Goal: Task Accomplishment & Management: Manage account settings

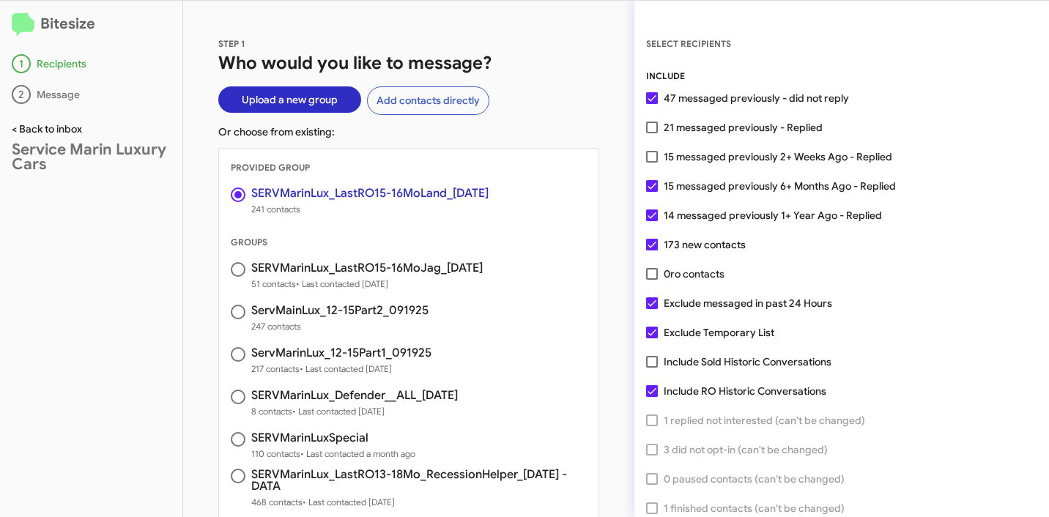
click at [27, 127] on link "< Back to inbox" at bounding box center [47, 128] width 70 height 13
click at [566, 44] on div "STEP 1 Who would you like to message? Upload a new group Add contacts directly …" at bounding box center [408, 259] width 451 height 517
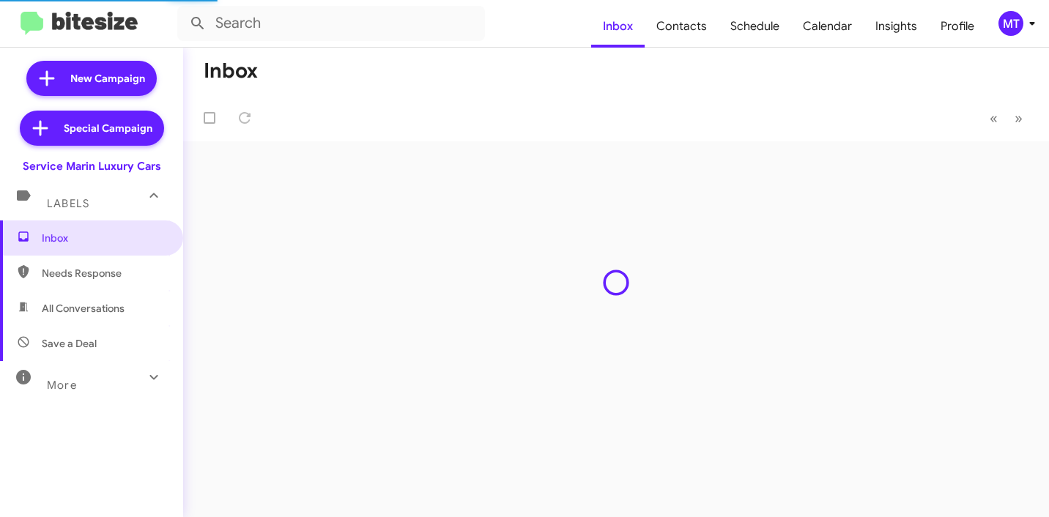
click at [1032, 29] on icon at bounding box center [1033, 24] width 18 height 18
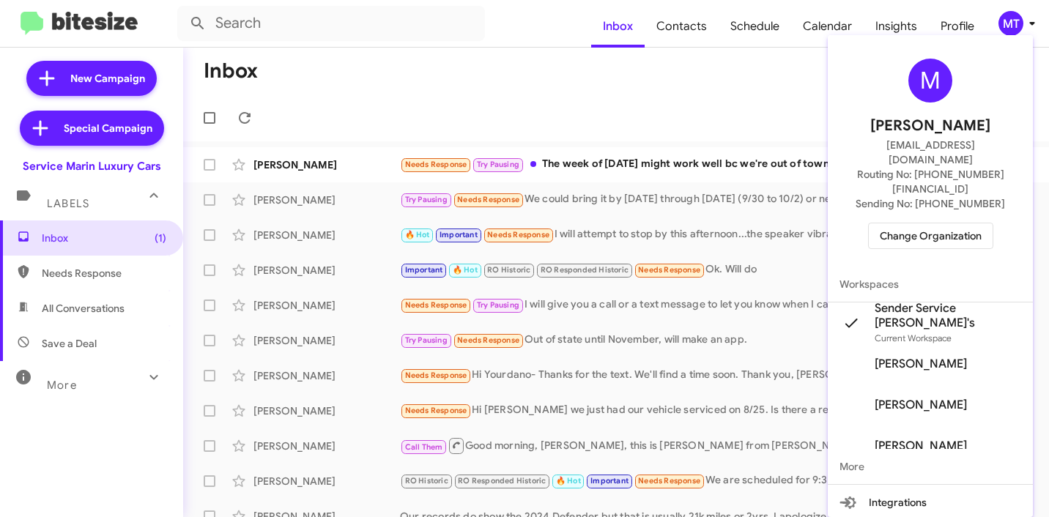
click at [939, 223] on span "Change Organization" at bounding box center [931, 235] width 102 height 25
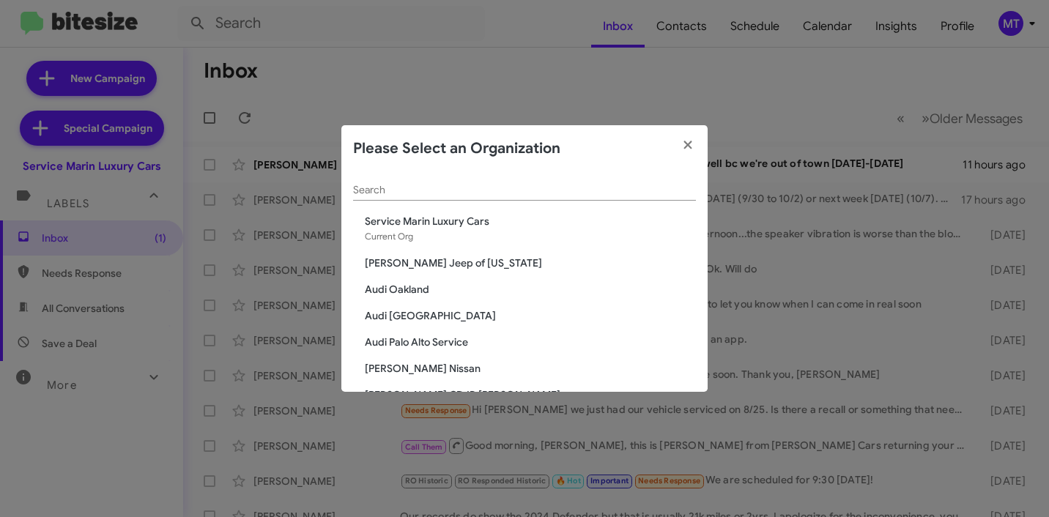
click at [510, 188] on input "Search" at bounding box center [524, 191] width 343 height 12
paste input "SERVICE: [PERSON_NAME]"
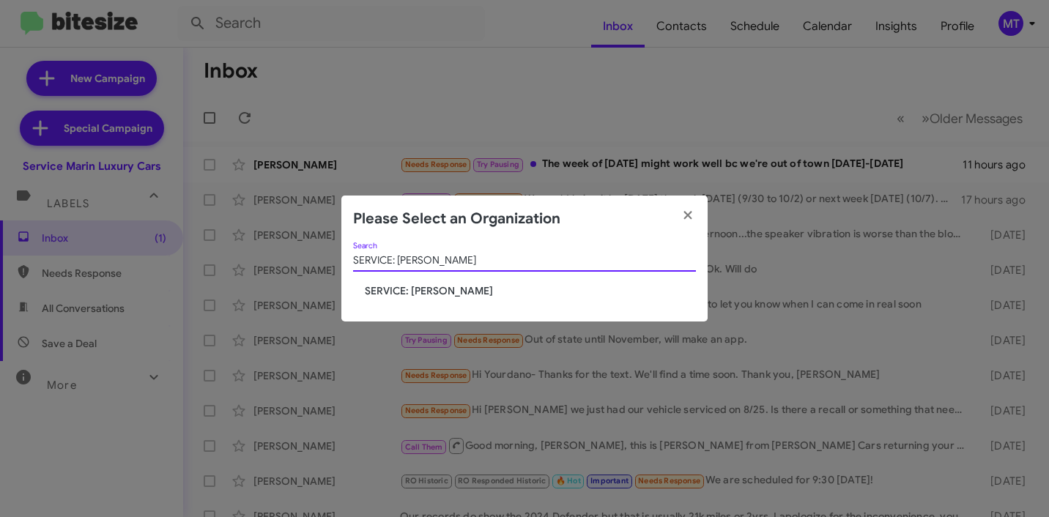
type input "SERVICE: [PERSON_NAME]"
click at [445, 295] on span "SERVICE: [PERSON_NAME]" at bounding box center [530, 291] width 331 height 15
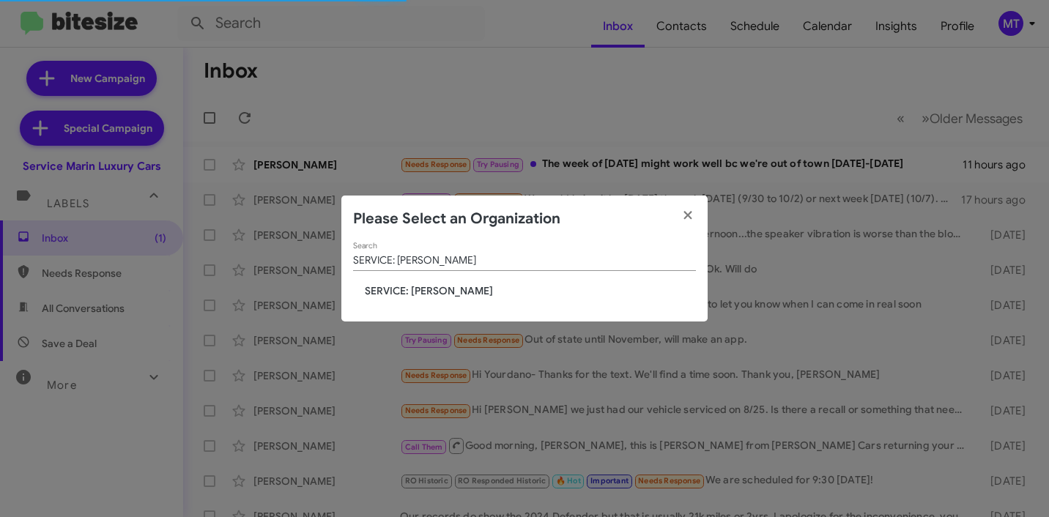
click at [414, 290] on span "SERVICE: [PERSON_NAME]" at bounding box center [530, 291] width 331 height 15
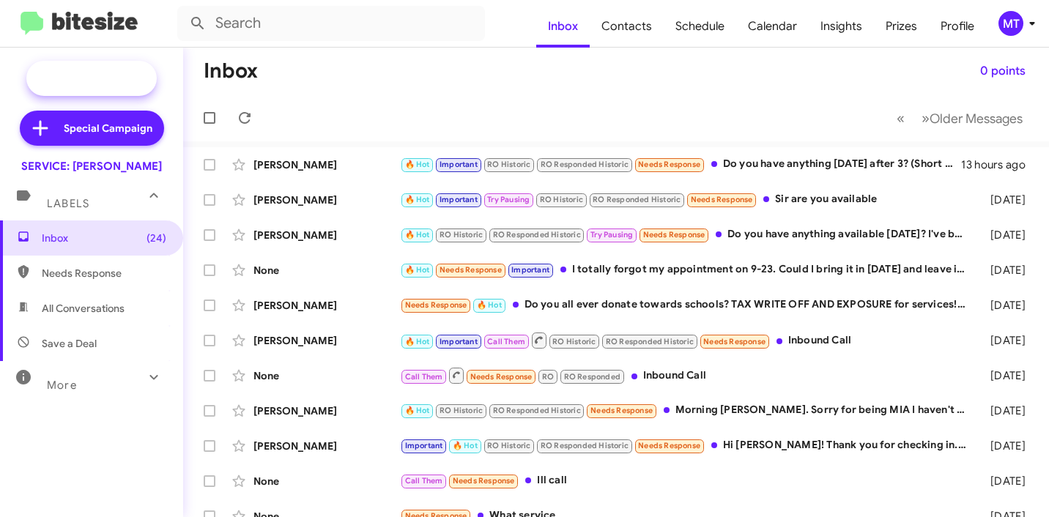
click at [130, 71] on span "New Campaign" at bounding box center [107, 78] width 75 height 15
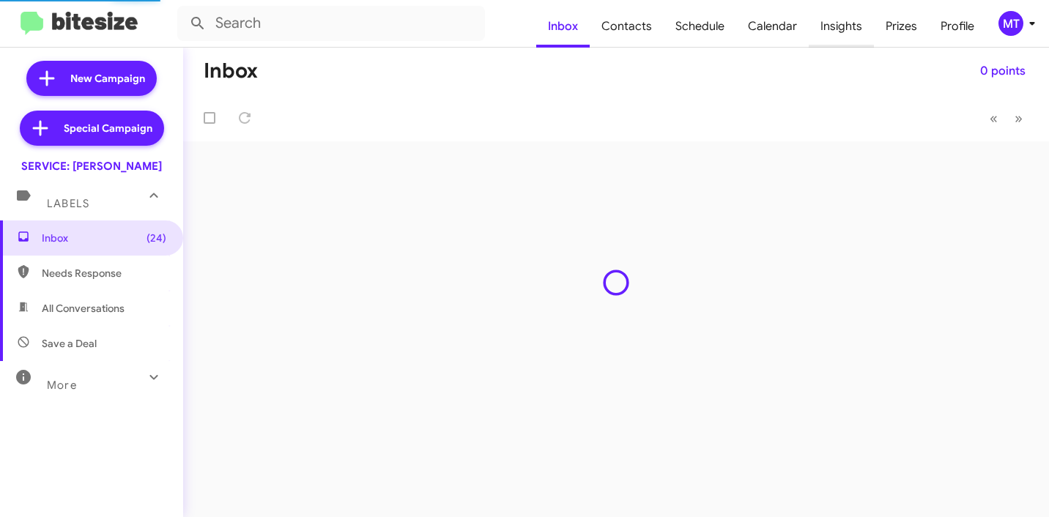
click at [840, 33] on span "Insights" at bounding box center [841, 26] width 65 height 42
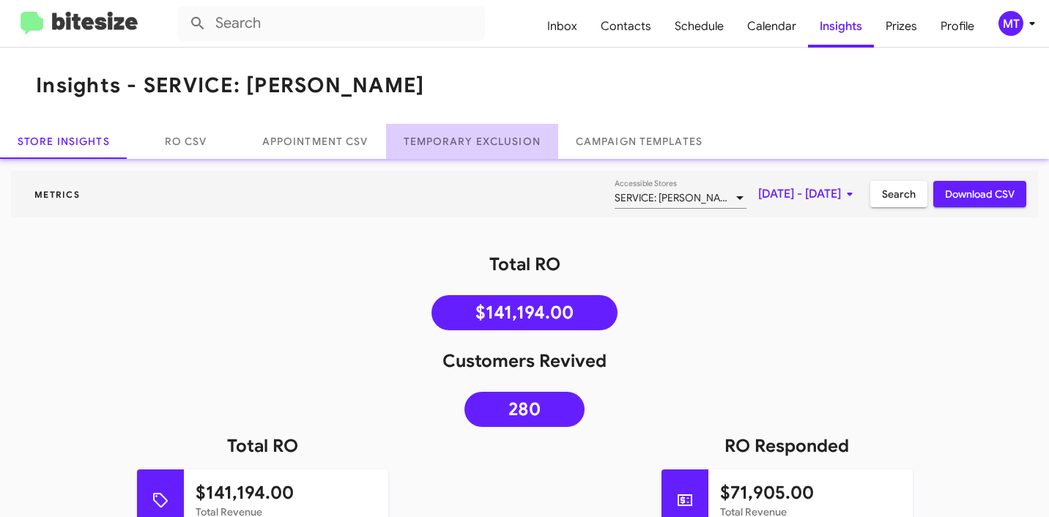
click at [489, 143] on link "Temporary Exclusion" at bounding box center [472, 141] width 172 height 35
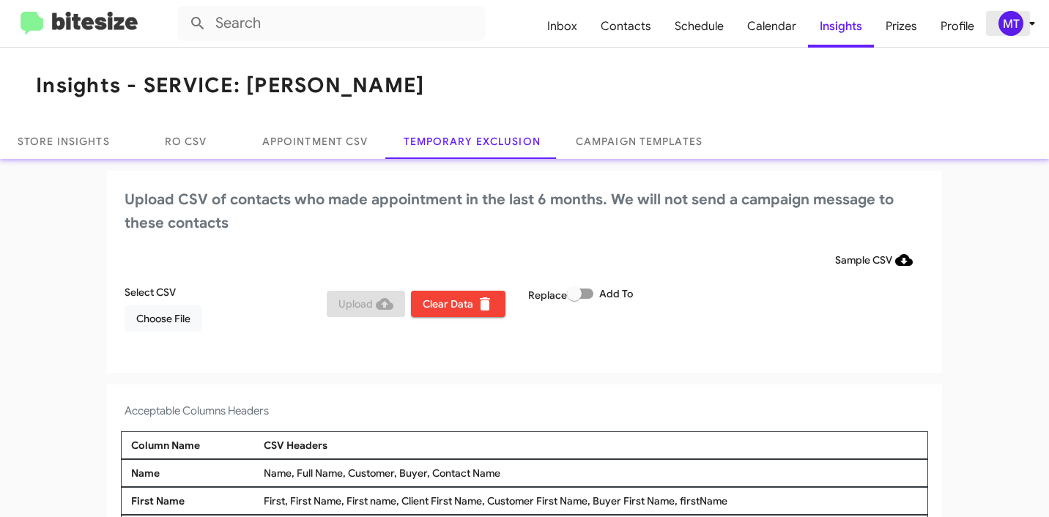
click at [1024, 19] on icon at bounding box center [1033, 24] width 18 height 18
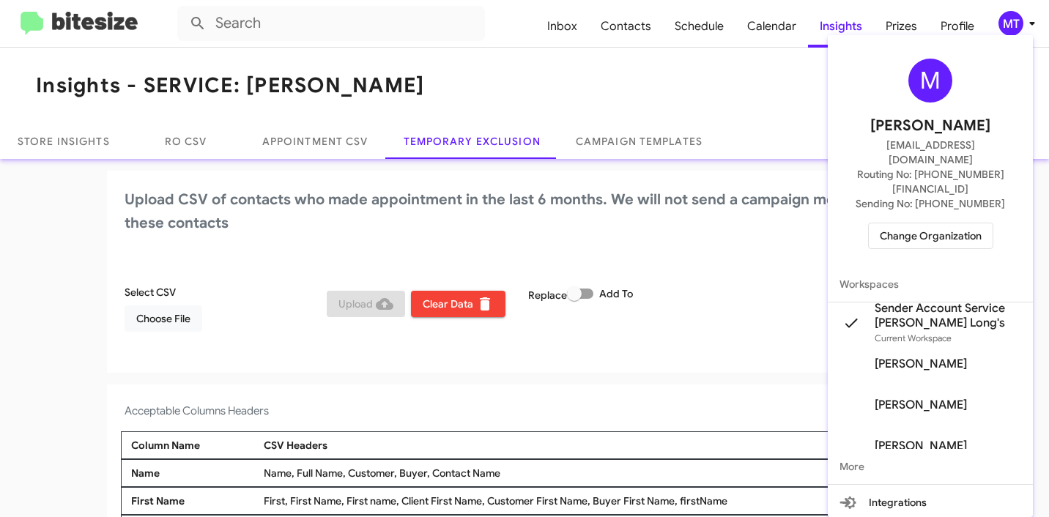
click at [278, 285] on div at bounding box center [524, 258] width 1049 height 517
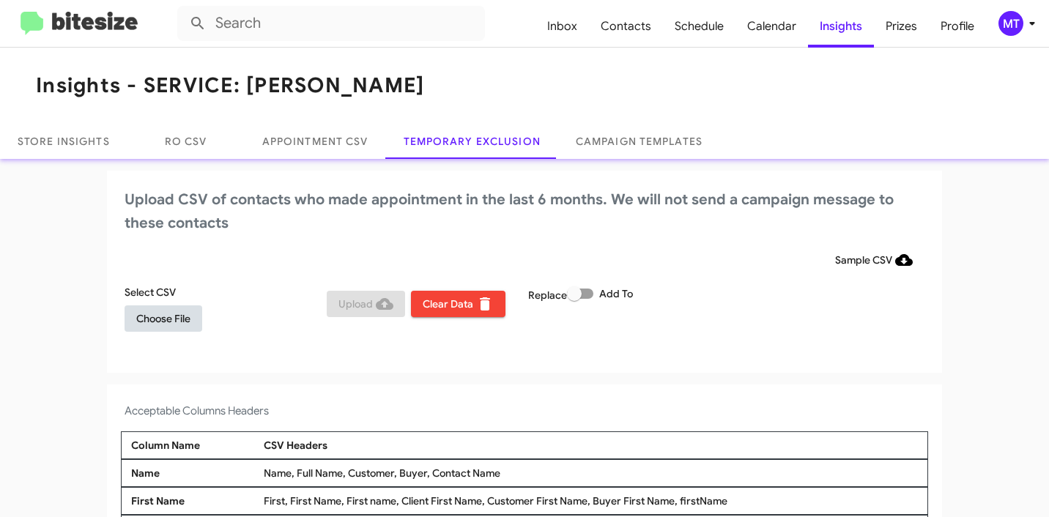
click at [158, 313] on span "Choose File" at bounding box center [163, 319] width 54 height 26
click at [1039, 26] on icon at bounding box center [1033, 24] width 18 height 18
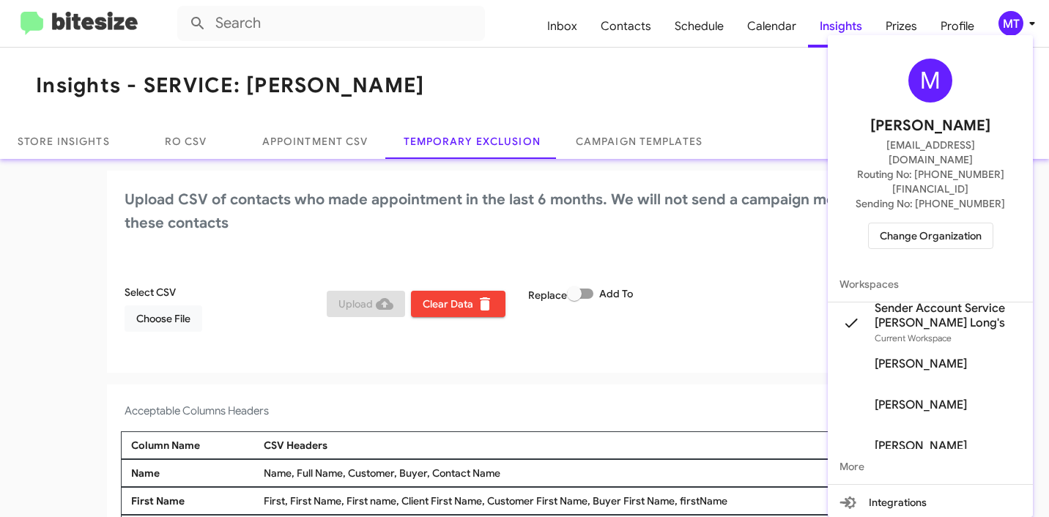
click at [109, 275] on div at bounding box center [524, 258] width 1049 height 517
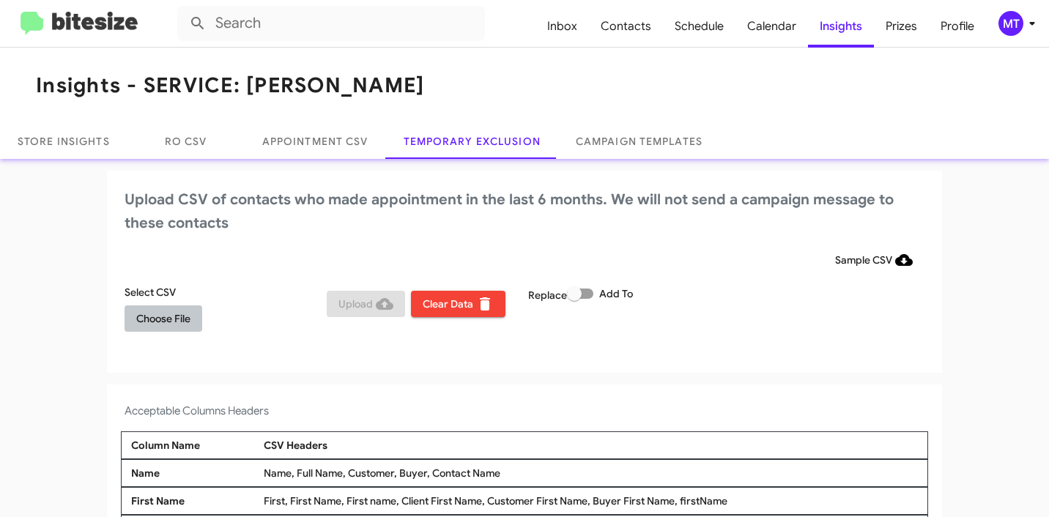
click at [149, 325] on span "Choose File" at bounding box center [163, 319] width 54 height 26
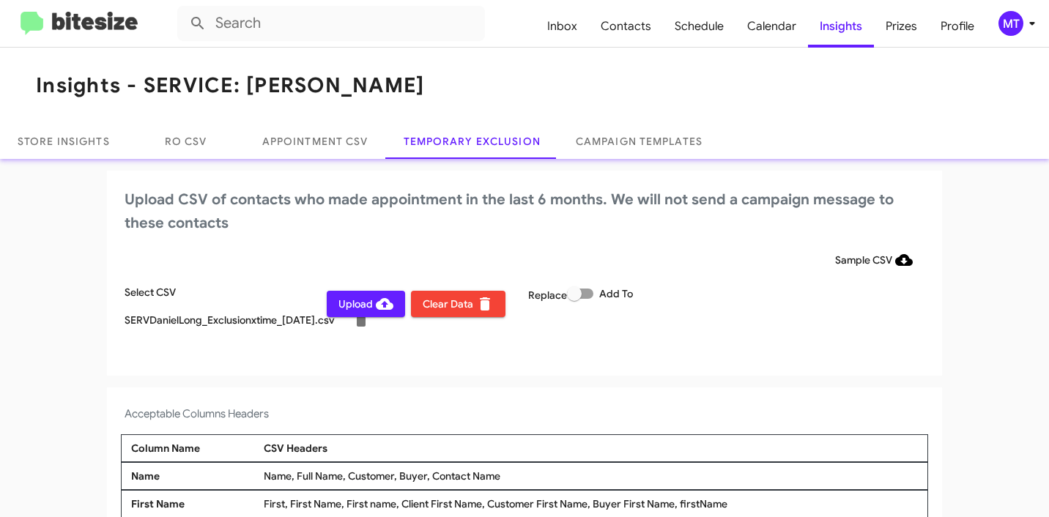
click at [367, 302] on span "Upload" at bounding box center [366, 304] width 55 height 26
click at [1027, 23] on icon at bounding box center [1033, 24] width 18 height 18
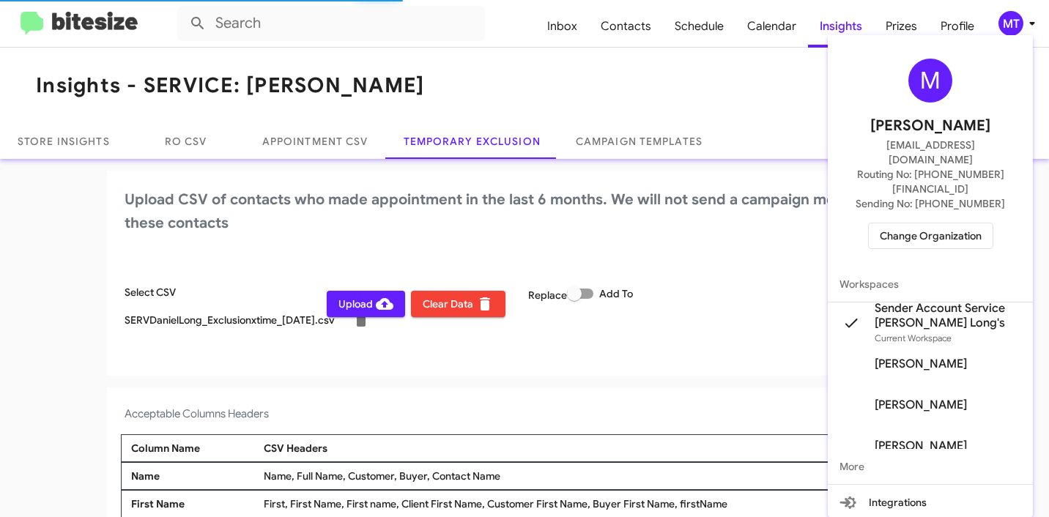
click at [1027, 23] on div at bounding box center [524, 258] width 1049 height 517
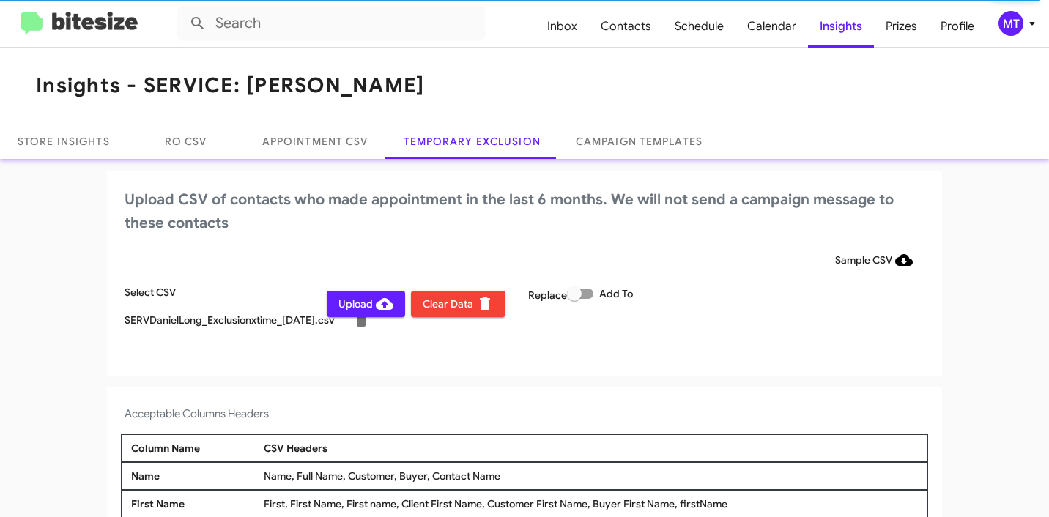
click at [1035, 24] on icon at bounding box center [1033, 24] width 18 height 18
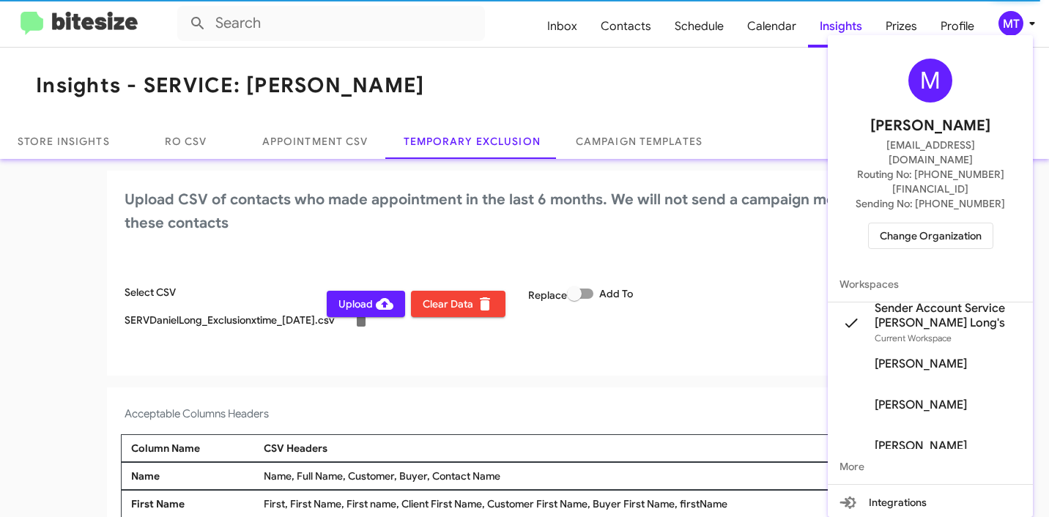
click at [229, 365] on div at bounding box center [524, 258] width 1049 height 517
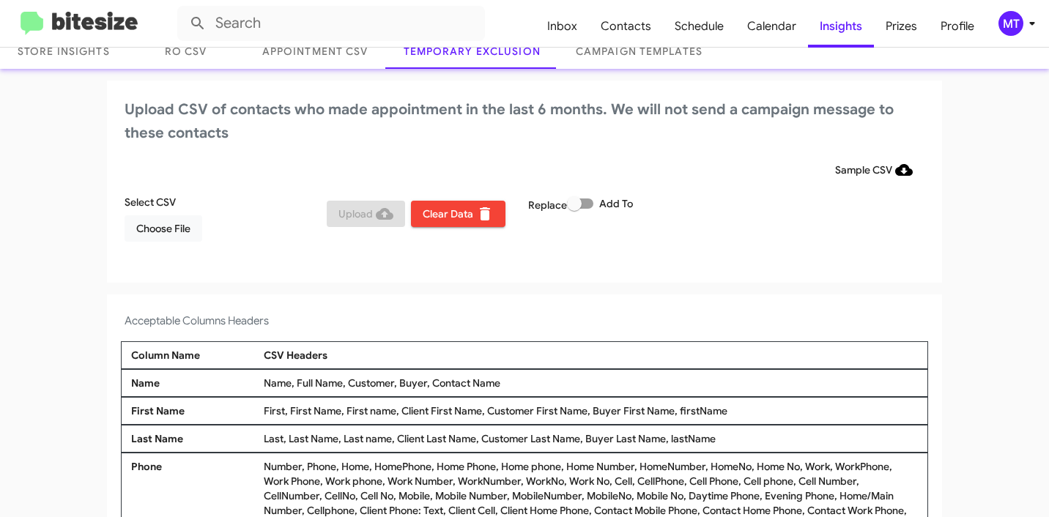
scroll to position [17, 0]
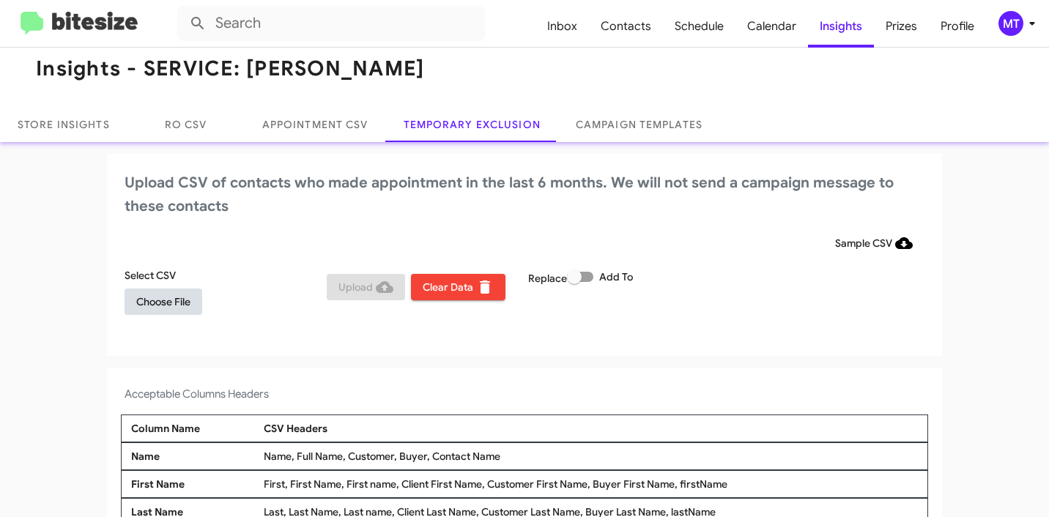
click at [164, 303] on span "Choose File" at bounding box center [163, 302] width 54 height 26
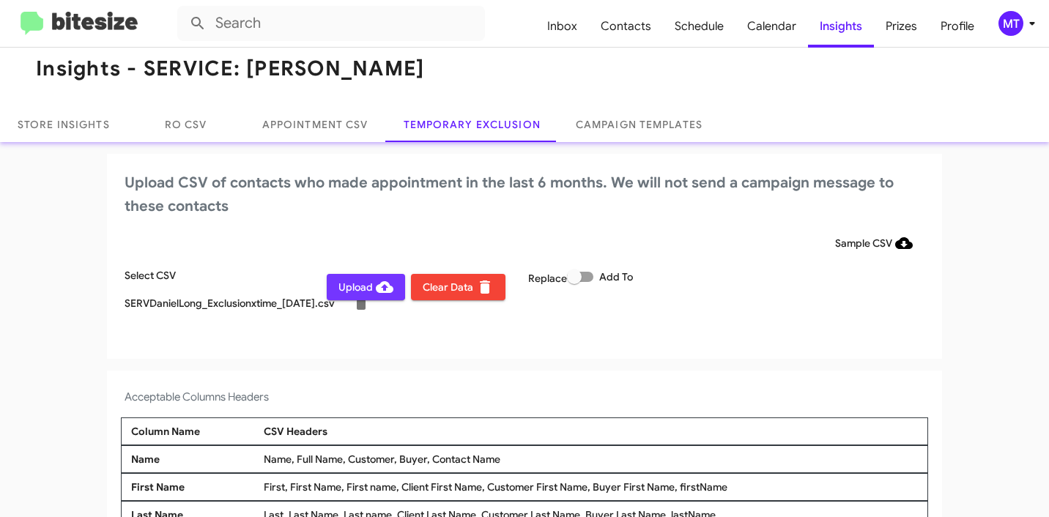
click at [358, 285] on span "Upload" at bounding box center [366, 287] width 55 height 26
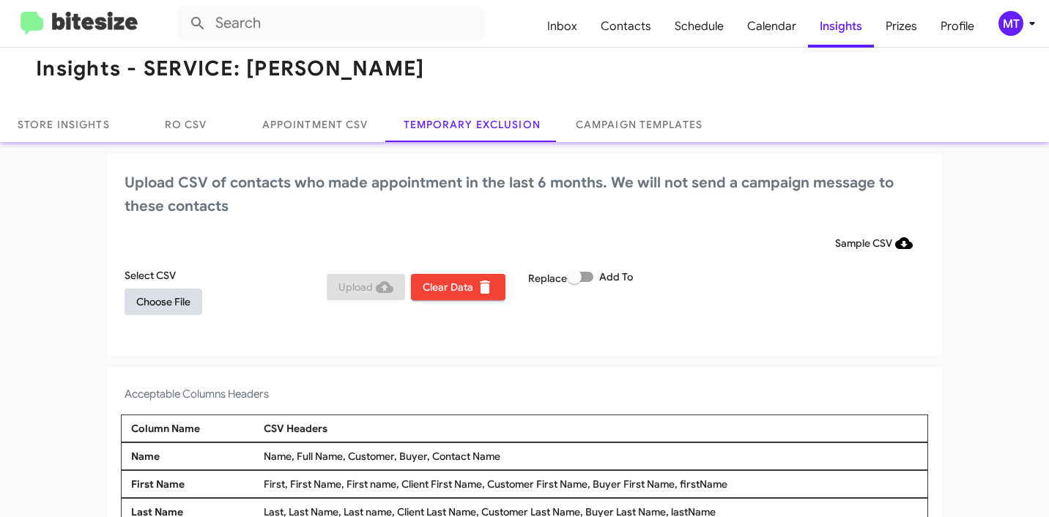
click at [178, 303] on span "Choose File" at bounding box center [163, 302] width 54 height 26
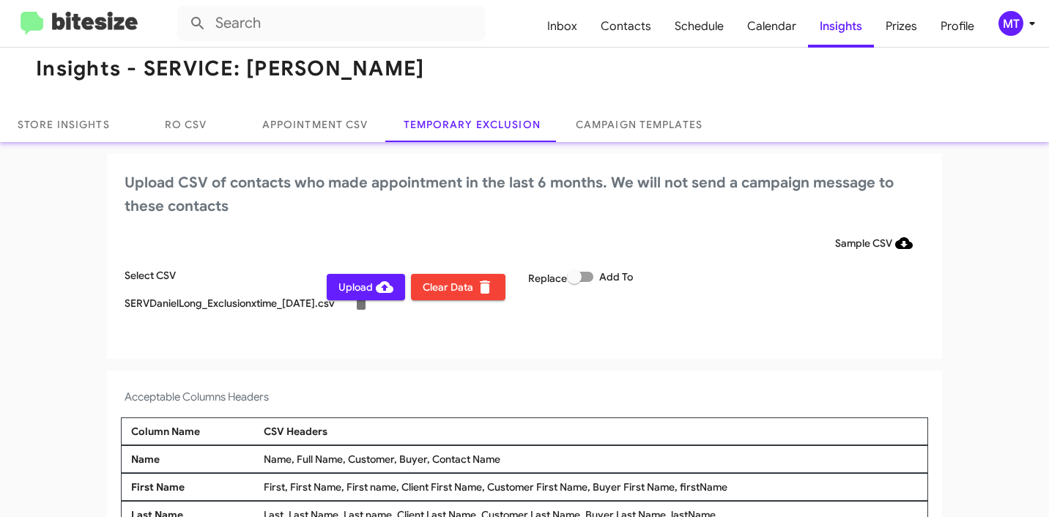
click at [815, 313] on div "Select CSV SERVDanielLong_Exclusionxtime_09-30-25.csv Upload Clear Data Replace…" at bounding box center [524, 299] width 807 height 62
click at [568, 29] on span "Inbox" at bounding box center [562, 26] width 53 height 42
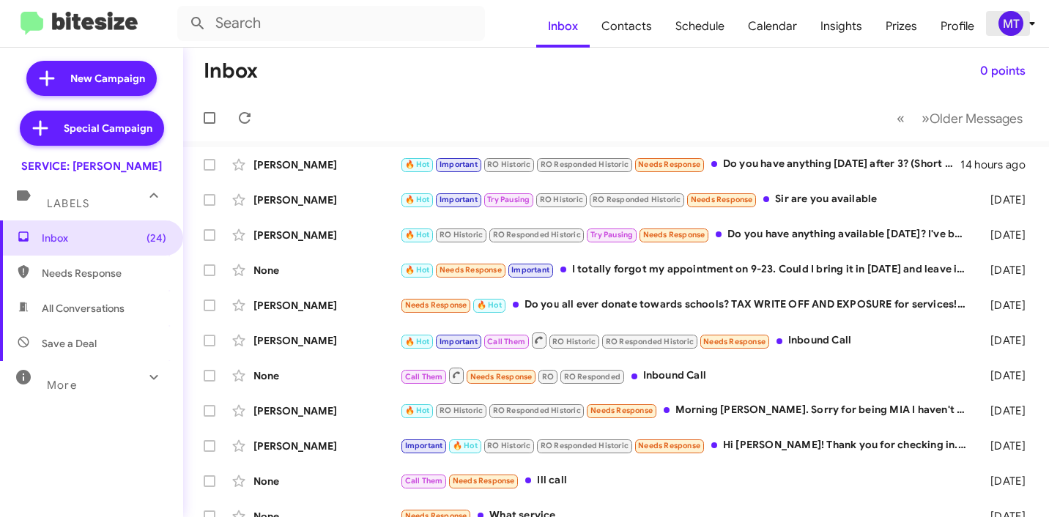
click at [1029, 24] on icon at bounding box center [1033, 24] width 18 height 18
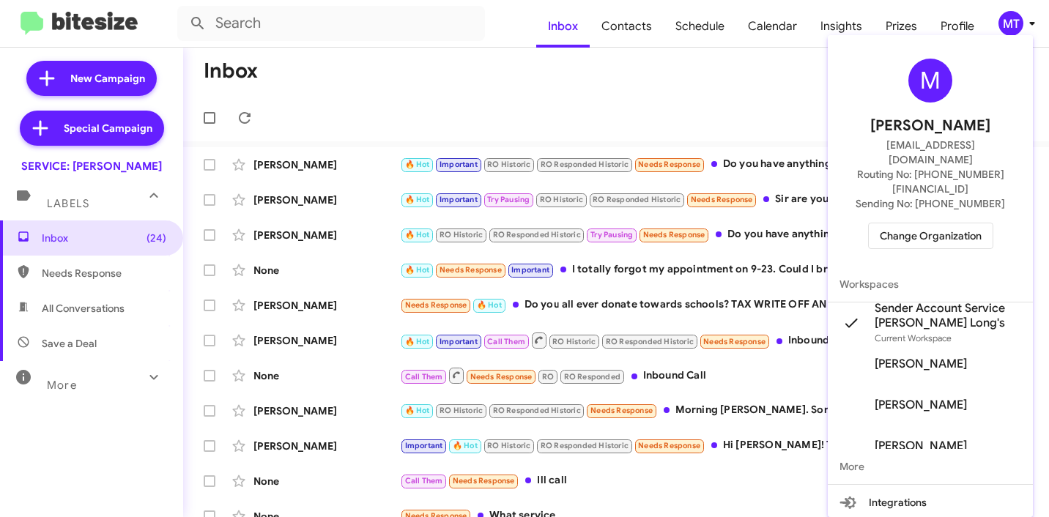
click at [636, 30] on div at bounding box center [524, 258] width 1049 height 517
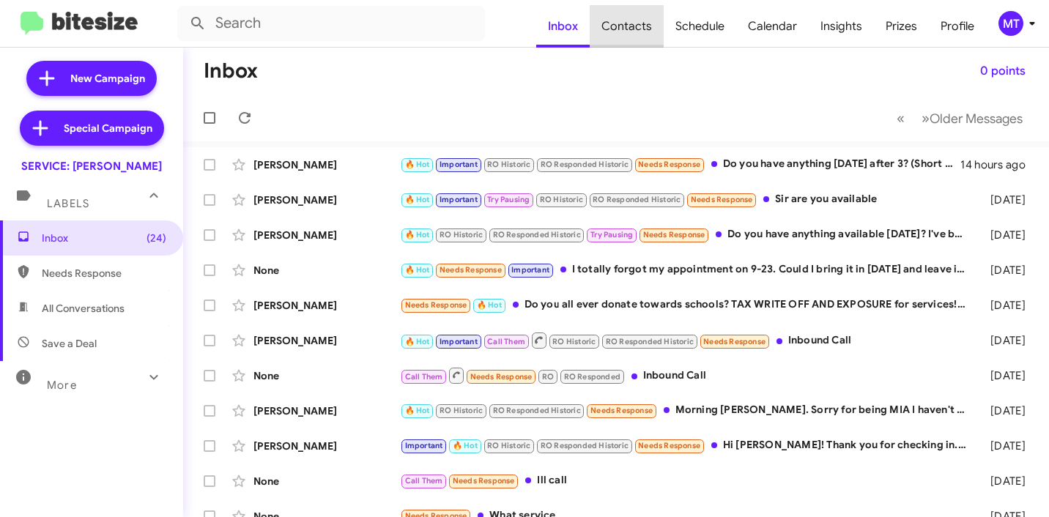
click at [636, 27] on span "Contacts" at bounding box center [627, 26] width 74 height 42
type input "in:groups"
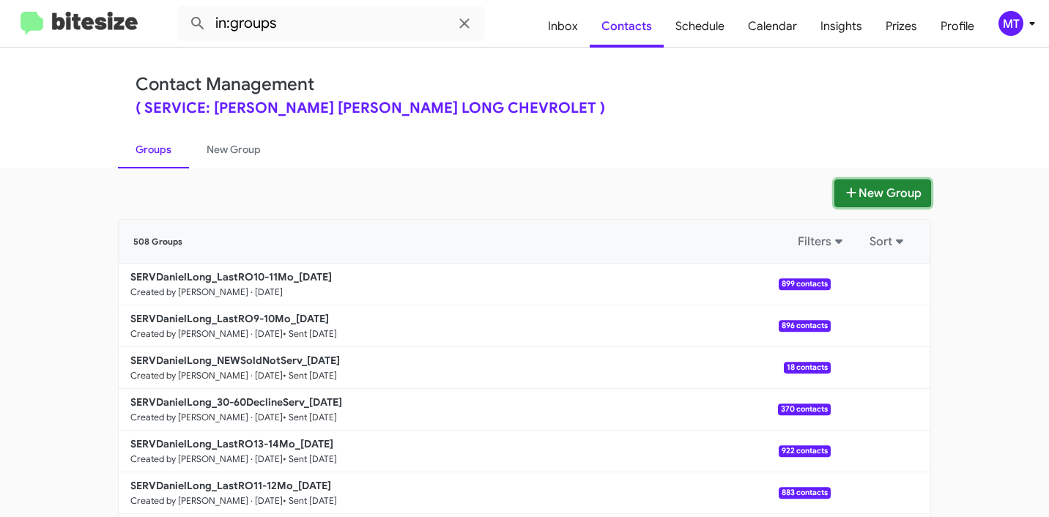
click at [892, 196] on button "New Group" at bounding box center [883, 194] width 97 height 28
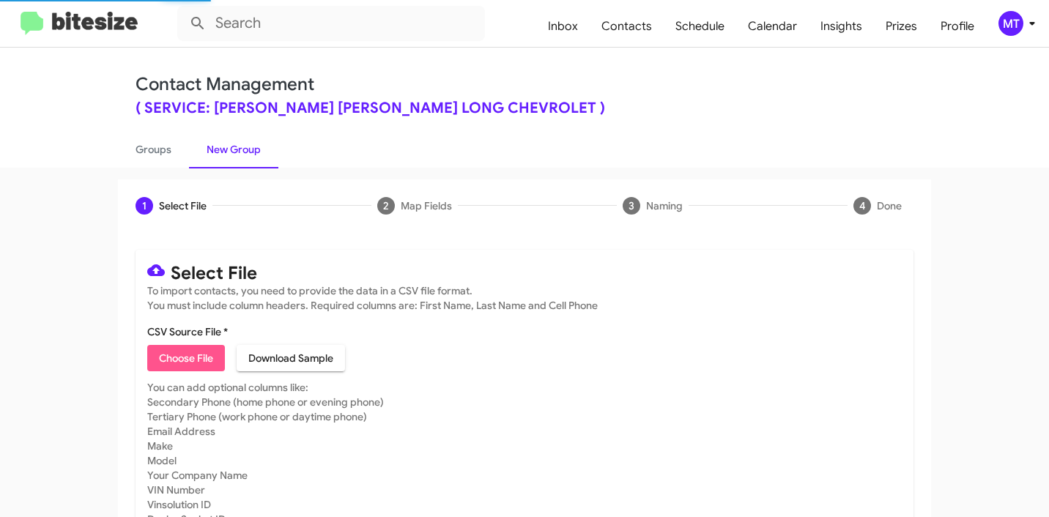
click at [193, 359] on span "Choose File" at bounding box center [186, 358] width 54 height 26
type input "SERVDanielLong_LastRO11-12Mo_09-30-25"
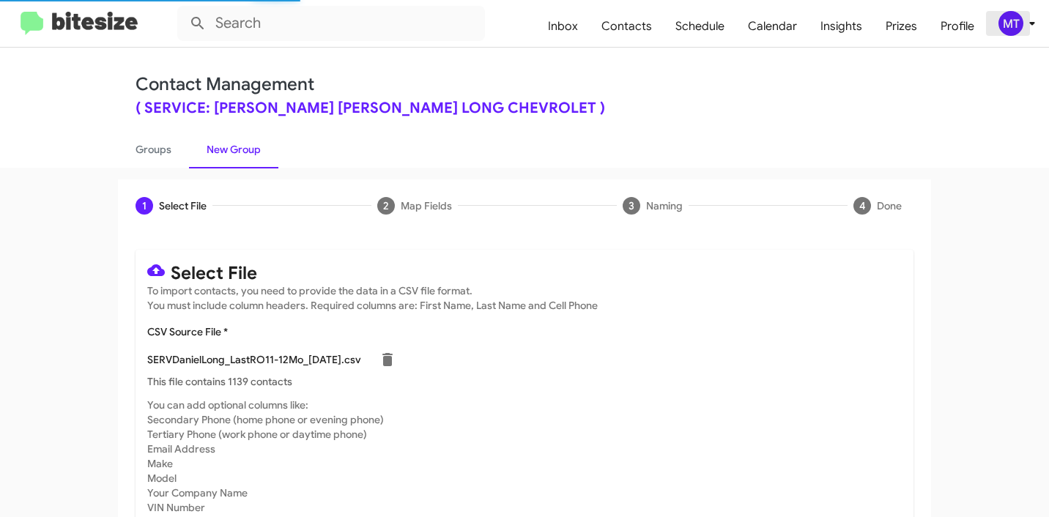
click at [1033, 26] on icon at bounding box center [1033, 24] width 18 height 18
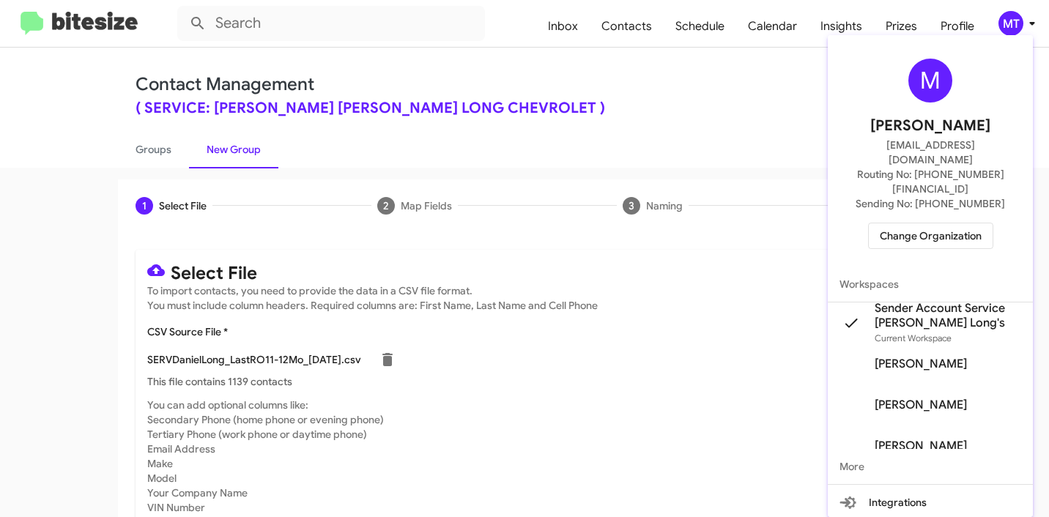
click at [772, 340] on div at bounding box center [524, 258] width 1049 height 517
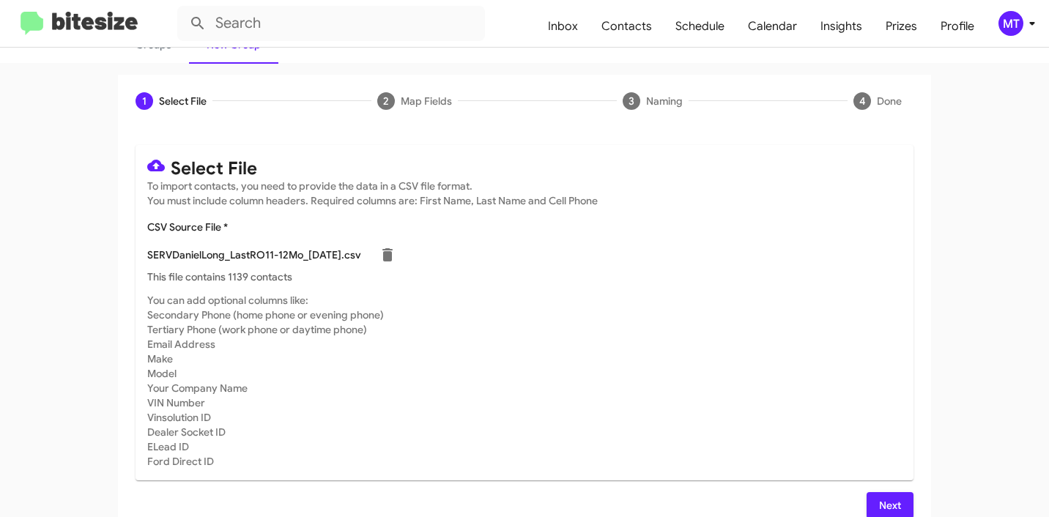
scroll to position [124, 0]
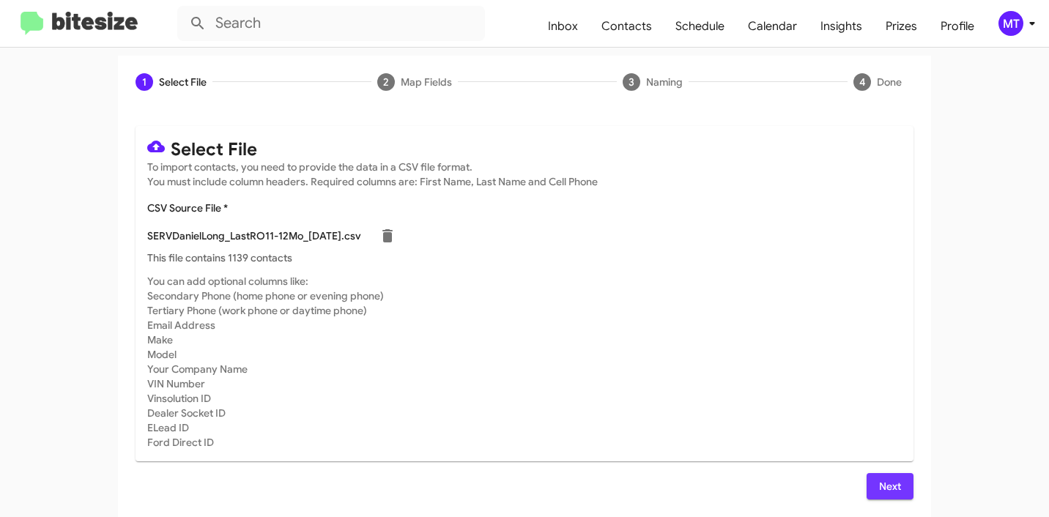
click at [885, 481] on span "Next" at bounding box center [890, 486] width 23 height 26
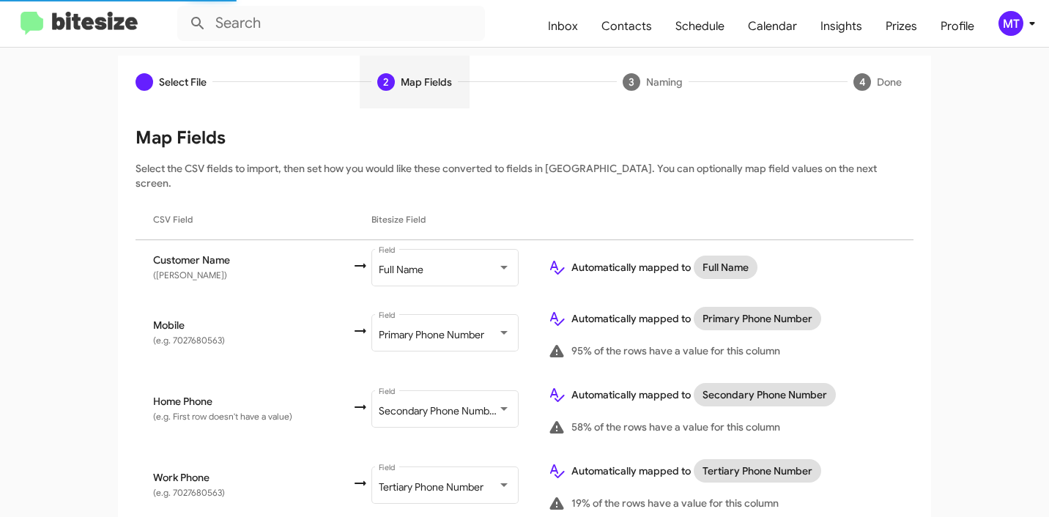
scroll to position [336, 0]
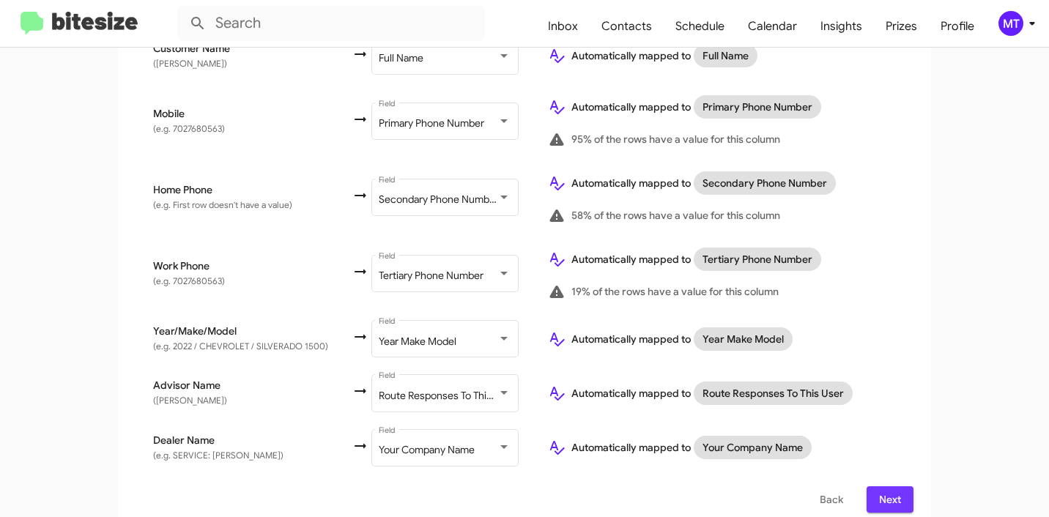
click at [886, 487] on span "Next" at bounding box center [890, 500] width 23 height 26
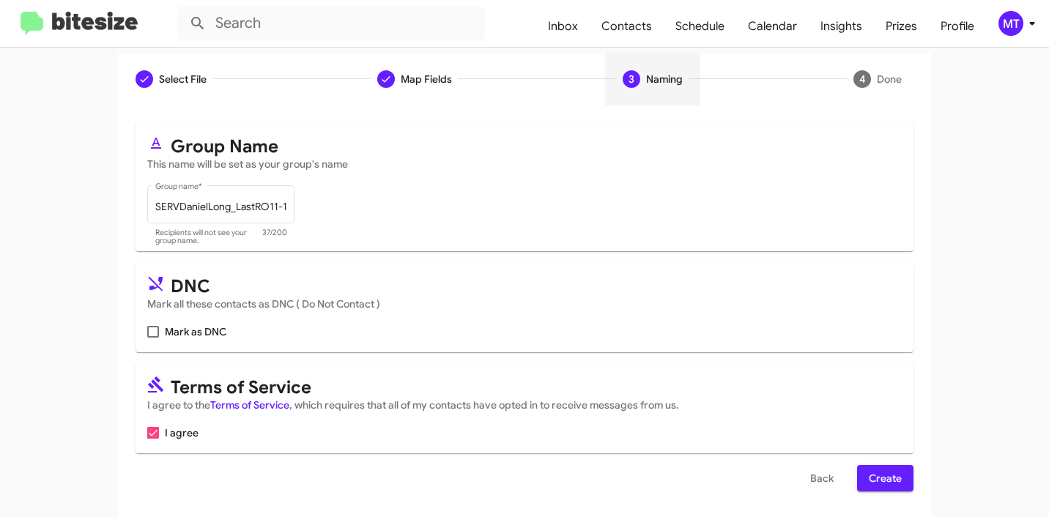
scroll to position [130, 0]
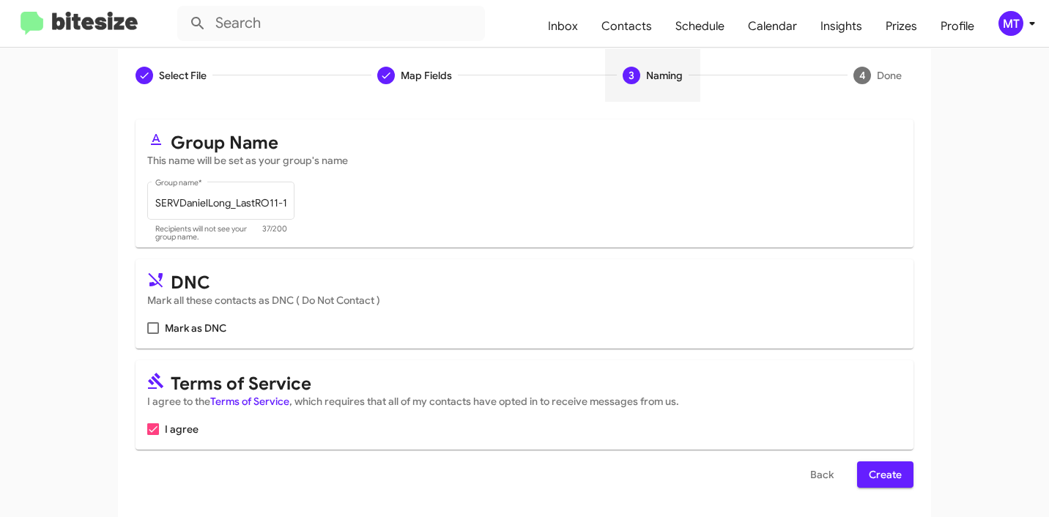
click at [890, 477] on span "Create" at bounding box center [885, 475] width 33 height 26
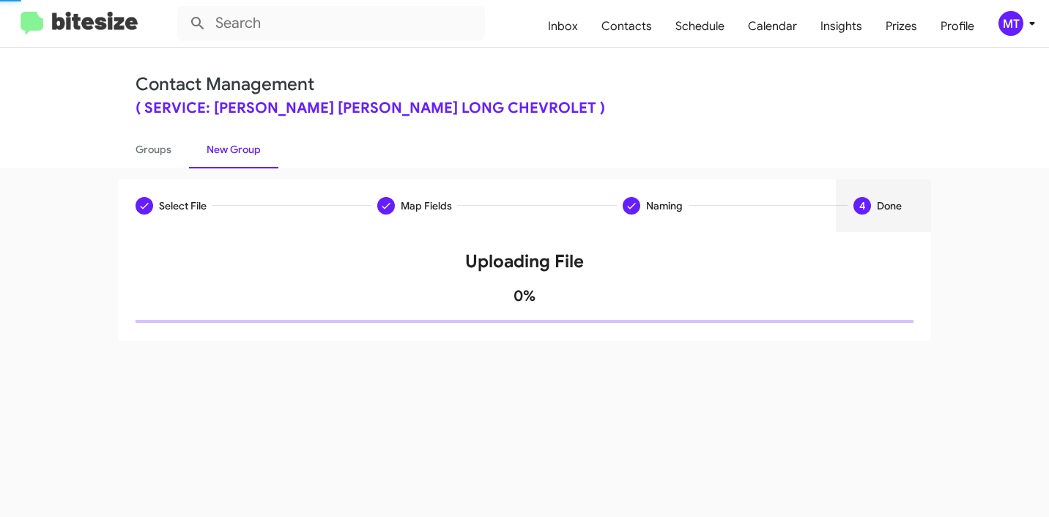
scroll to position [0, 0]
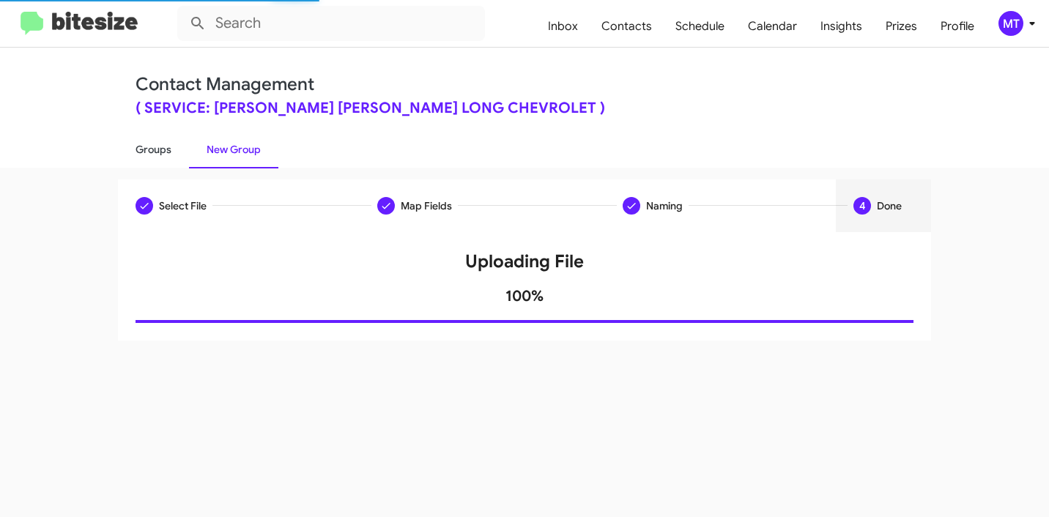
click at [165, 146] on link "Groups" at bounding box center [153, 149] width 71 height 38
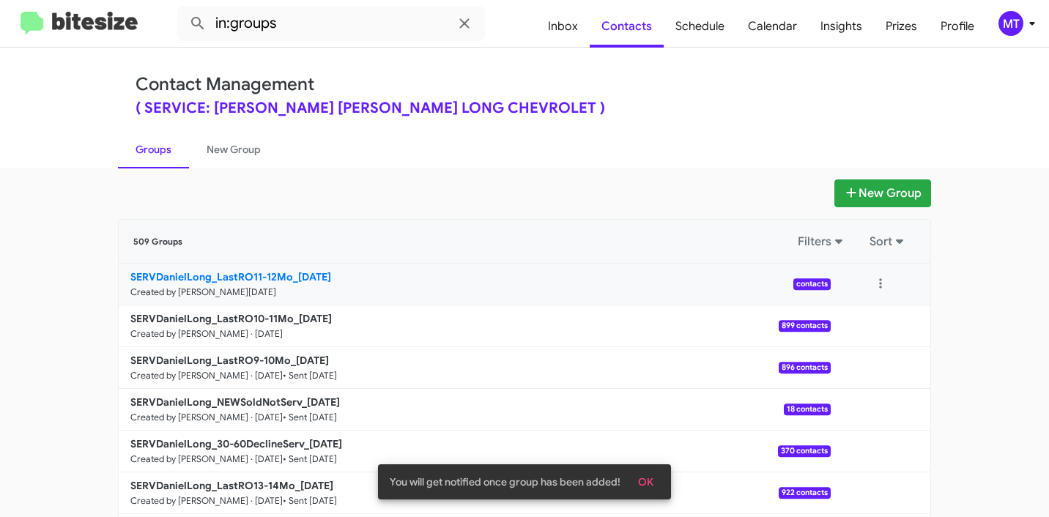
drag, startPoint x: 108, startPoint y: 280, endPoint x: 284, endPoint y: 274, distance: 175.9
click at [284, 274] on div "New Group 509 Groups Filters Sort SERVDanielLong_LastRO11-12Mo_09-30-25 Created…" at bounding box center [524, 450] width 835 height 541
copy b "SERVDanielLong_LastRO11-12Mo"
click at [380, 32] on input "in:groups" at bounding box center [331, 23] width 308 height 35
paste input "SERVDanielLong_LastRO11-12Mo"
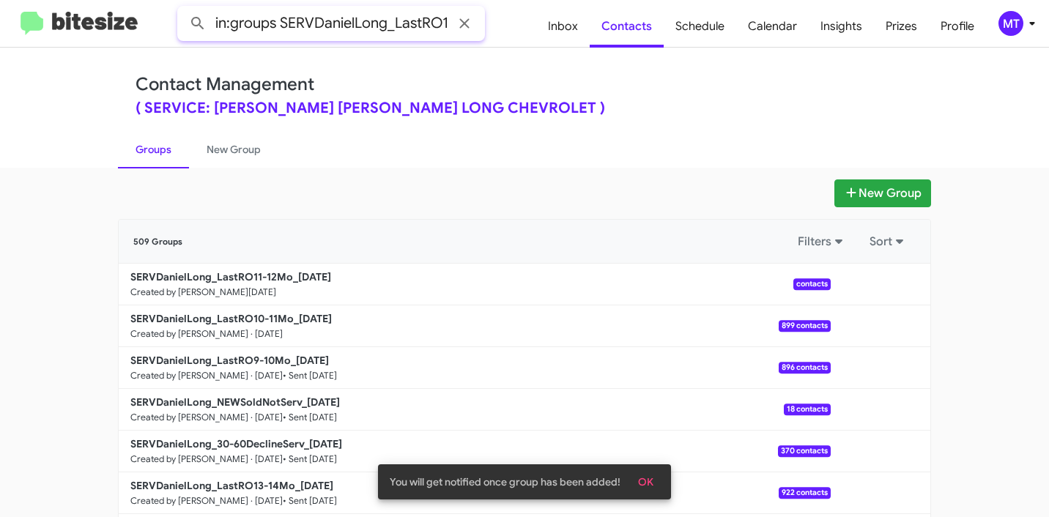
scroll to position [0, 49]
type input "in:groups SERVDanielLong_LastRO11-12Mo"
click at [183, 9] on button at bounding box center [197, 23] width 29 height 29
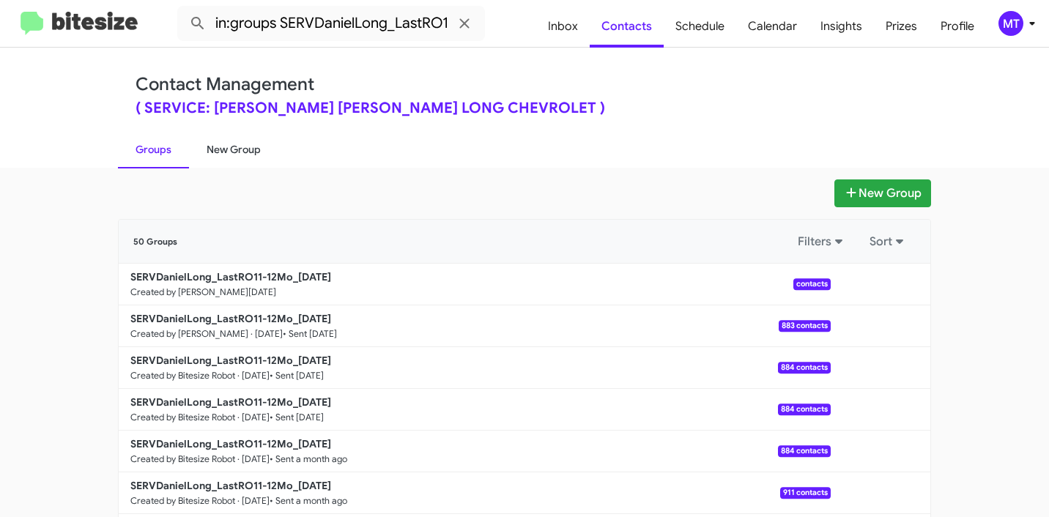
click at [234, 152] on link "New Group" at bounding box center [233, 149] width 89 height 38
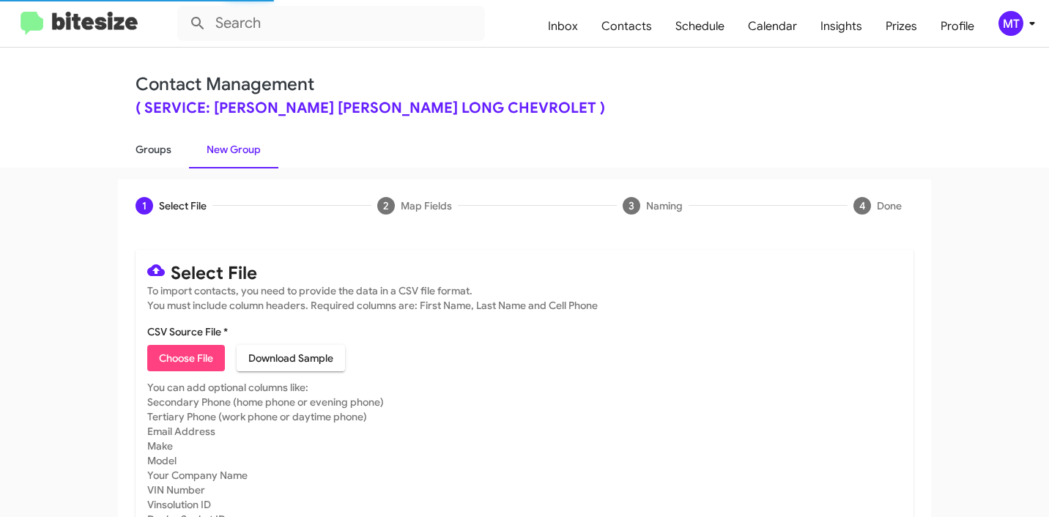
click at [144, 152] on link "Groups" at bounding box center [153, 149] width 71 height 38
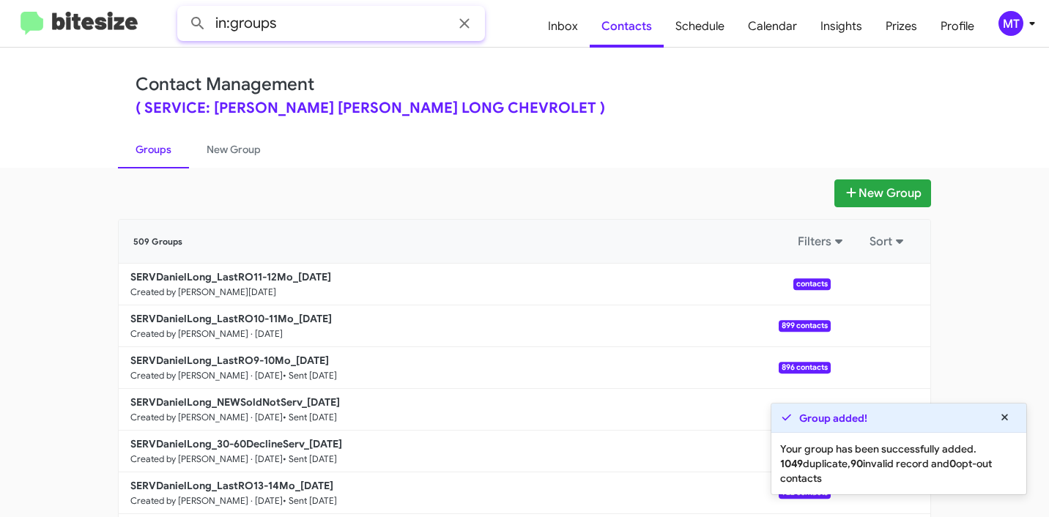
click at [319, 35] on input "in:groups" at bounding box center [331, 23] width 308 height 35
paste input "SERVDanielLong_LastRO11-12Mo"
type input "in:groups SERVDanielLong_LastRO11-12Mo"
click at [183, 9] on button at bounding box center [197, 23] width 29 height 29
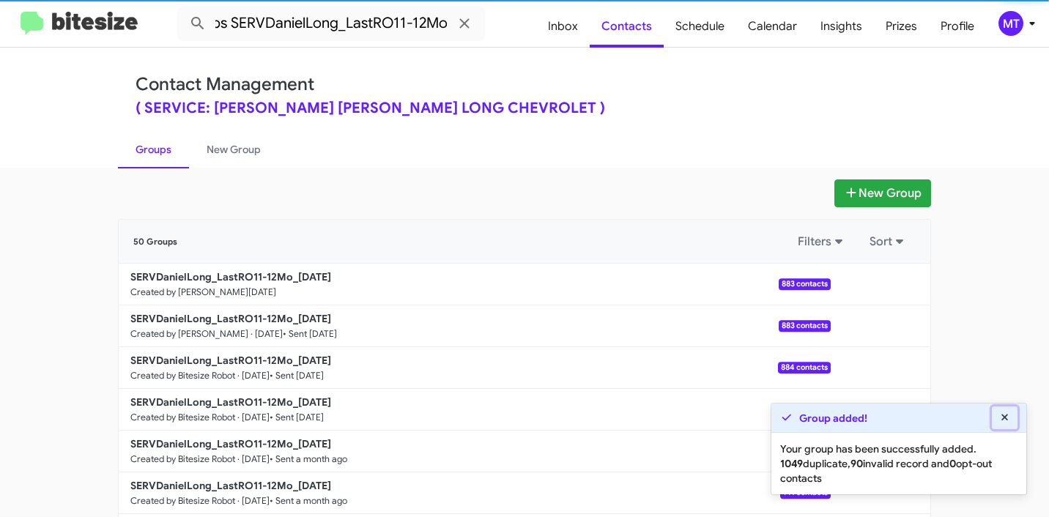
click at [1005, 419] on icon at bounding box center [1005, 418] width 13 height 10
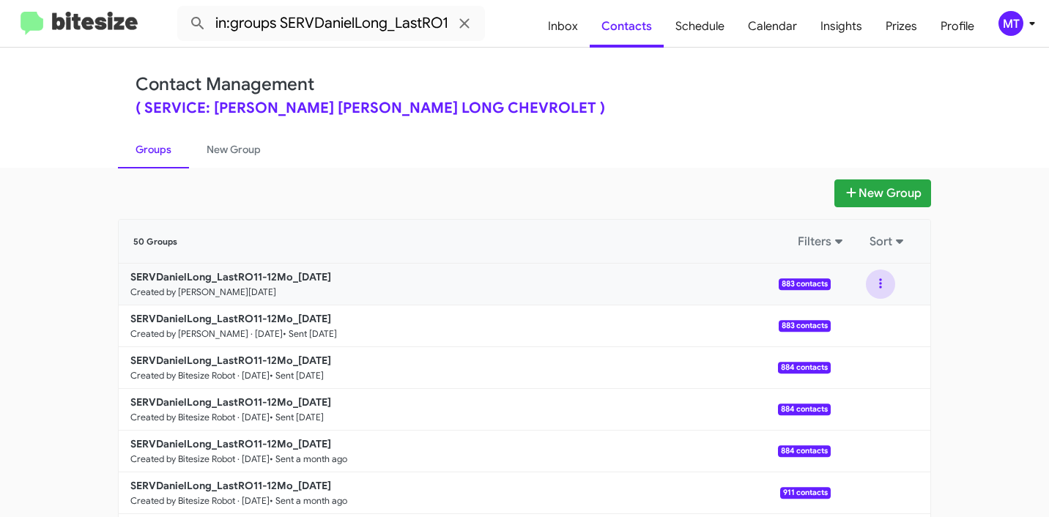
click at [869, 284] on button at bounding box center [880, 284] width 29 height 29
click at [845, 318] on button "View contacts" at bounding box center [836, 323] width 117 height 35
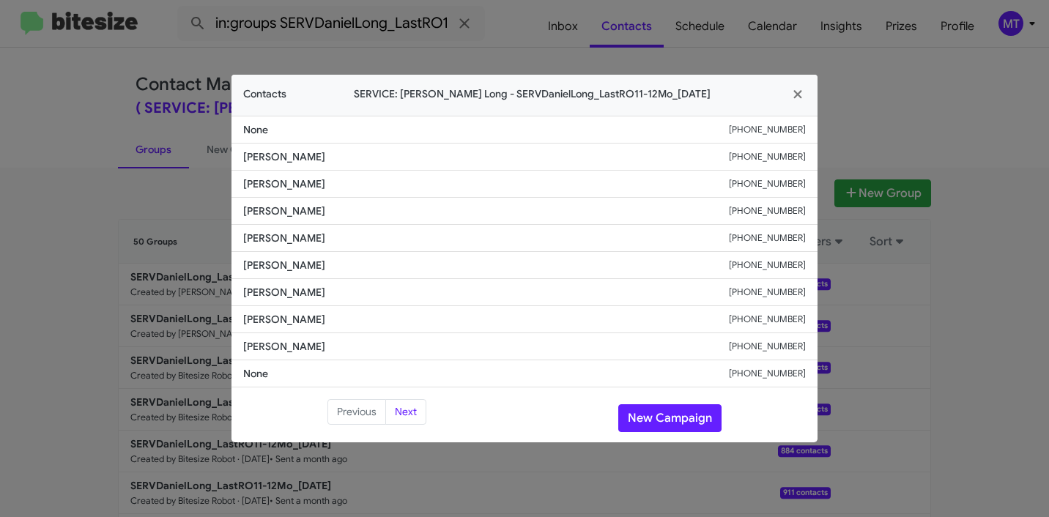
drag, startPoint x: 328, startPoint y: 156, endPoint x: 241, endPoint y: 155, distance: 87.2
click at [241, 155] on li "Raymond Levering +17197280986" at bounding box center [525, 157] width 586 height 27
copy span "Raymond Levering"
click at [992, 307] on modal-container "Contacts SERVICE: Daniels Long - SERVDanielLong_LastRO11-12Mo_09-30-25 None +18…" at bounding box center [524, 258] width 1049 height 517
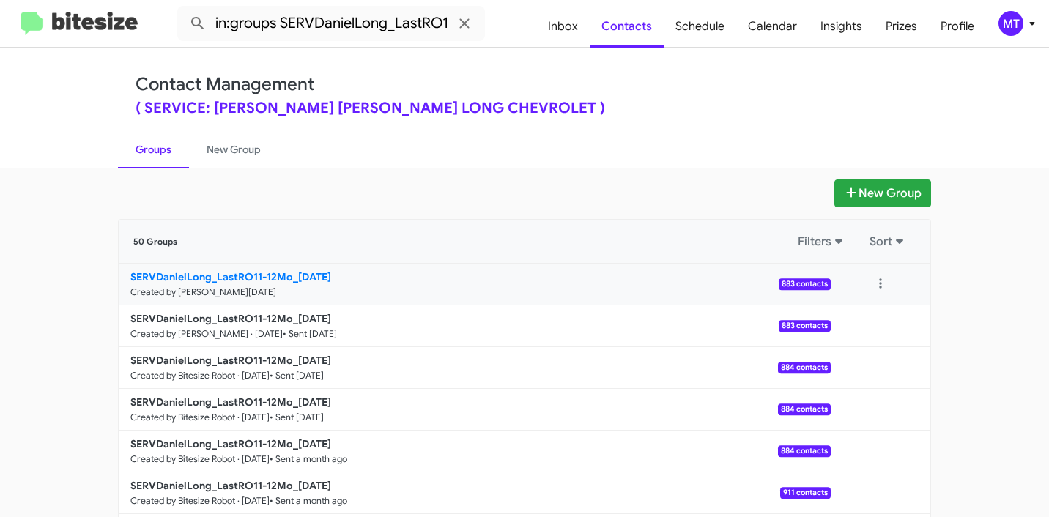
click at [304, 272] on b "SERVDanielLong_LastRO11-12Mo_09-30-25" at bounding box center [230, 276] width 201 height 13
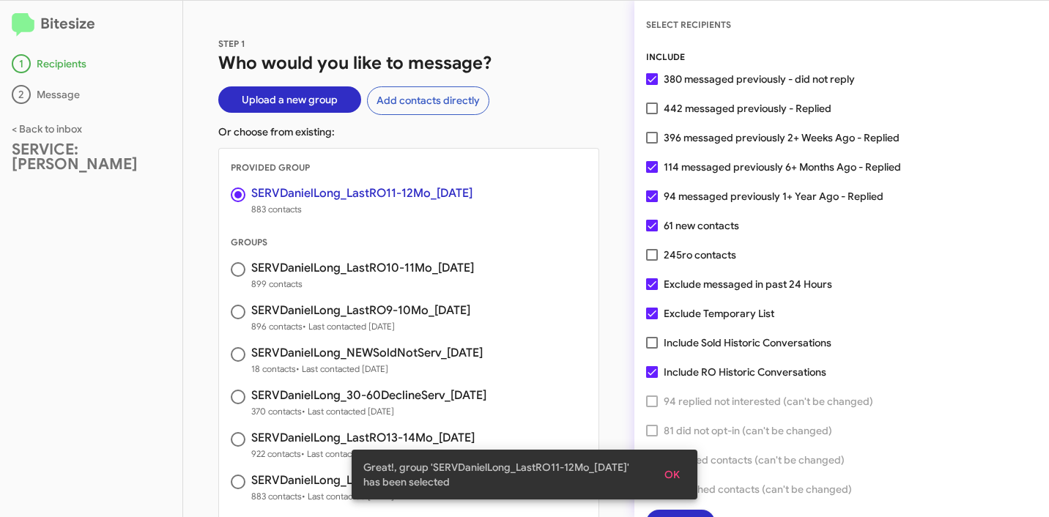
scroll to position [37, 0]
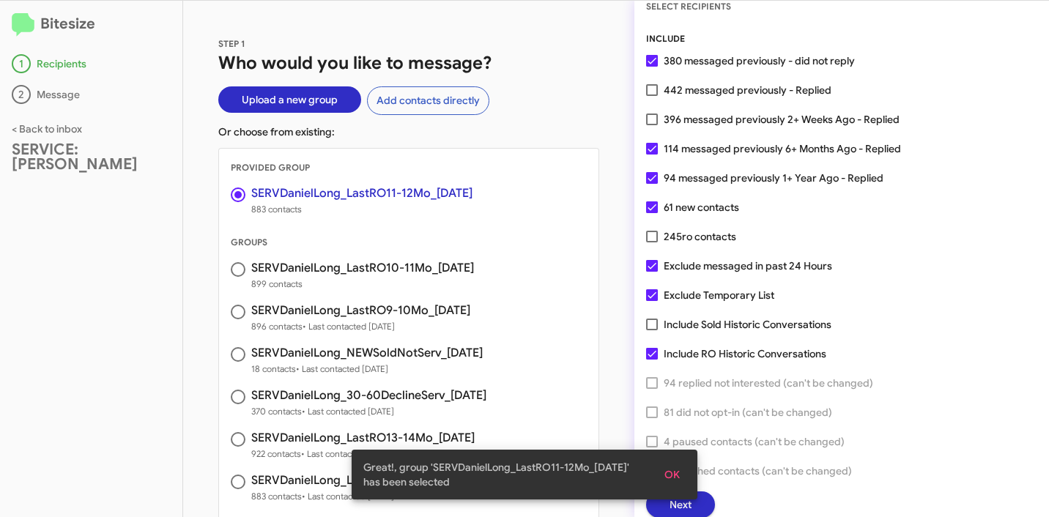
click at [673, 472] on span "OK" at bounding box center [672, 475] width 15 height 26
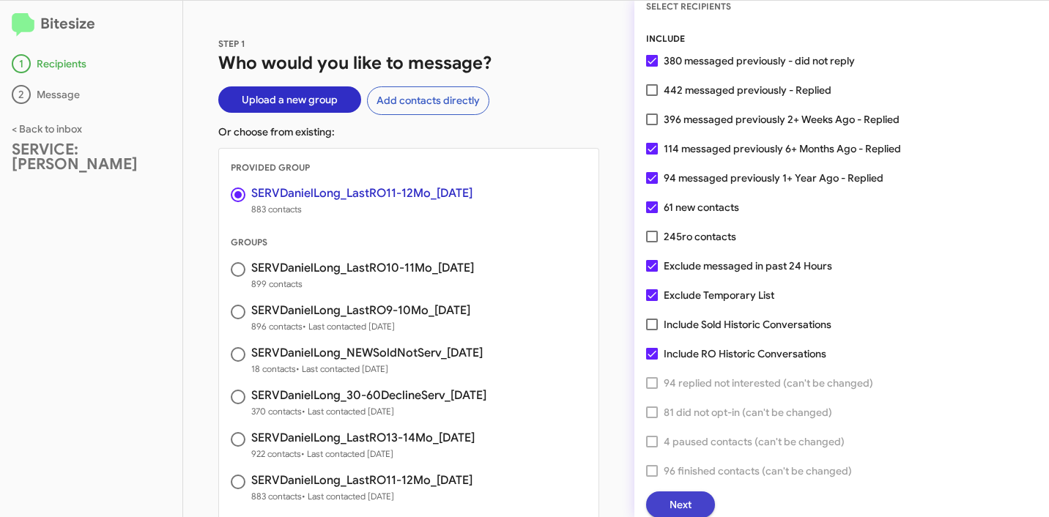
click at [683, 501] on span "Next" at bounding box center [681, 505] width 22 height 26
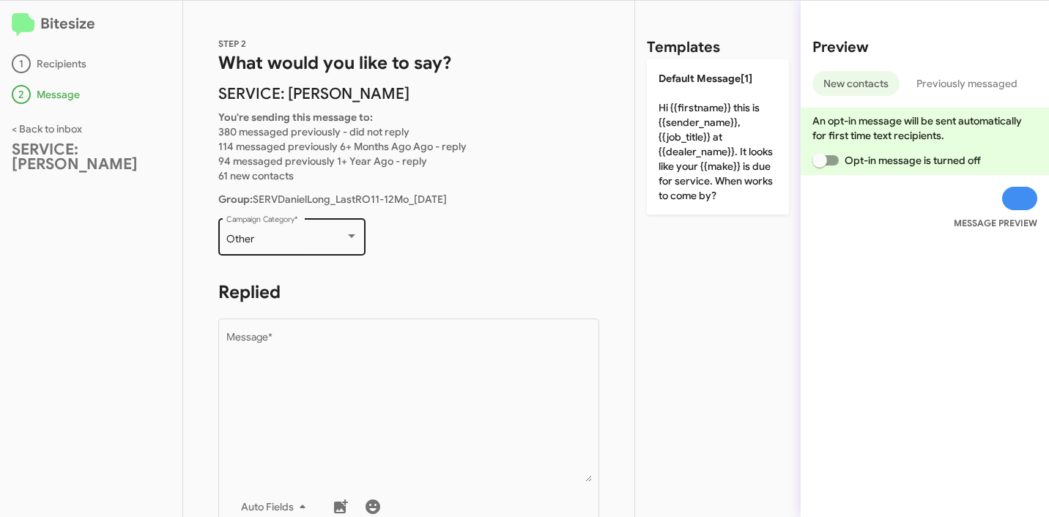
click at [277, 235] on div "Other" at bounding box center [285, 240] width 119 height 12
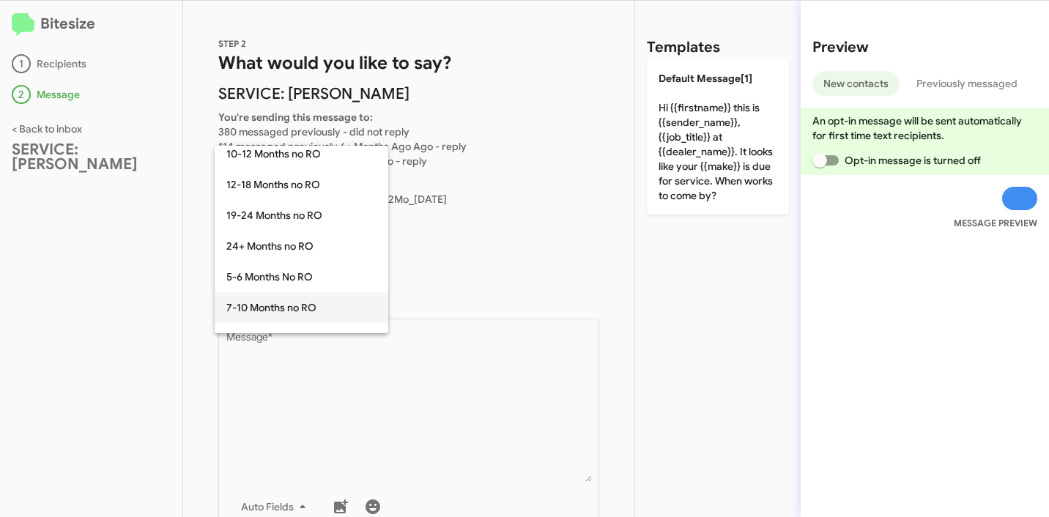
scroll to position [0, 0]
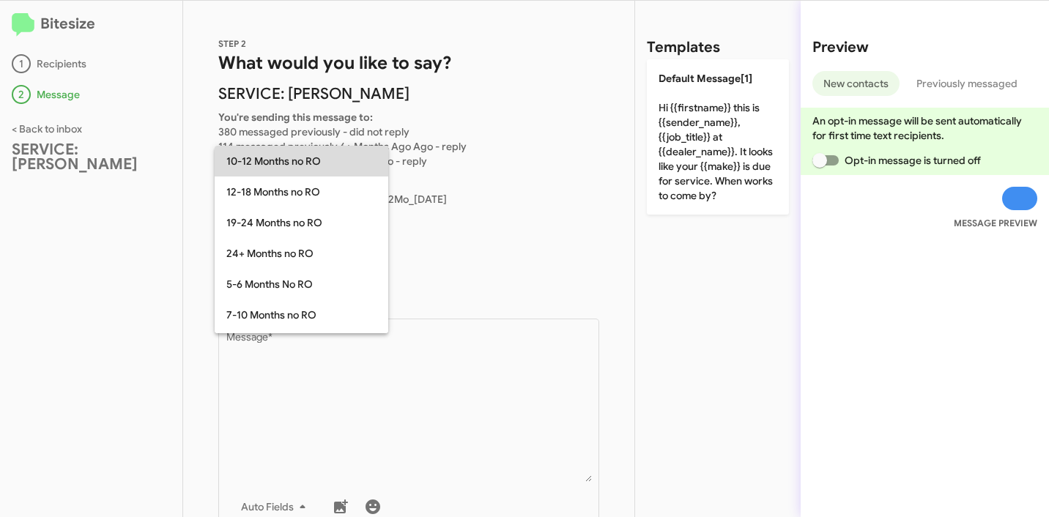
click at [282, 168] on span "10-12 Months no RO" at bounding box center [301, 161] width 150 height 31
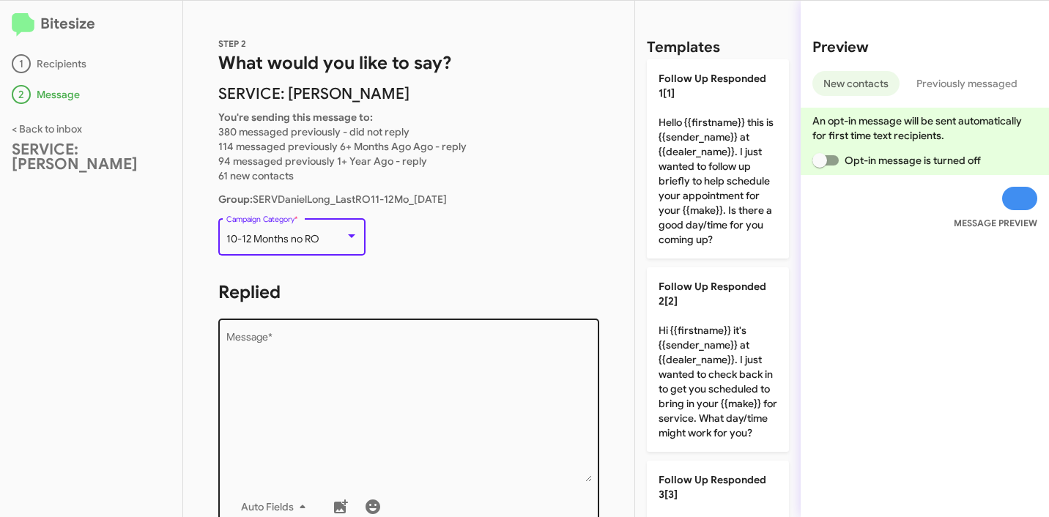
click at [333, 352] on textarea "Message *" at bounding box center [409, 407] width 366 height 149
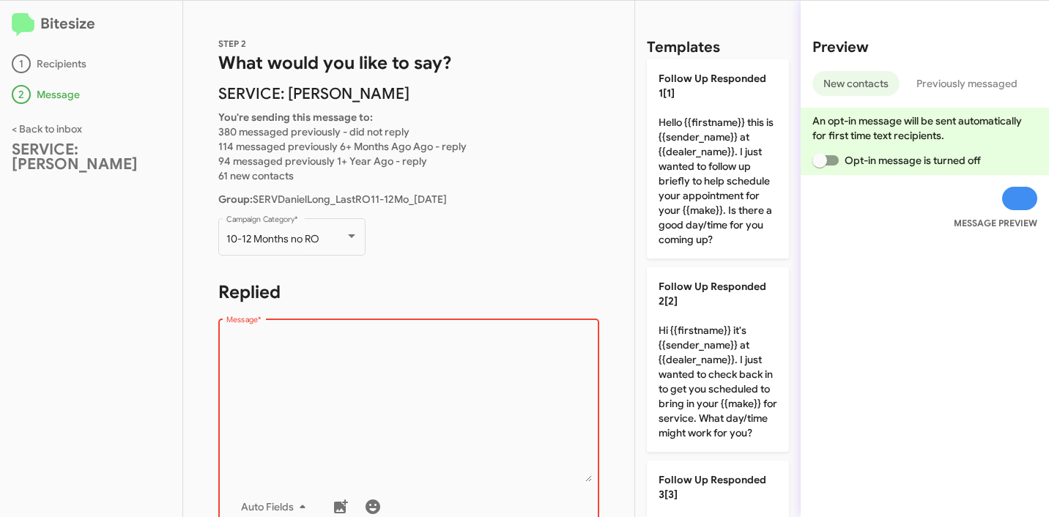
drag, startPoint x: 355, startPoint y: 361, endPoint x: 363, endPoint y: 360, distance: 7.4
click at [355, 362] on textarea "Message *" at bounding box center [409, 407] width 366 height 149
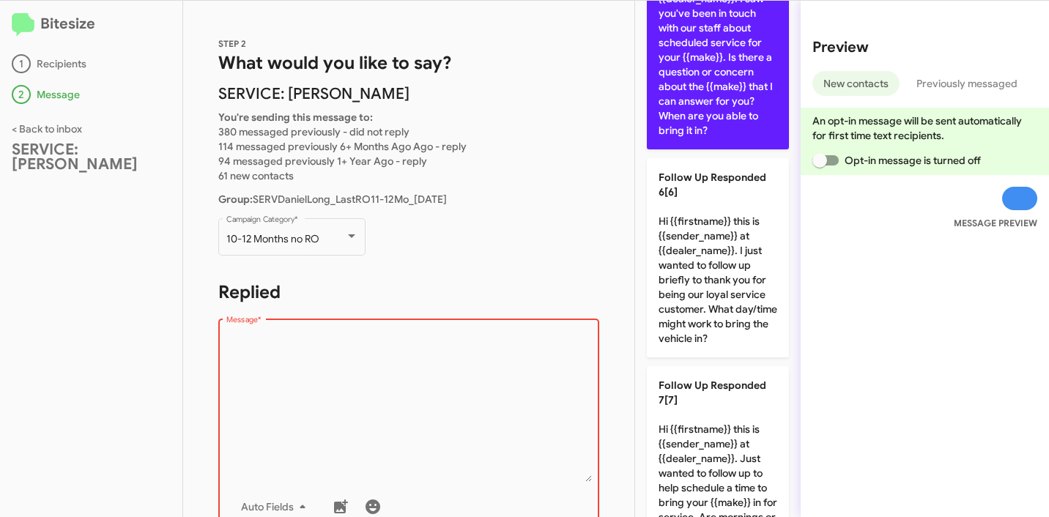
scroll to position [1435, 0]
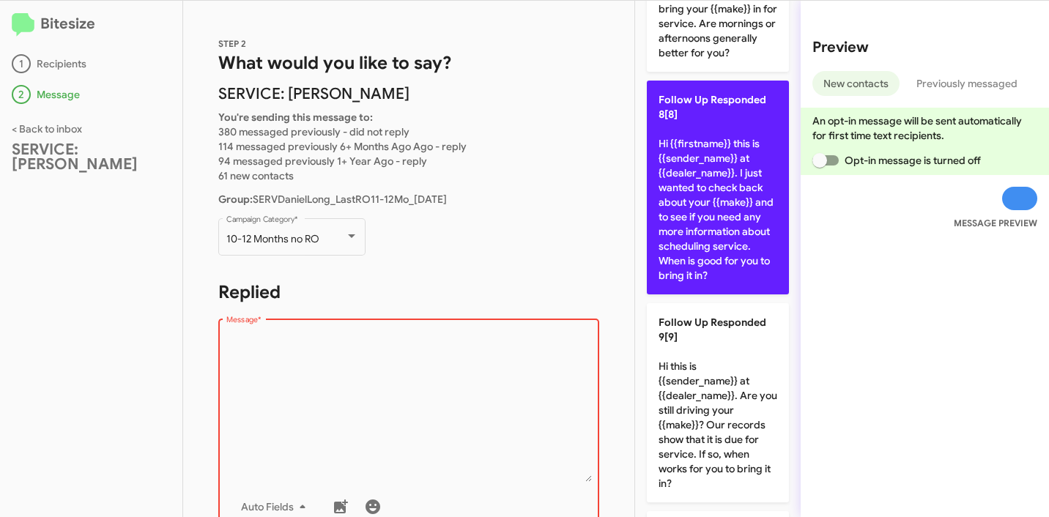
click at [715, 295] on p "Follow Up Responded 8[8] Hi {{firstname}} this is {{sender_name}} at {{dealer_n…" at bounding box center [718, 188] width 142 height 214
type textarea "Hi {{firstname}} this is {{sender_name}} at {{dealer_name}}. I just wanted to c…"
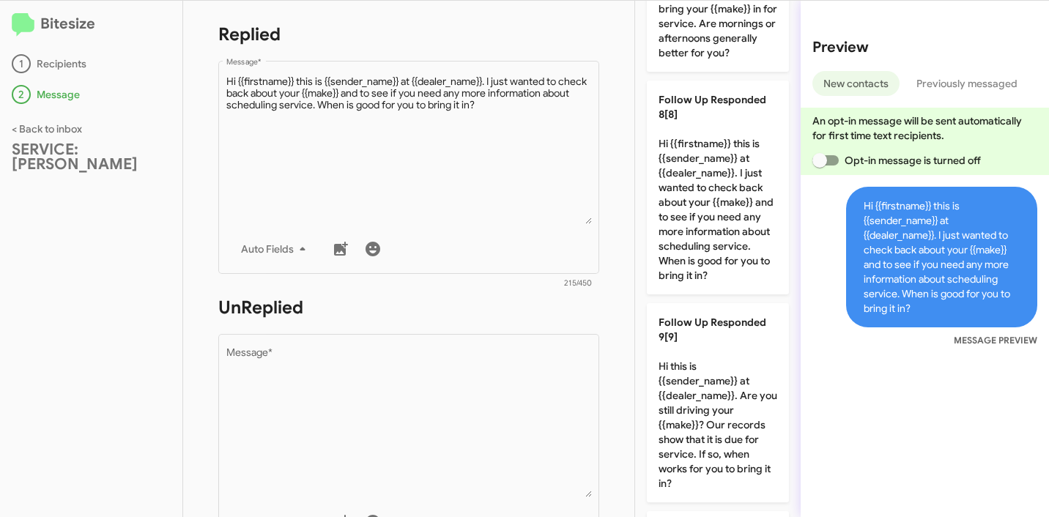
scroll to position [467, 0]
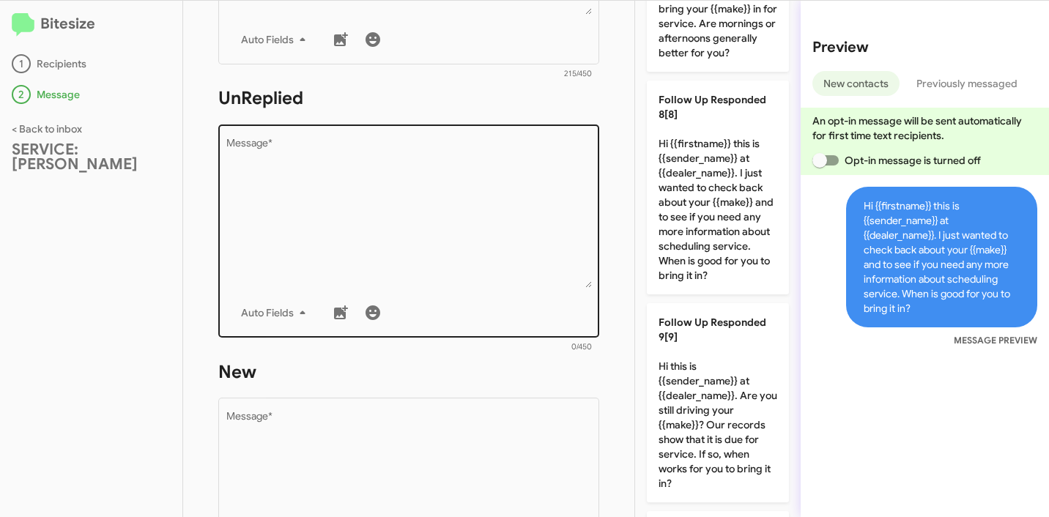
click at [391, 185] on textarea "Message *" at bounding box center [409, 212] width 366 height 149
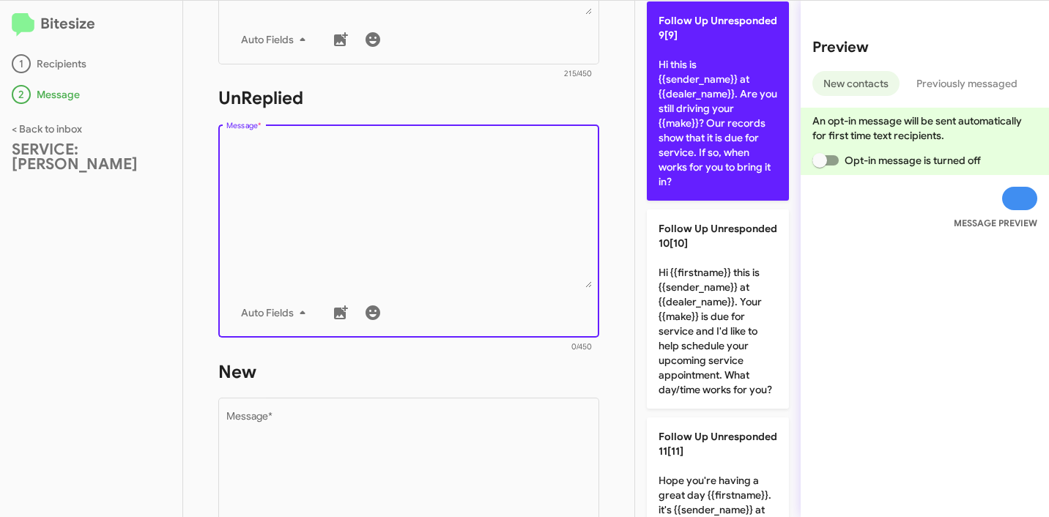
scroll to position [1737, 0]
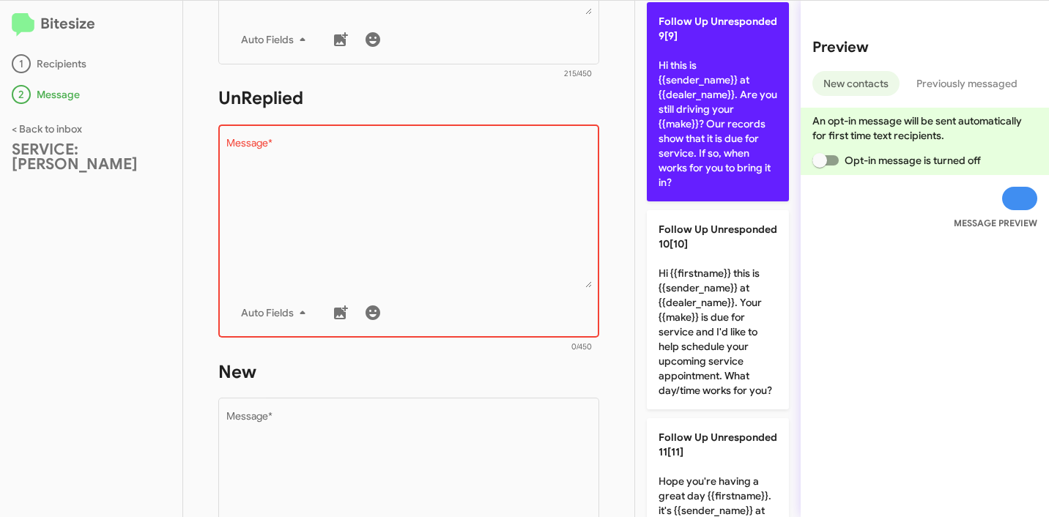
click at [728, 201] on p "Follow Up Unresponded 9[9] Hi this is {{sender_name}} at {{dealer_name}}. Are y…" at bounding box center [718, 101] width 142 height 199
type textarea "Hi this is {{sender_name}} at {{dealer_name}}. Are you still driving your {{mak…"
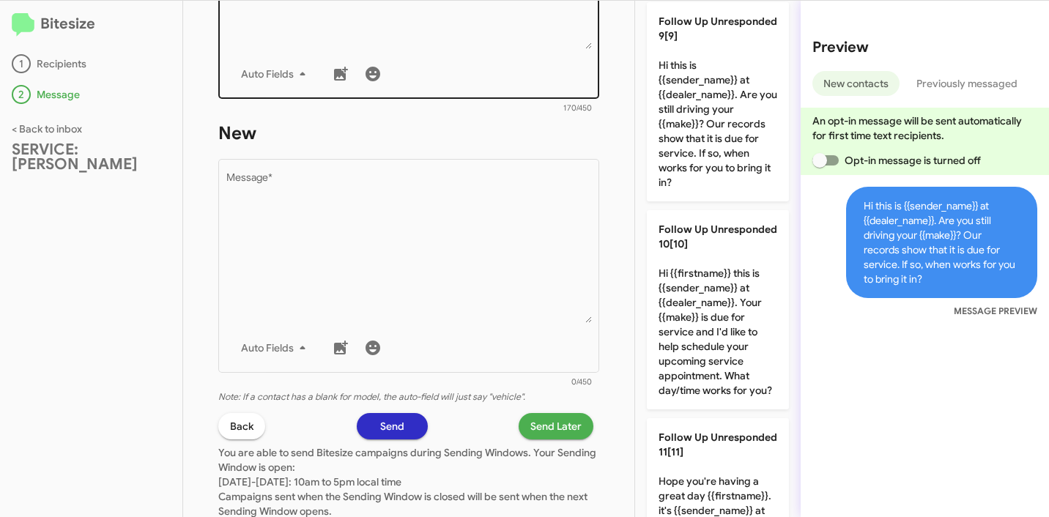
scroll to position [707, 0]
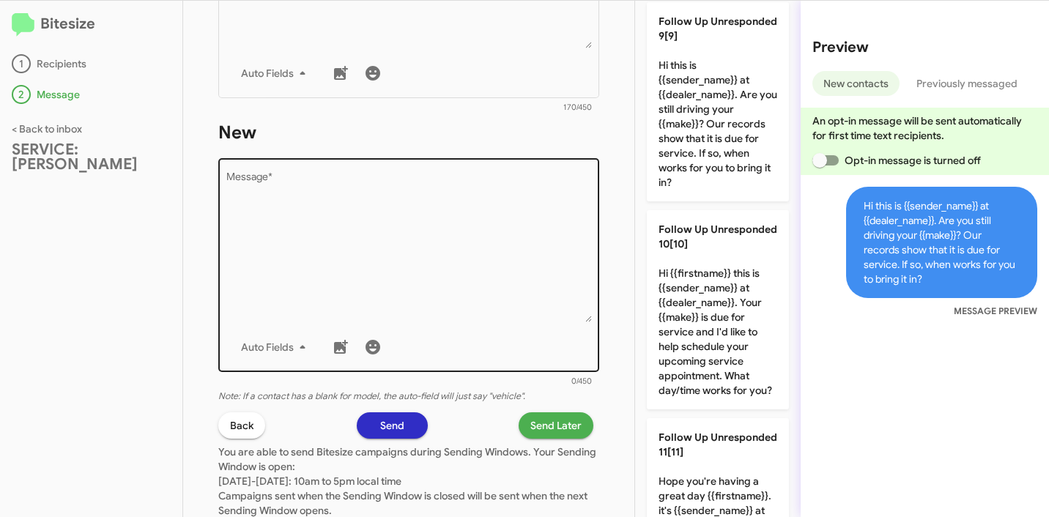
click at [450, 256] on textarea "Message *" at bounding box center [409, 247] width 366 height 149
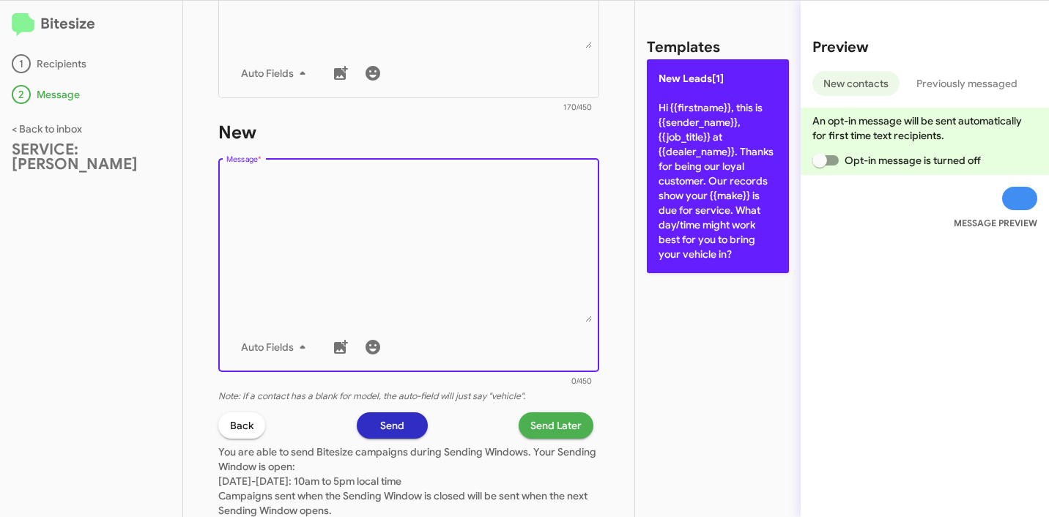
click at [707, 193] on p "New Leads[1] Hi {{firstname}}, this is {{sender_name}}, {{job_title}} at {{deal…" at bounding box center [718, 166] width 142 height 214
type textarea "Hi {{firstname}}, this is {{sender_name}}, {{job_title}} at {{dealer_name}}. Th…"
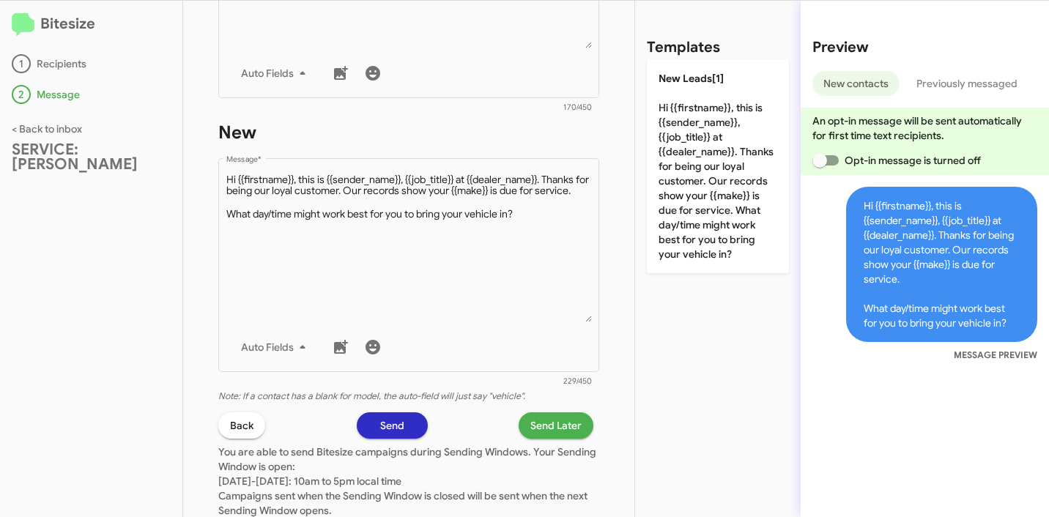
click at [555, 426] on span "Send Later" at bounding box center [555, 426] width 51 height 26
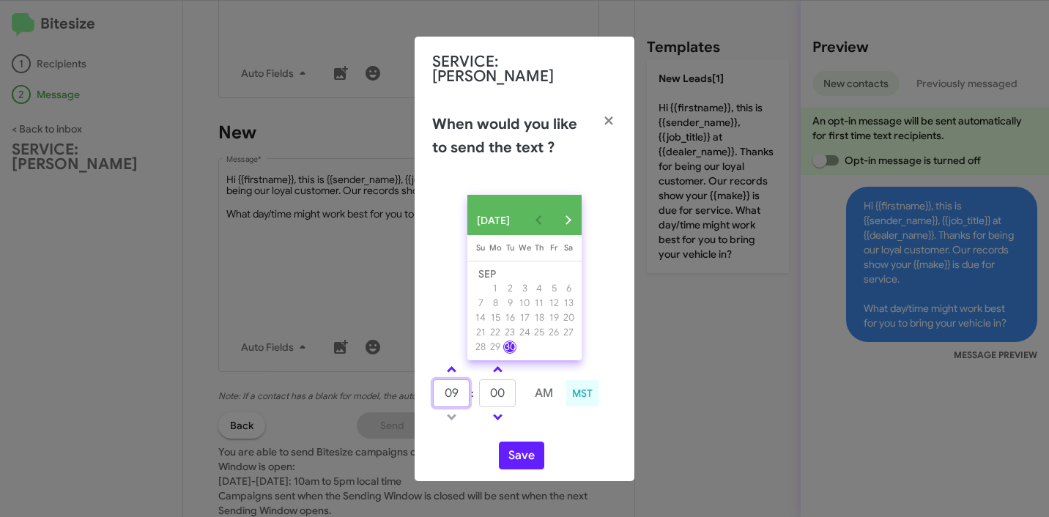
click at [450, 385] on input "09" at bounding box center [451, 394] width 37 height 28
type input "10"
type input "05"
click at [544, 415] on td at bounding box center [544, 417] width 39 height 18
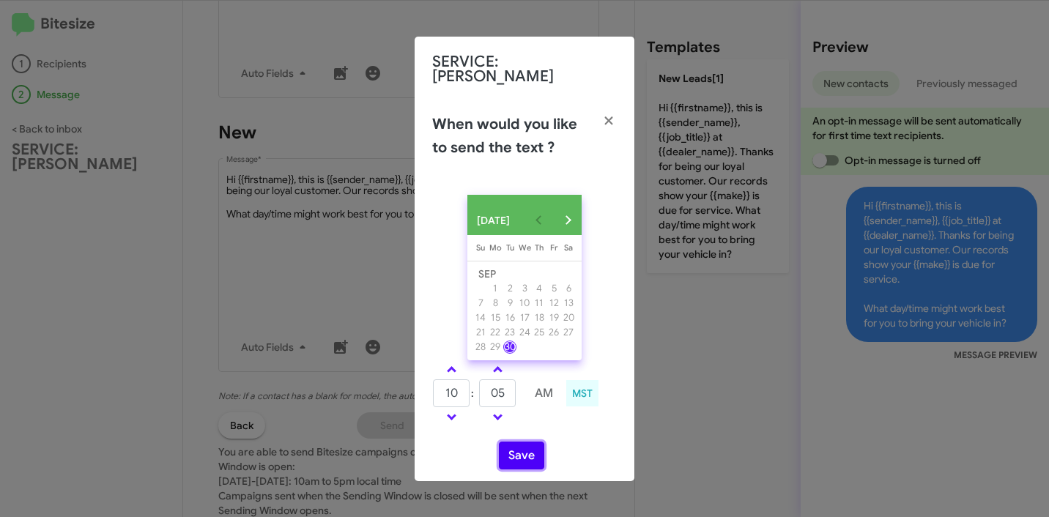
click at [536, 456] on button "Save" at bounding box center [521, 456] width 45 height 28
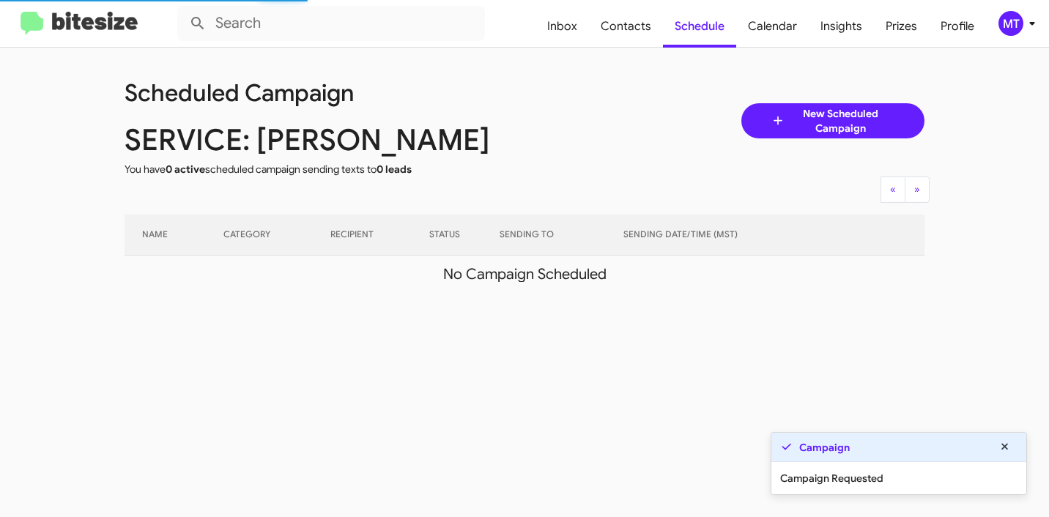
click at [1035, 27] on icon at bounding box center [1033, 24] width 18 height 18
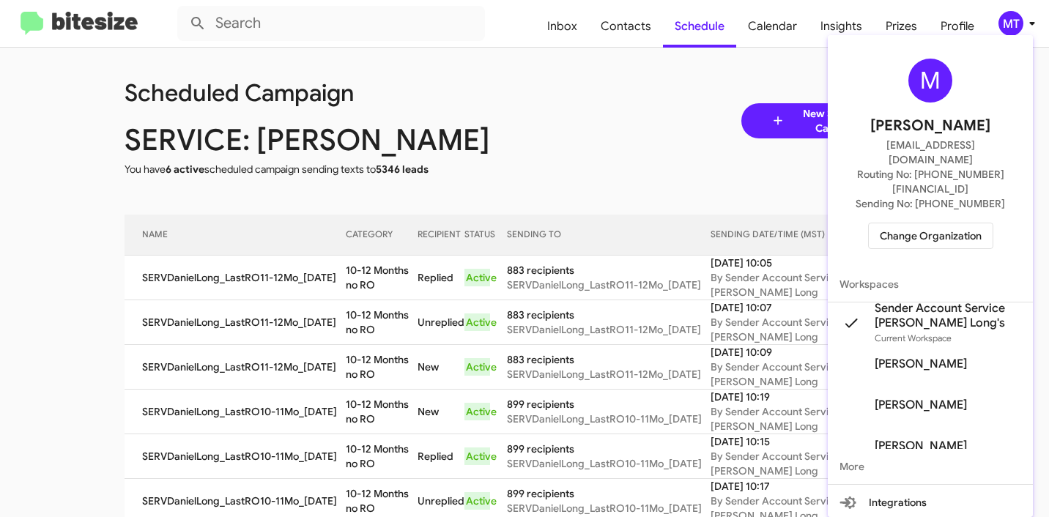
click at [939, 223] on span "Change Organization" at bounding box center [931, 235] width 102 height 25
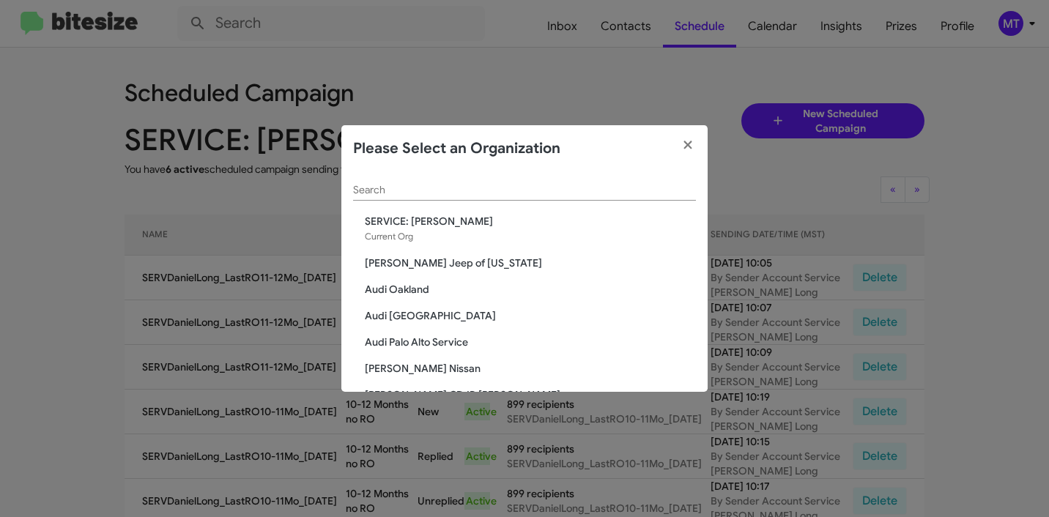
click at [491, 194] on input "Search" at bounding box center [524, 191] width 343 height 12
paste input "[PERSON_NAME] Sales"
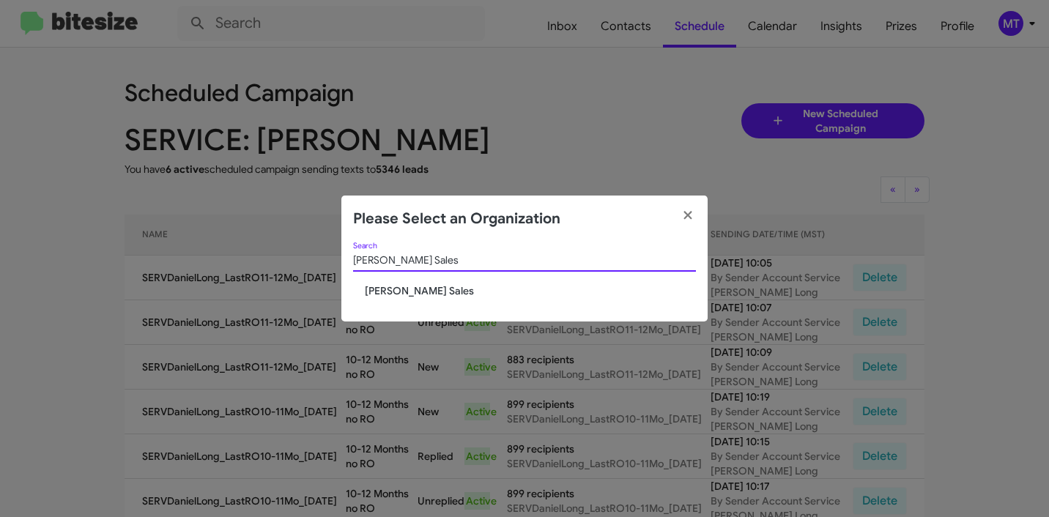
type input "[PERSON_NAME] Sales"
click at [412, 292] on span "[PERSON_NAME] Sales" at bounding box center [530, 291] width 331 height 15
click at [413, 290] on span "[PERSON_NAME] Sales" at bounding box center [530, 291] width 331 height 15
click at [415, 287] on span "[PERSON_NAME] Sales" at bounding box center [530, 291] width 331 height 15
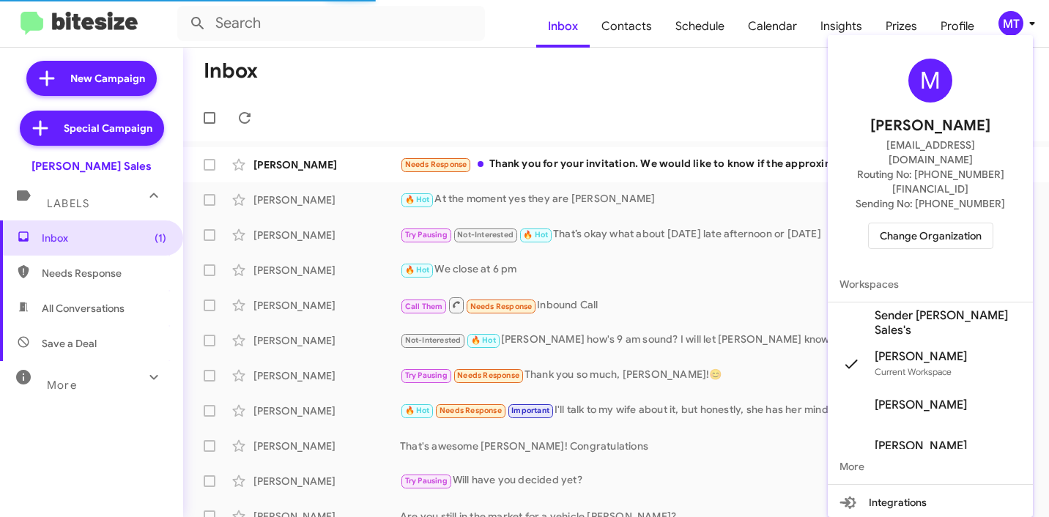
click at [918, 308] on span "Sender [PERSON_NAME] Sales's" at bounding box center [948, 322] width 147 height 29
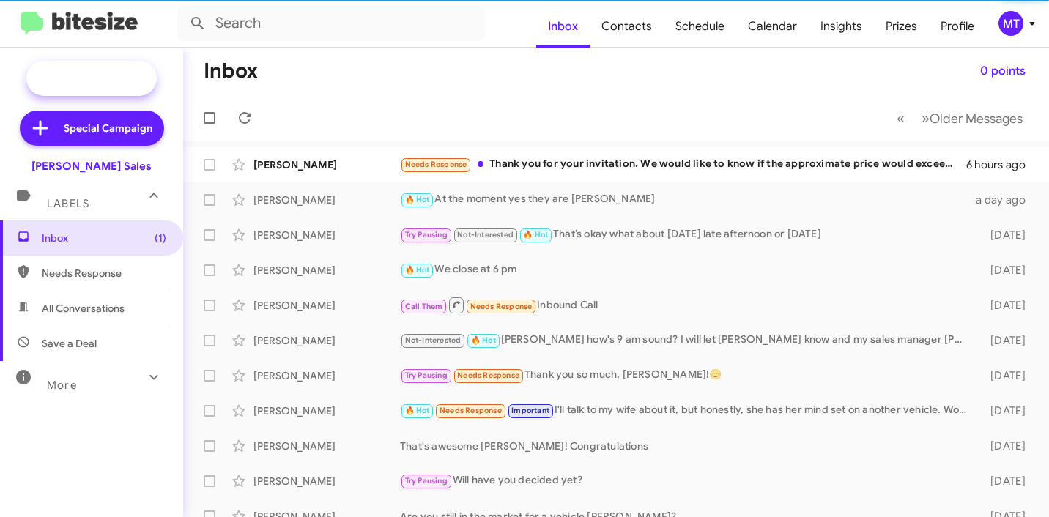
click at [103, 92] on span "New Campaign" at bounding box center [91, 78] width 130 height 35
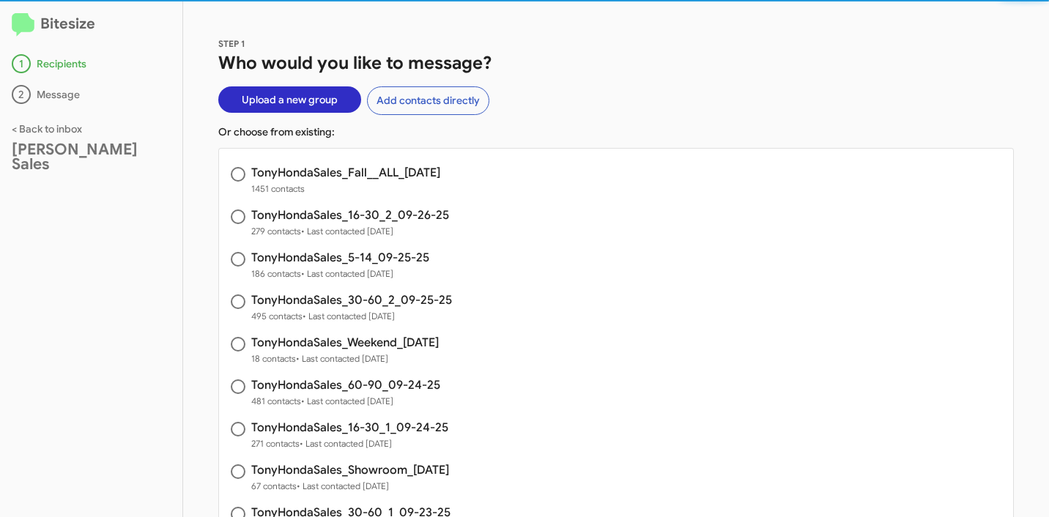
click at [292, 99] on span "Upload a new group" at bounding box center [290, 99] width 96 height 26
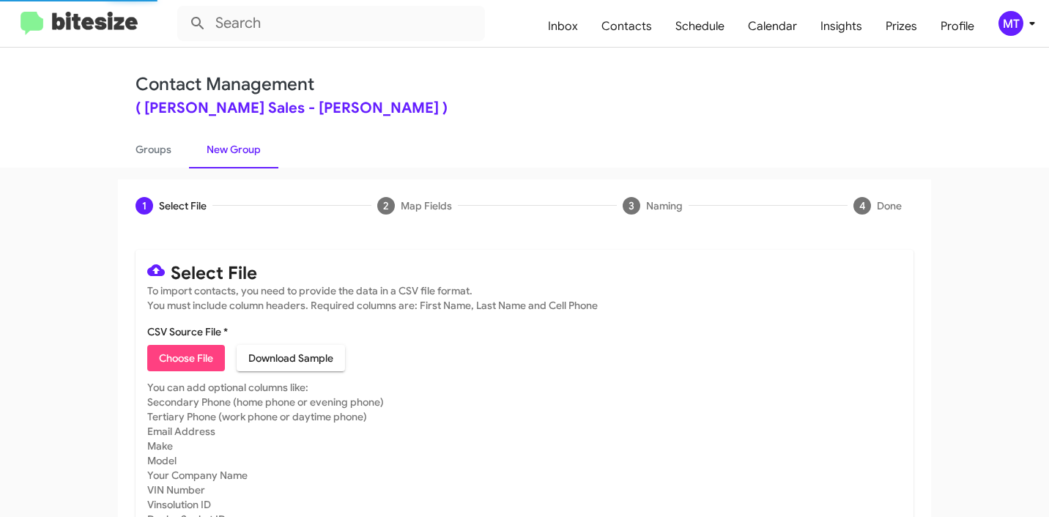
click at [177, 339] on label "CSV Source File *" at bounding box center [187, 332] width 81 height 15
click at [0, 0] on input "CSV Source File *" at bounding box center [0, 0] width 0 height 0
type input "TonyHondaSales_Showroom_[DATE]"
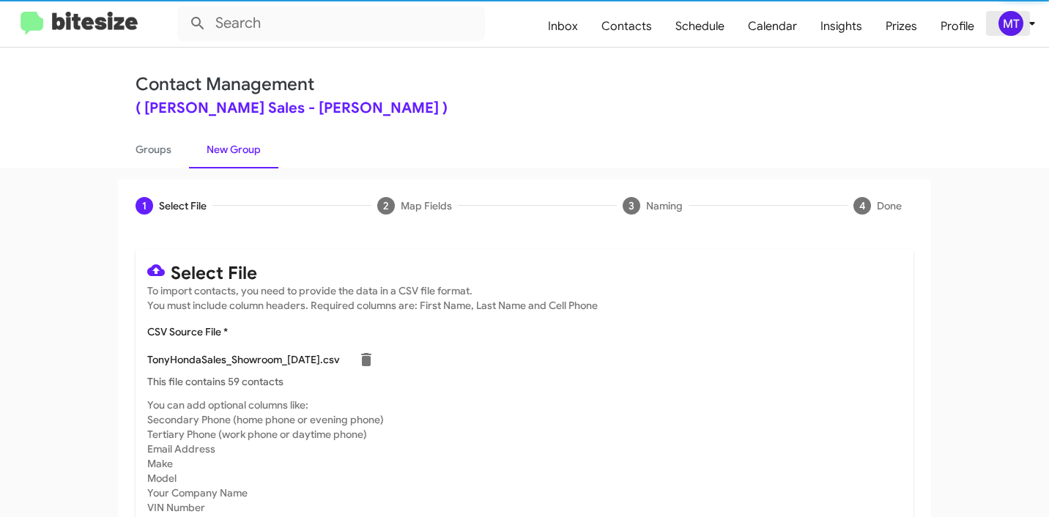
click at [1029, 23] on icon at bounding box center [1031, 24] width 5 height 4
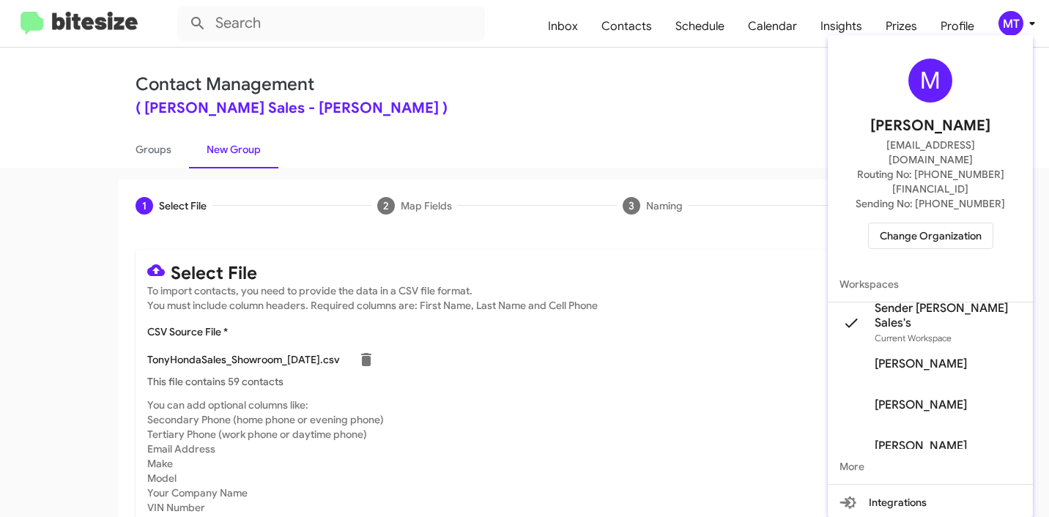
click at [665, 120] on div at bounding box center [524, 258] width 1049 height 517
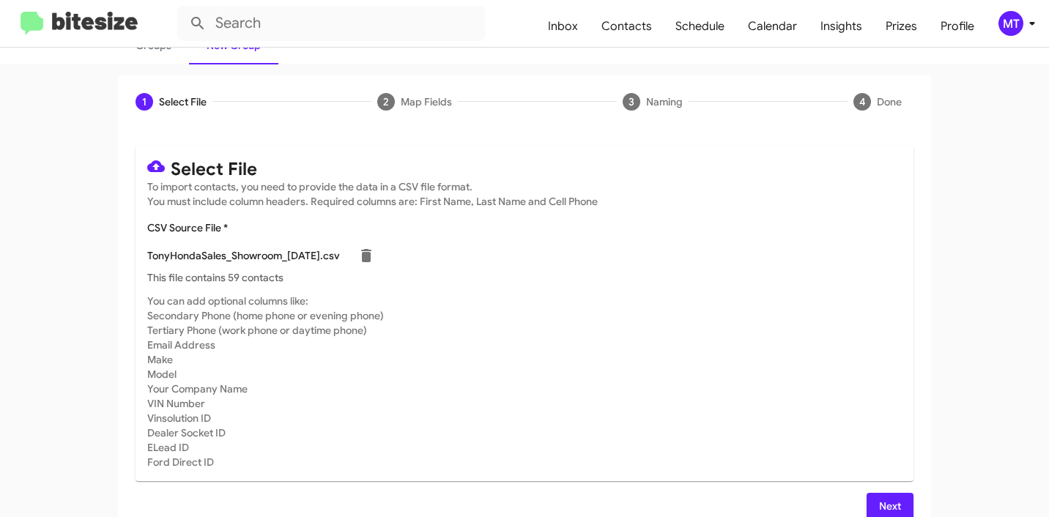
scroll to position [124, 0]
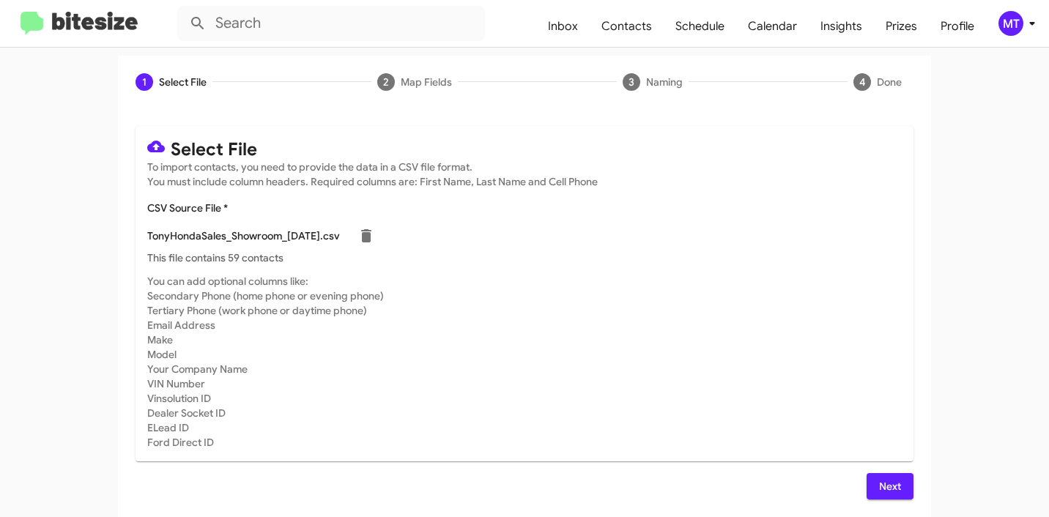
click at [892, 495] on span "Next" at bounding box center [890, 486] width 23 height 26
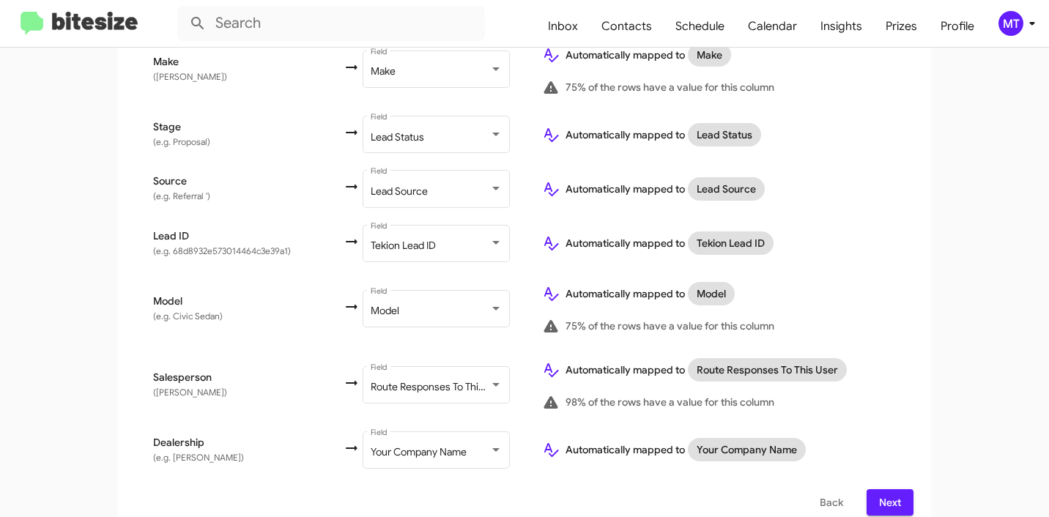
scroll to position [707, 0]
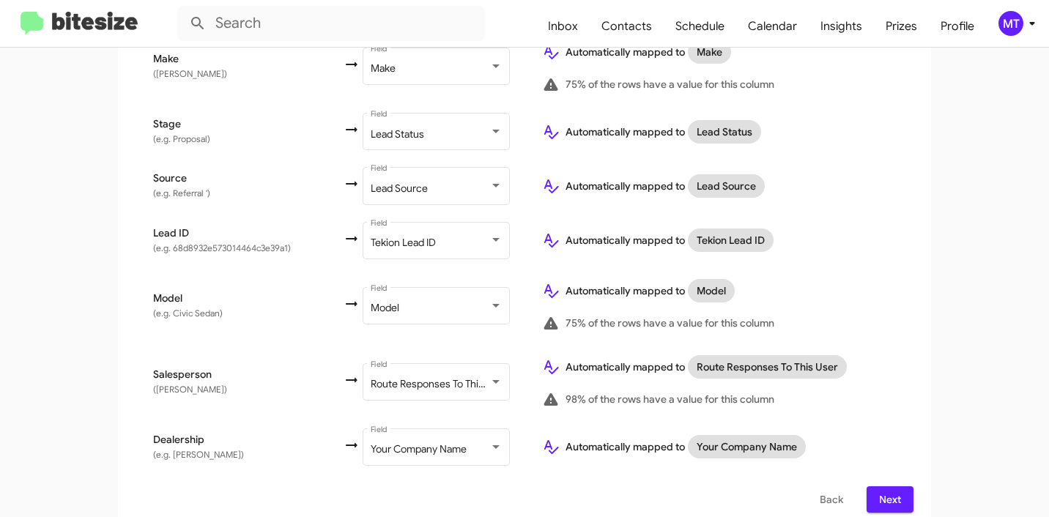
click at [894, 487] on span "Next" at bounding box center [890, 500] width 23 height 26
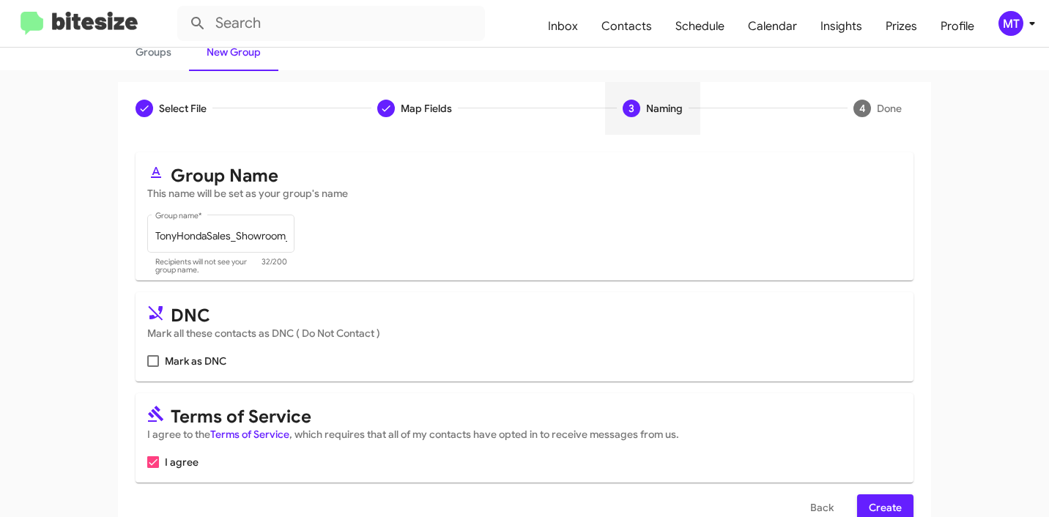
scroll to position [130, 0]
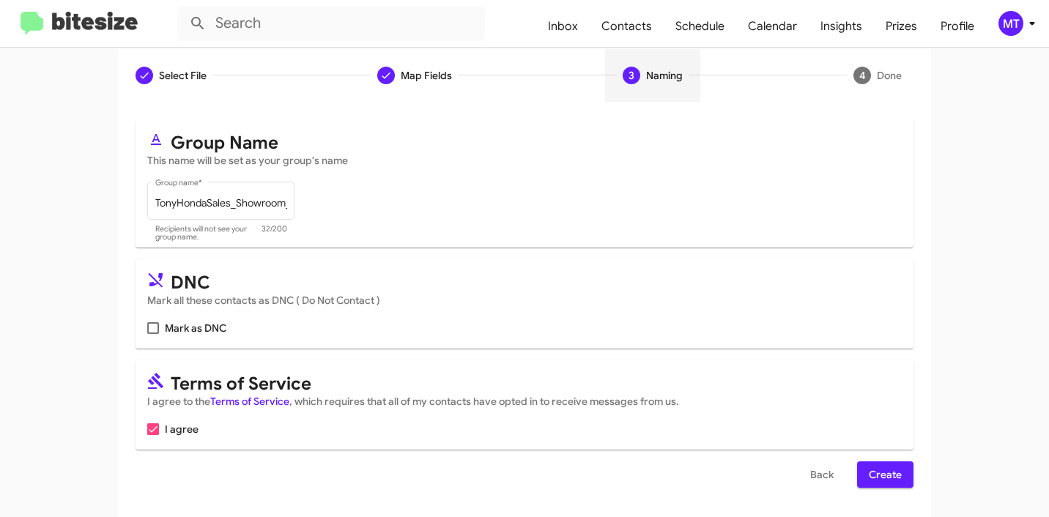
click at [890, 475] on span "Create" at bounding box center [885, 475] width 33 height 26
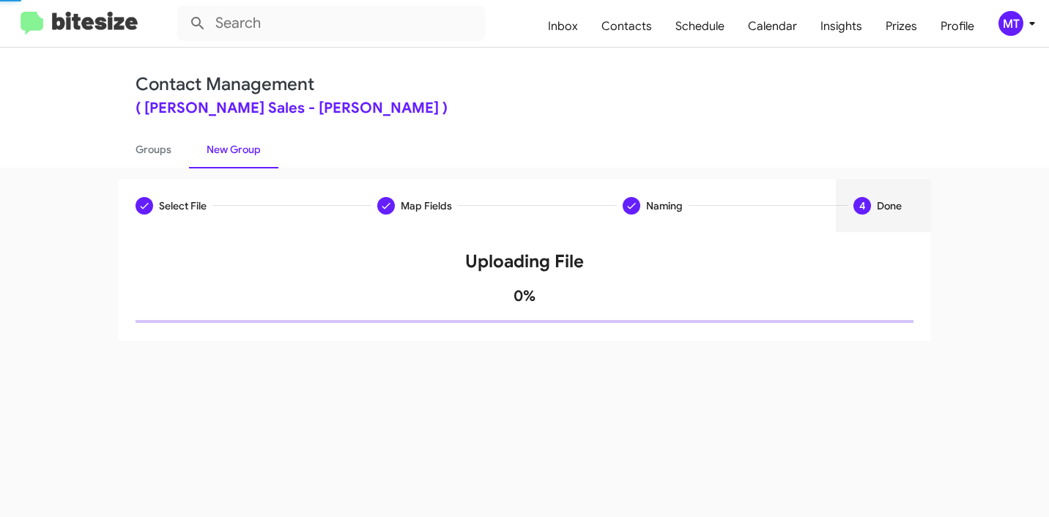
scroll to position [0, 0]
click at [145, 152] on link "Groups" at bounding box center [153, 149] width 71 height 38
type input "in:groups"
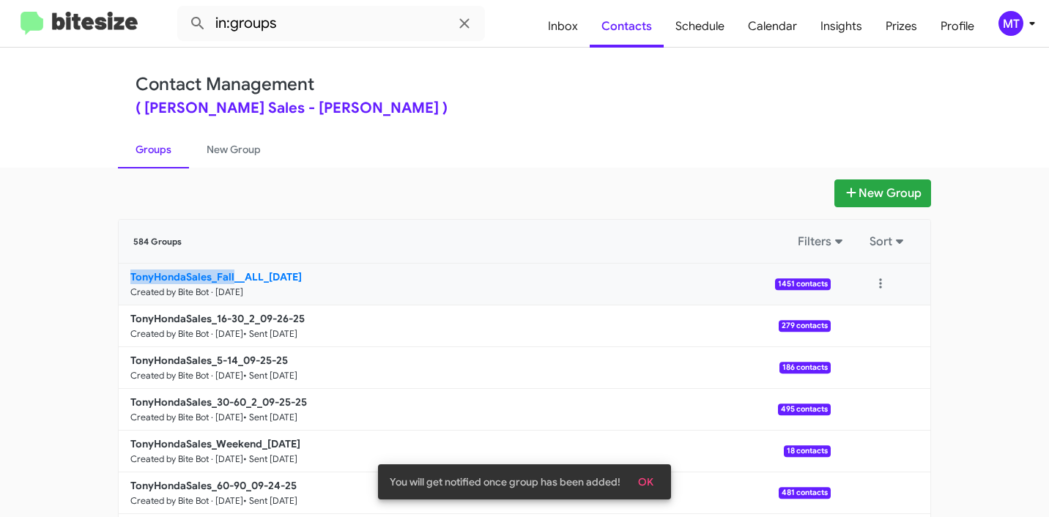
drag, startPoint x: 89, startPoint y: 277, endPoint x: 226, endPoint y: 275, distance: 137.8
click at [226, 275] on app-groups "New Group 584 Groups Filters Sort TonyHondaSales_Fall__ALL_09-30-25 Created by …" at bounding box center [524, 450] width 1049 height 541
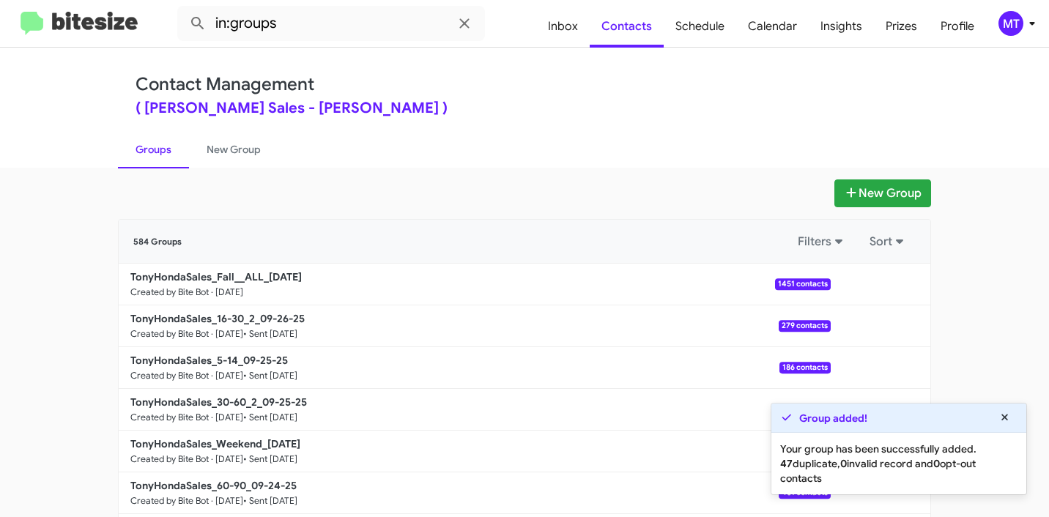
click at [453, 152] on ul "Groups New Group" at bounding box center [524, 148] width 813 height 37
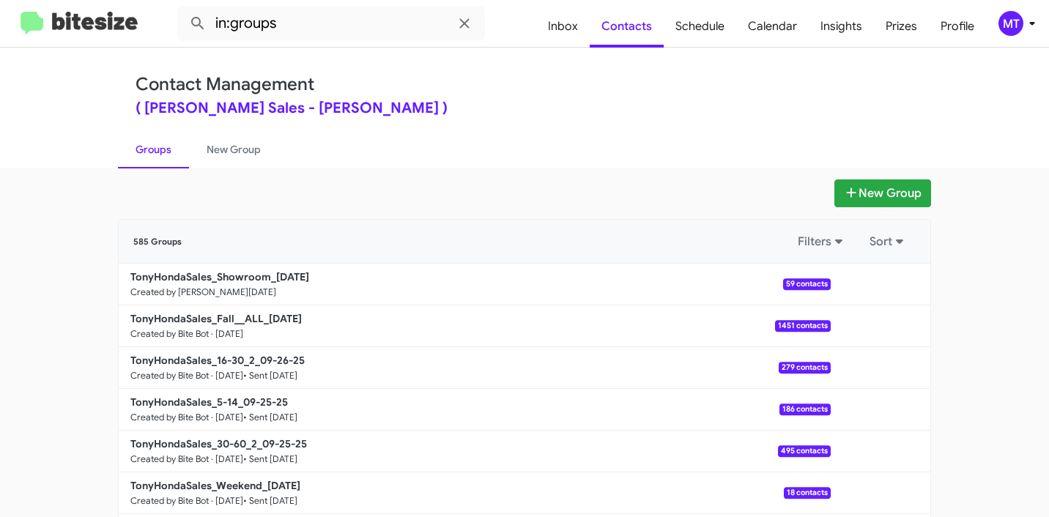
click at [95, 222] on app-groups "New Group 585 Groups Filters Sort TonyHondaSales_Showroom_[DATE] Created by [PE…" at bounding box center [524, 450] width 1049 height 541
drag, startPoint x: 93, startPoint y: 268, endPoint x: 261, endPoint y: 275, distance: 168.0
click at [261, 275] on app-groups "New Group 585 Groups Filters Sort TonyHondaSales_Showroom_[DATE] Created by [PE…" at bounding box center [524, 450] width 1049 height 541
copy div "Filters Sort TonyHondaSales_Showroom"
click at [336, 36] on input "in:groups" at bounding box center [331, 23] width 308 height 35
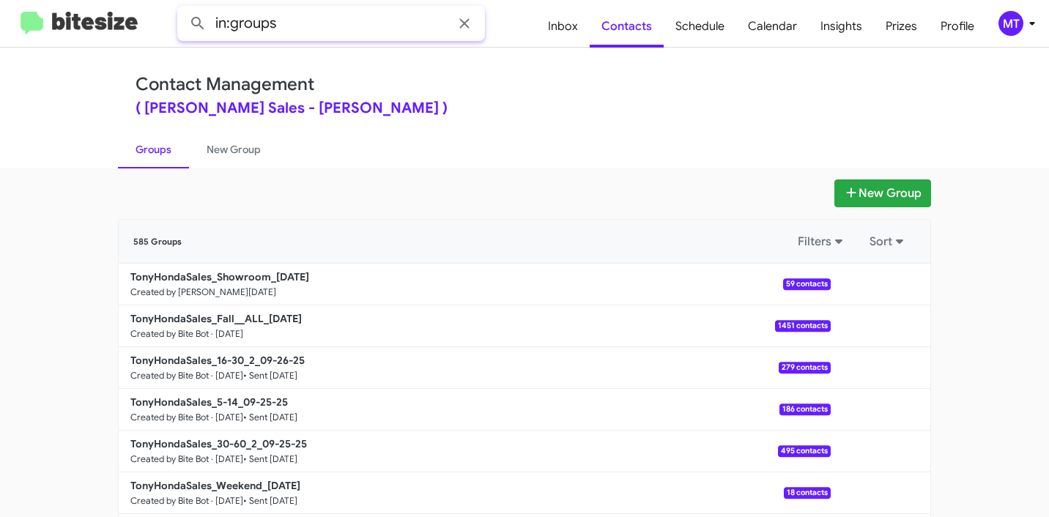
paste input "TonyHondaSales_Showroom"
type input "in:groups TonyHondaSales_Showroom"
click at [183, 9] on button at bounding box center [197, 23] width 29 height 29
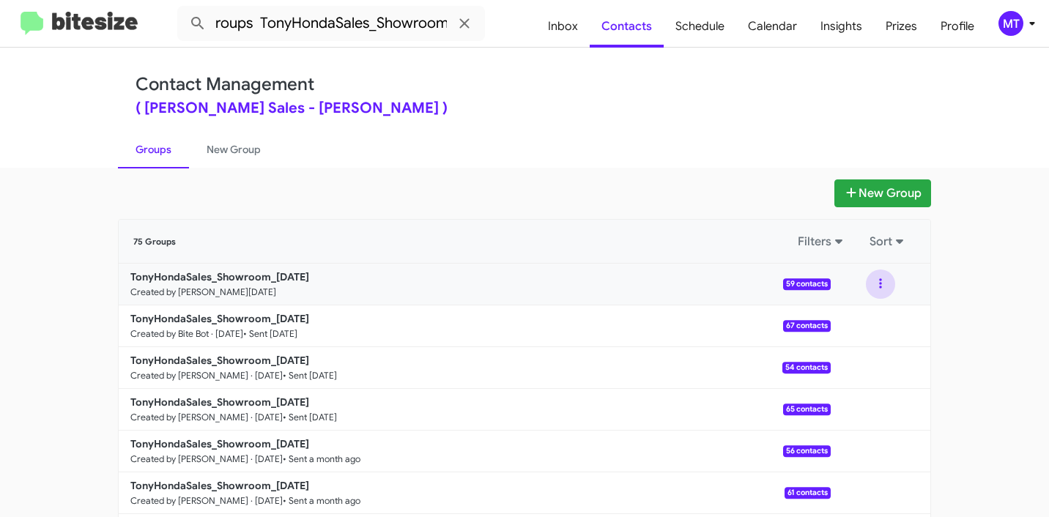
click at [875, 287] on button at bounding box center [880, 284] width 29 height 29
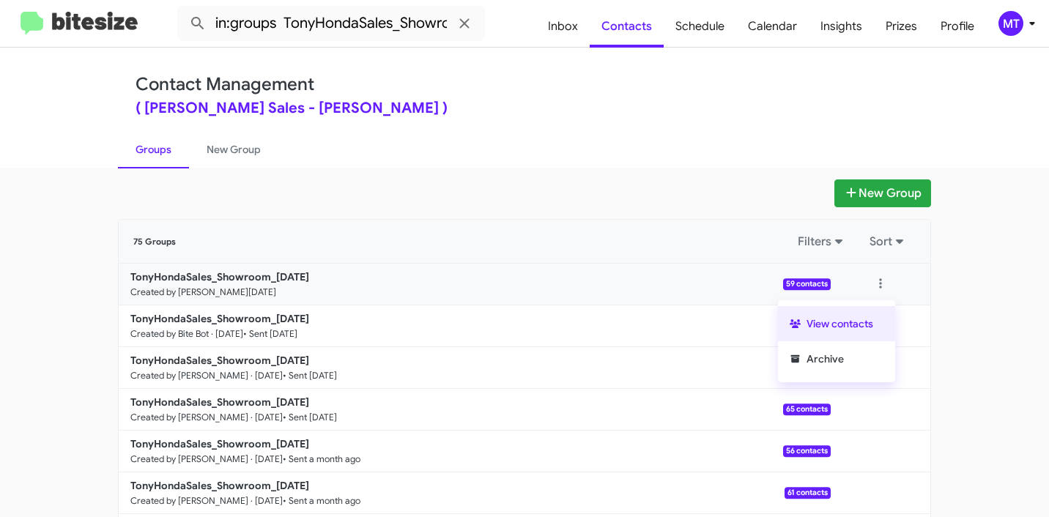
click at [826, 319] on button "View contacts" at bounding box center [836, 323] width 117 height 35
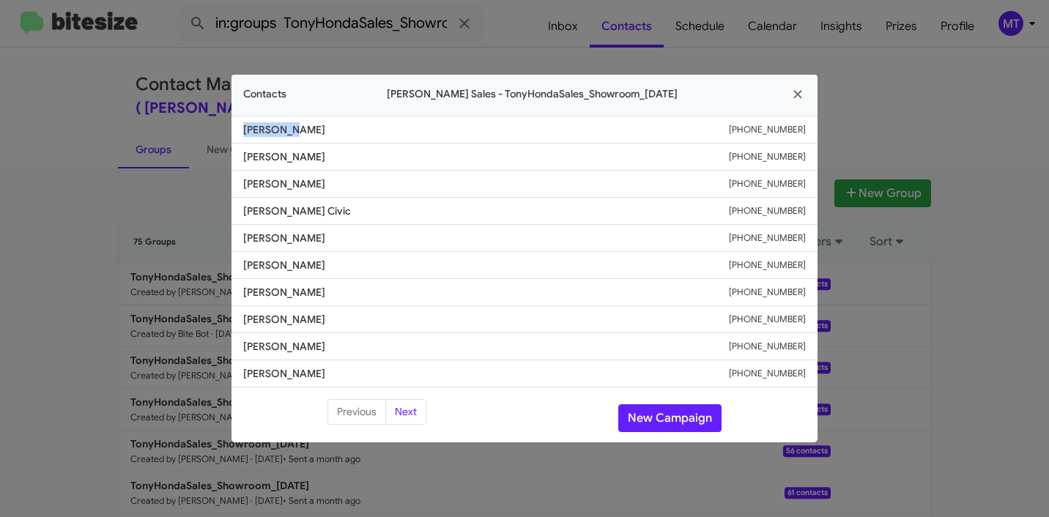
drag, startPoint x: 294, startPoint y: 130, endPoint x: 240, endPoint y: 130, distance: 53.5
click at [240, 130] on li "[PERSON_NAME] [PHONE_NUMBER]" at bounding box center [525, 130] width 586 height 28
copy span "[PERSON_NAME]"
click at [798, 100] on icon "button" at bounding box center [798, 94] width 17 height 13
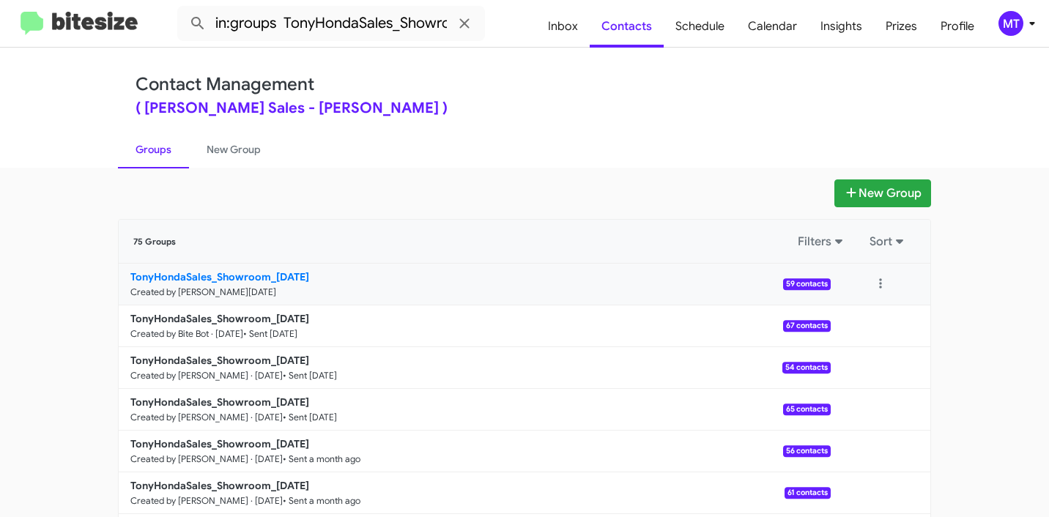
click at [265, 278] on b "TonyHondaSales_Showroom_[DATE]" at bounding box center [219, 276] width 179 height 13
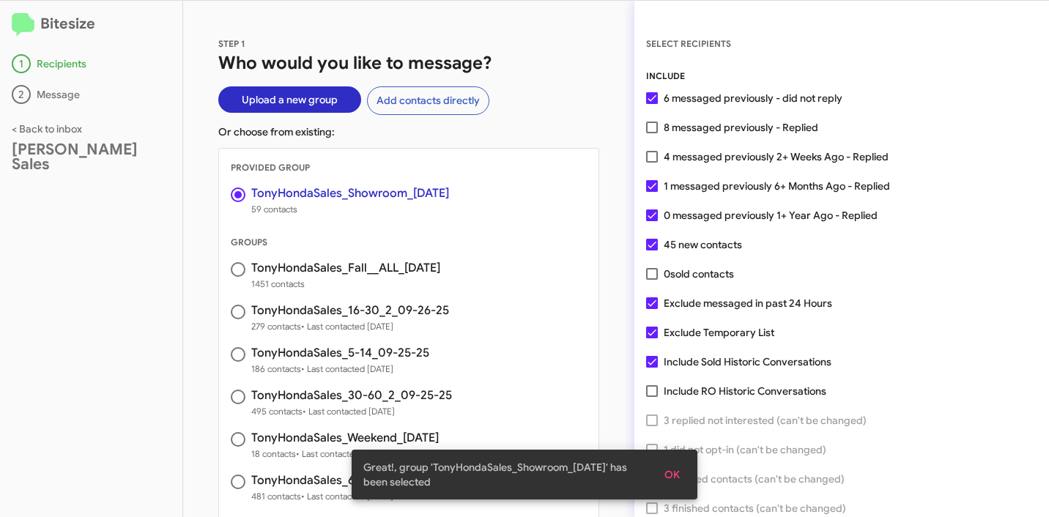
click at [654, 129] on span at bounding box center [652, 128] width 12 height 12
click at [652, 133] on input "8 messaged previously - Replied" at bounding box center [651, 133] width 1 height 1
checkbox input "true"
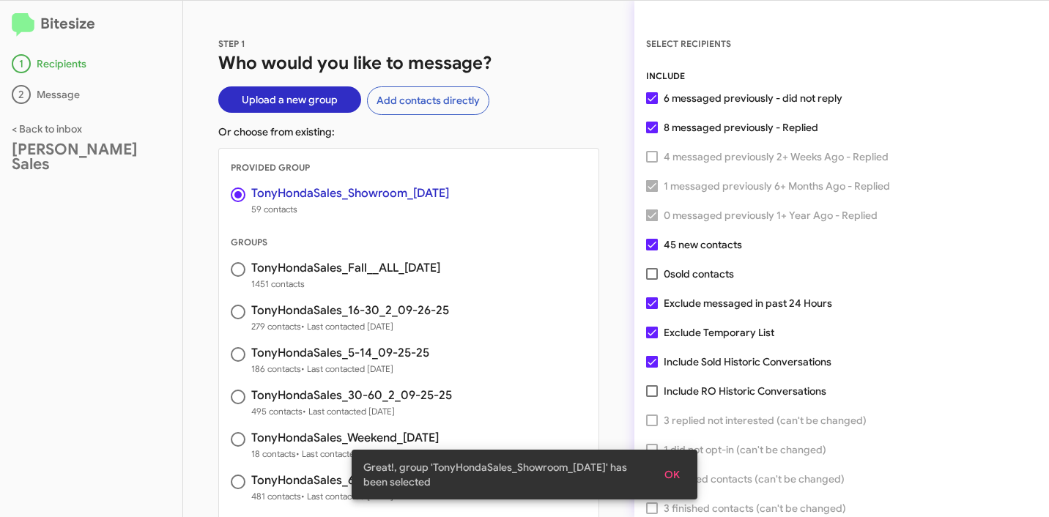
click at [673, 473] on span "OK" at bounding box center [672, 475] width 15 height 26
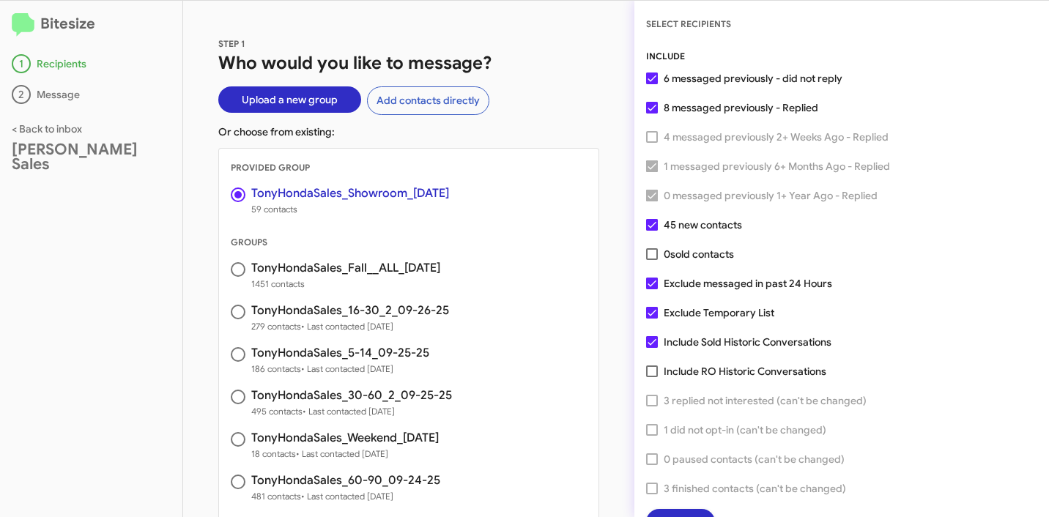
scroll to position [37, 0]
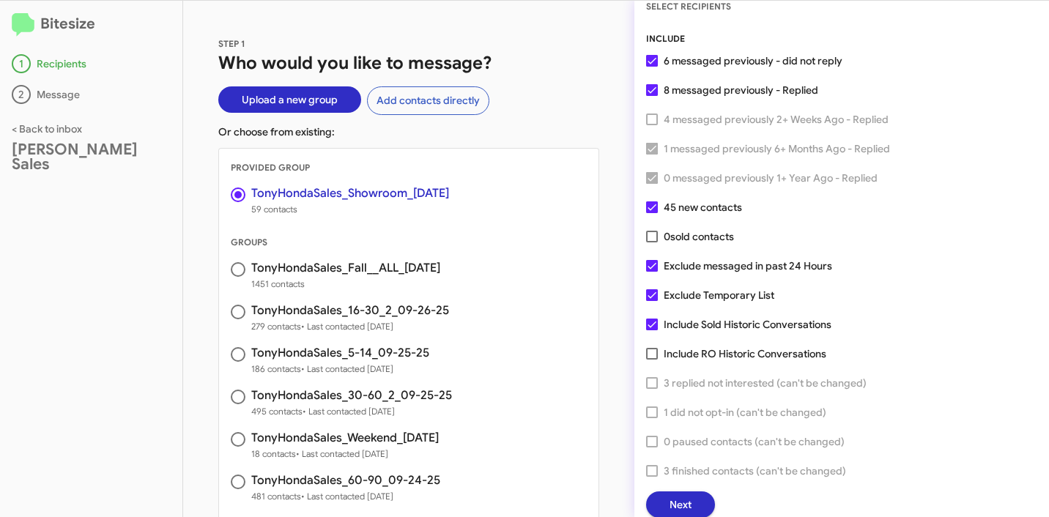
click at [680, 497] on span "Next" at bounding box center [681, 505] width 22 height 26
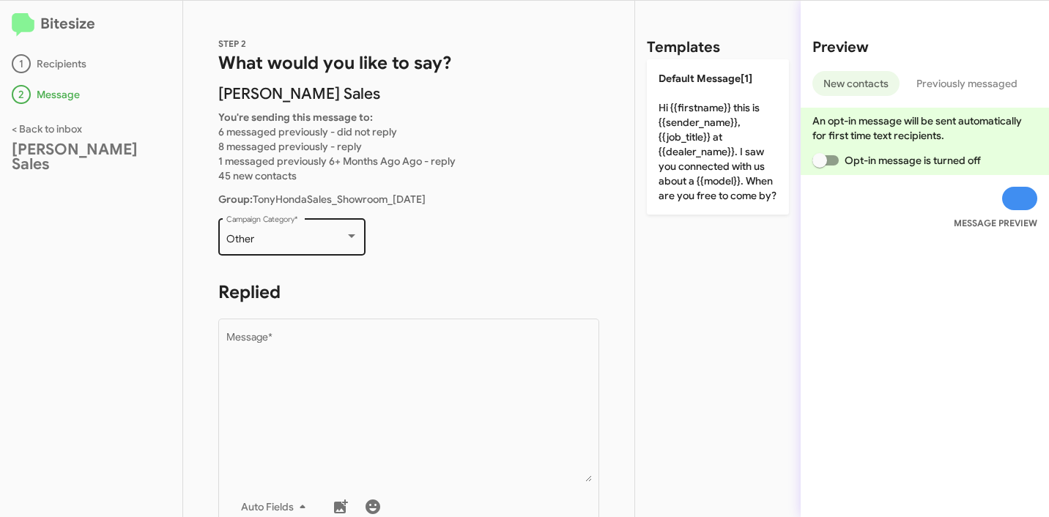
click at [256, 249] on div "Other Campaign Category *" at bounding box center [292, 235] width 132 height 40
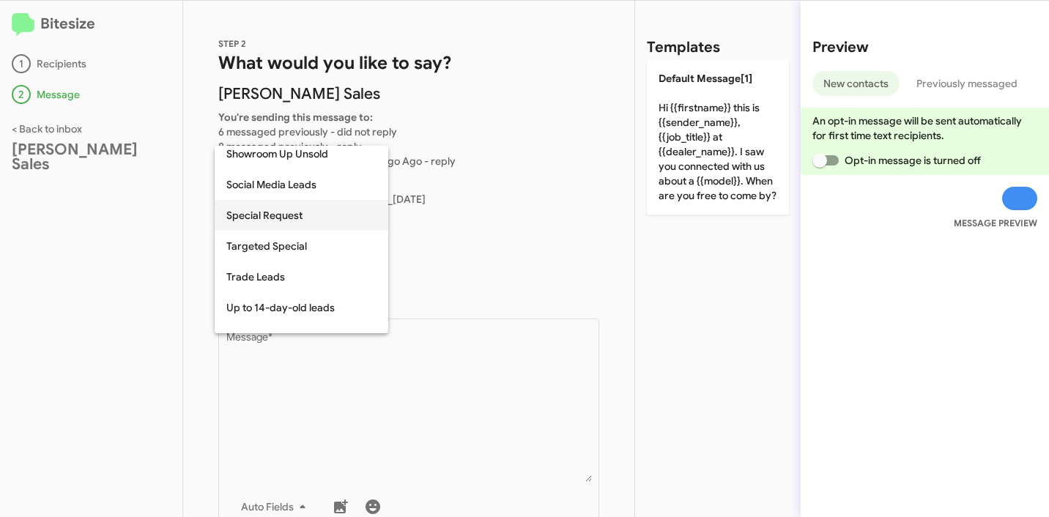
scroll to position [491, 0]
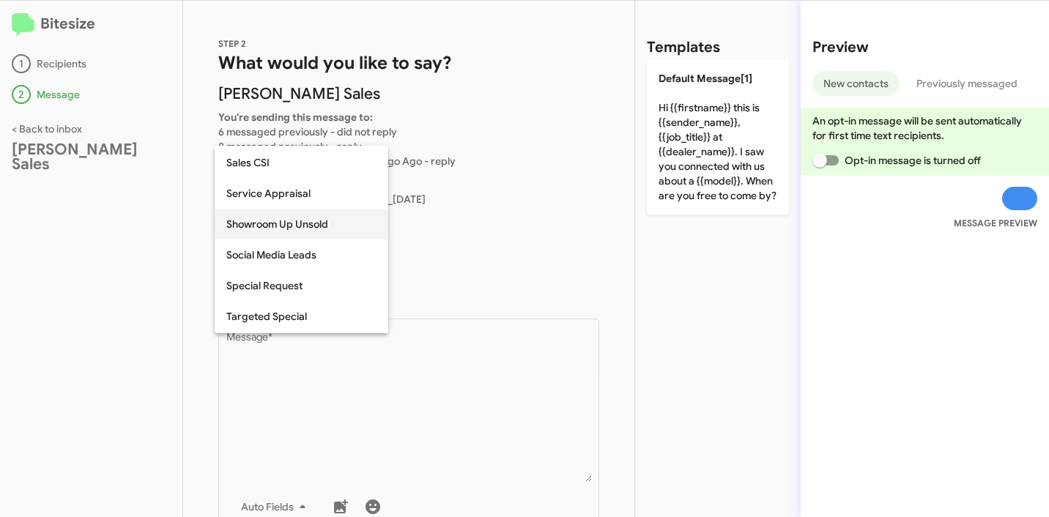
click at [285, 225] on span "Showroom Up Unsold" at bounding box center [301, 224] width 150 height 31
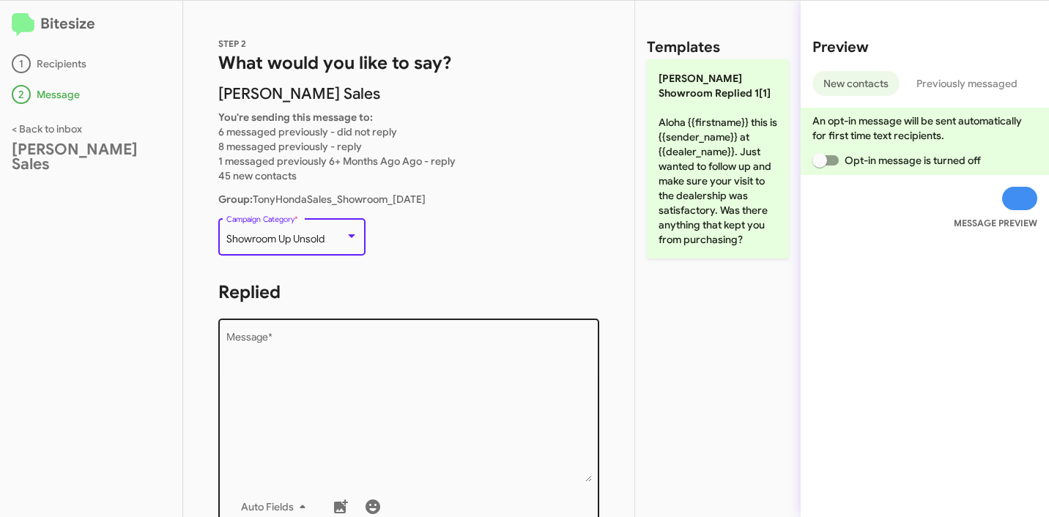
click at [352, 352] on textarea "Message *" at bounding box center [409, 407] width 366 height 149
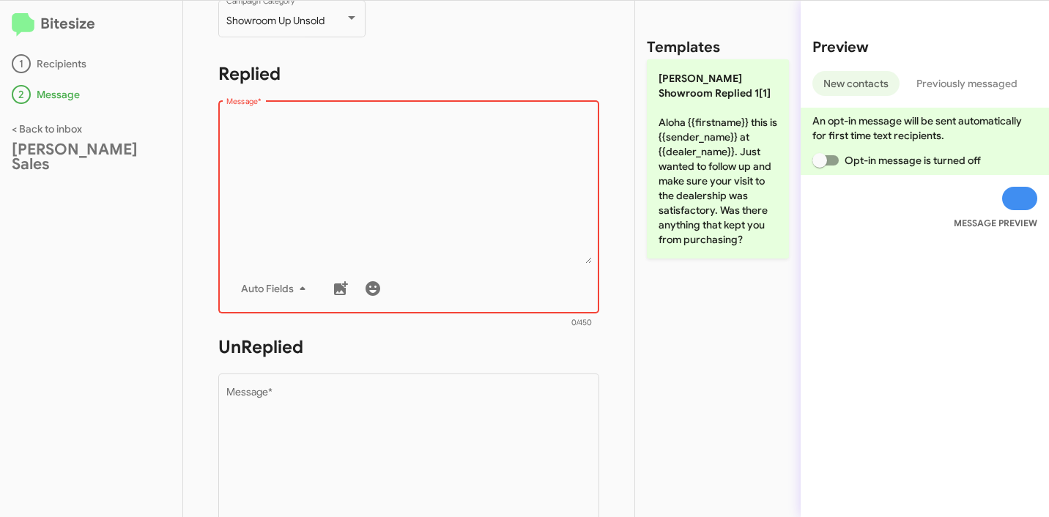
scroll to position [246, 0]
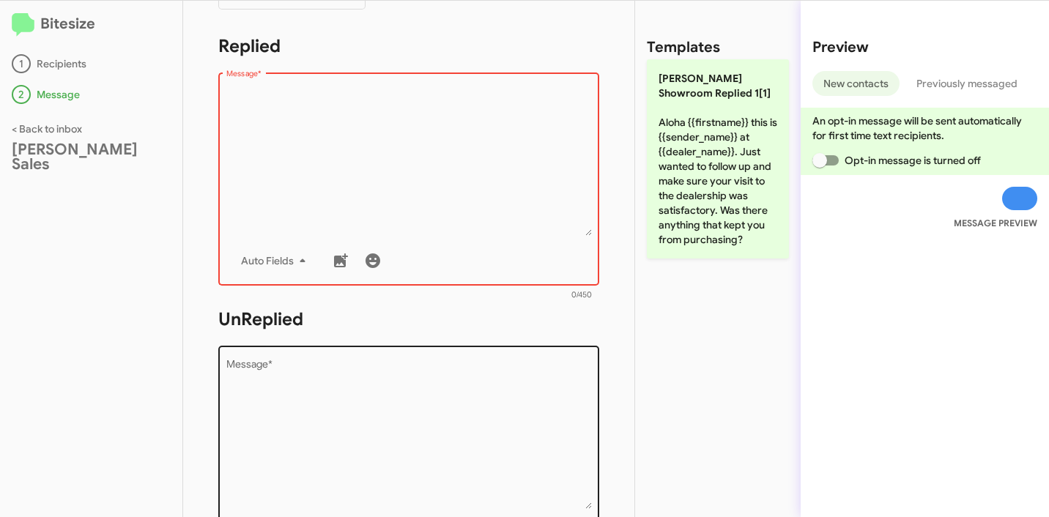
click at [372, 376] on textarea "Message *" at bounding box center [409, 434] width 366 height 149
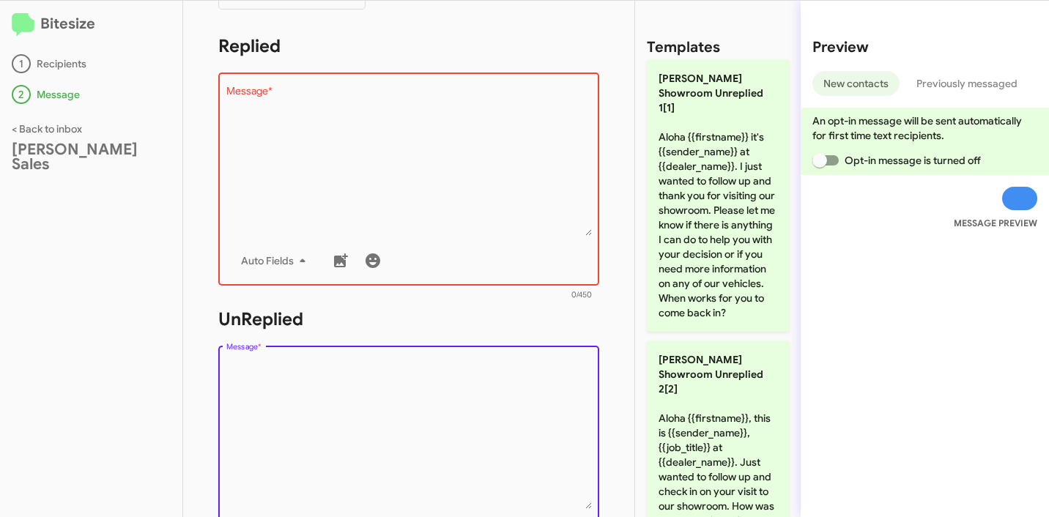
click at [445, 207] on textarea "Message *" at bounding box center [409, 160] width 366 height 149
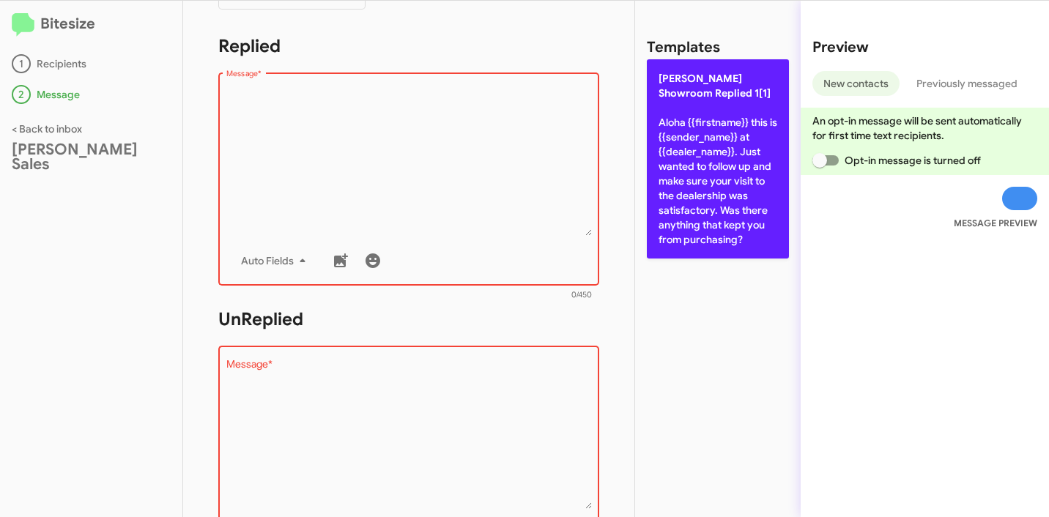
click at [678, 180] on p "[PERSON_NAME] Showroom Replied 1[1] Aloha {{firstname}} this is {{sender_name}}…" at bounding box center [718, 158] width 142 height 199
type textarea "Aloha {{firstname}} this is {{sender_name}} at {{dealer_name}}. Just wanted to …"
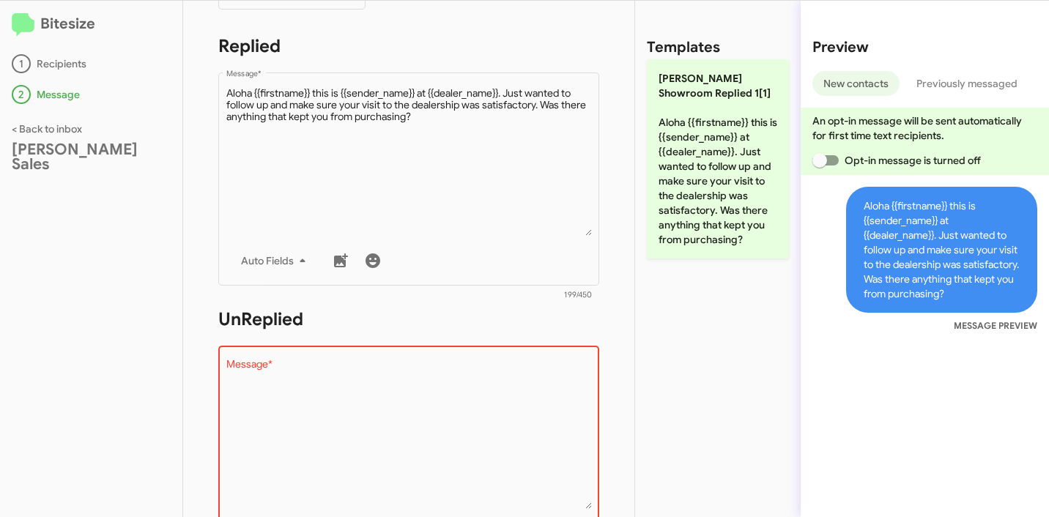
click at [376, 403] on textarea "Message *" at bounding box center [409, 434] width 366 height 149
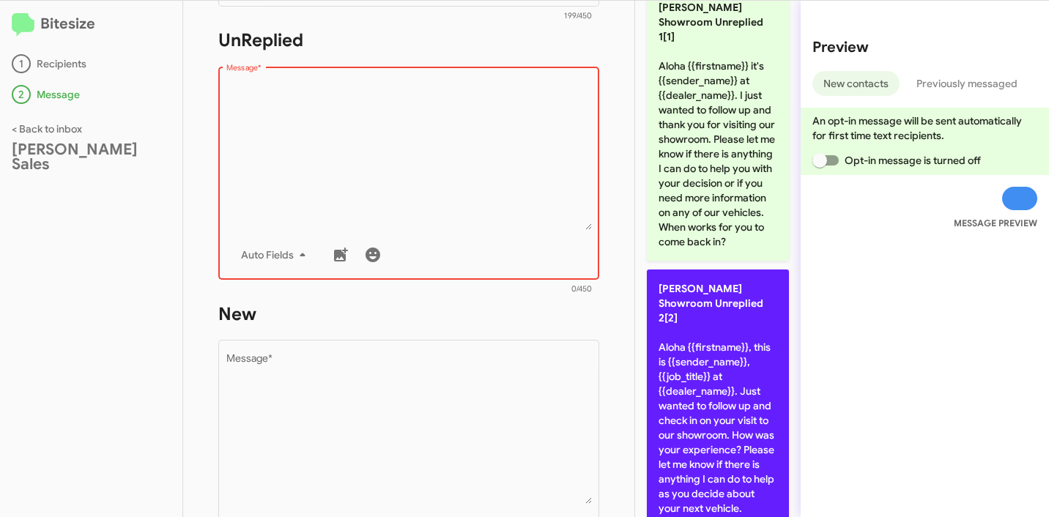
scroll to position [163, 0]
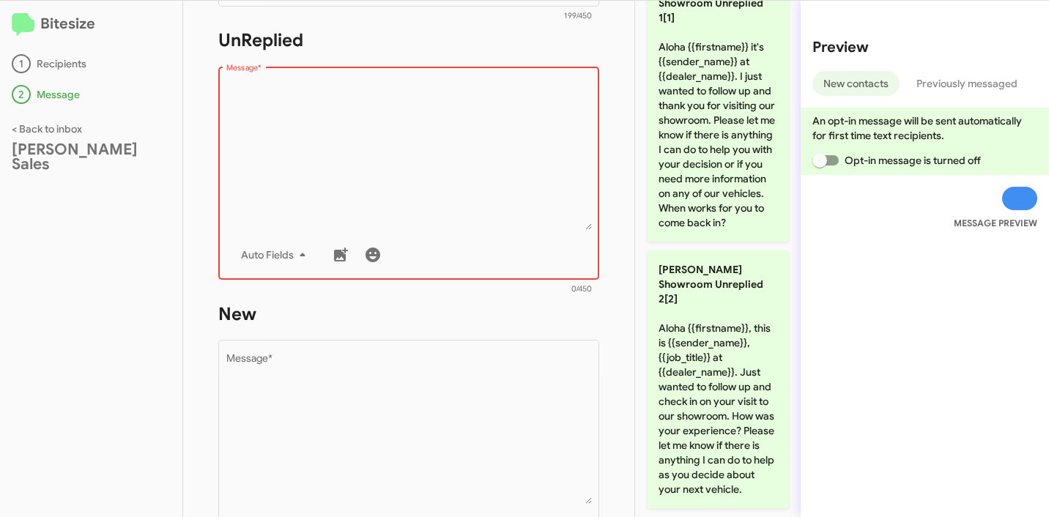
click at [447, 164] on textarea "Message *" at bounding box center [409, 155] width 366 height 149
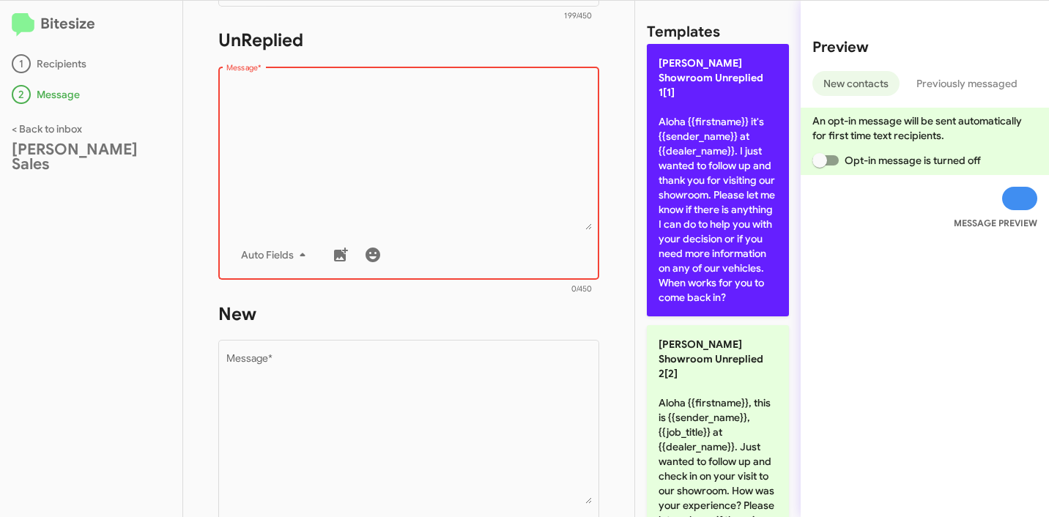
scroll to position [0, 0]
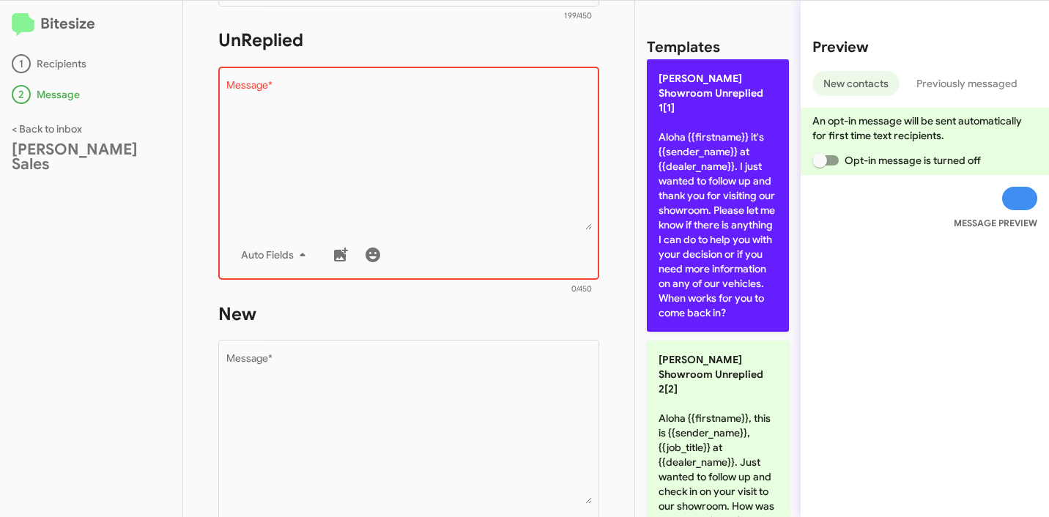
click at [711, 236] on p "[PERSON_NAME] Showroom Unreplied 1[1] Aloha {{firstname}} it's {{sender_name}} …" at bounding box center [718, 195] width 142 height 273
type textarea "Aloha {{firstname}} it's {{sender_name}} at {{dealer_name}}. I just wanted to f…"
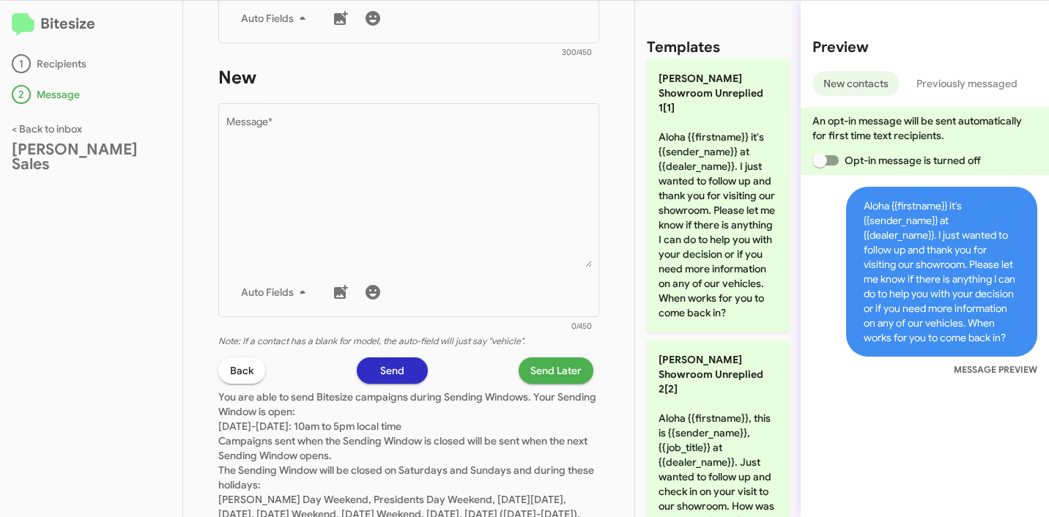
scroll to position [840, 0]
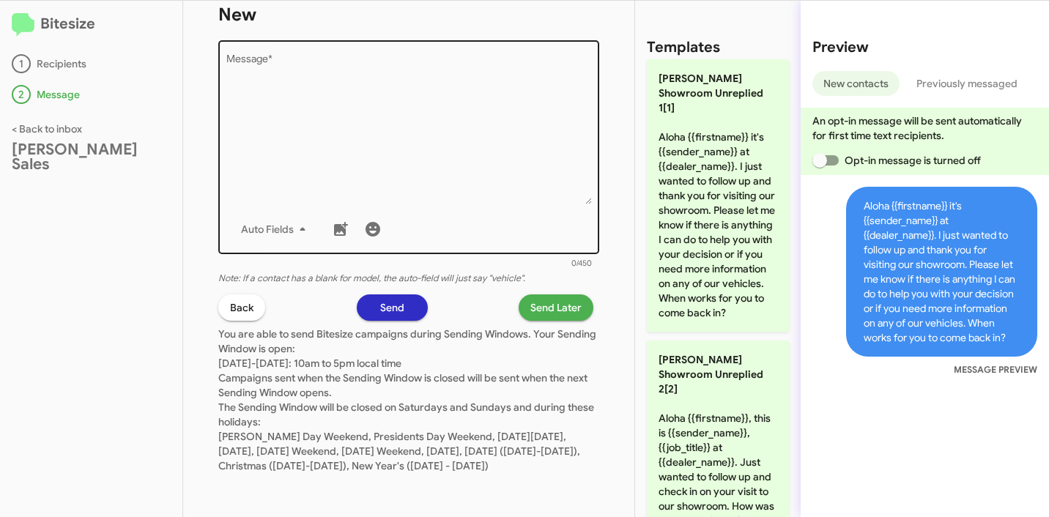
click at [417, 166] on textarea "Message *" at bounding box center [409, 129] width 366 height 149
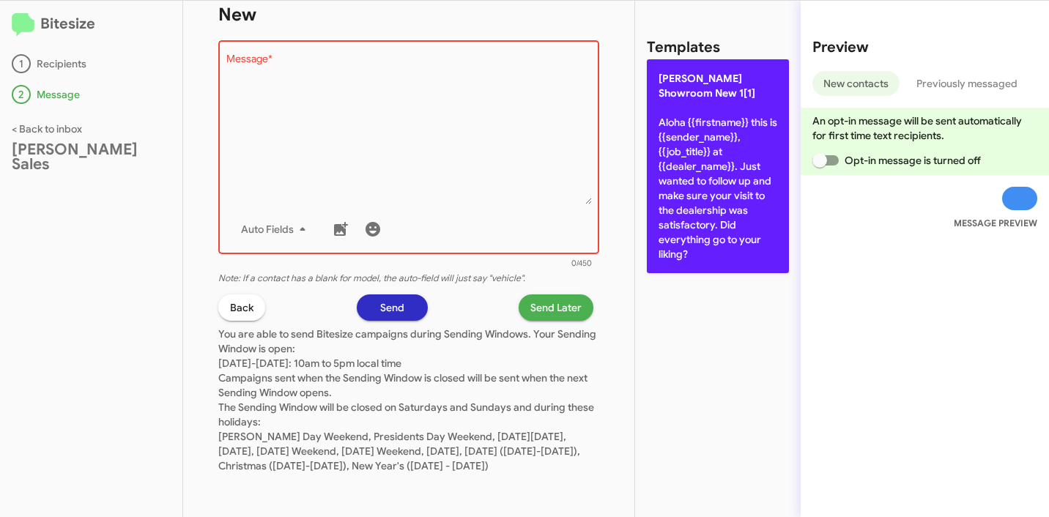
click at [678, 169] on p "[PERSON_NAME] Showroom New 1[1] Aloha {{firstname}} this is {{sender_name}}, {{…" at bounding box center [718, 166] width 142 height 214
type textarea "Aloha {{firstname}} this is {{sender_name}}, {{job_title}} at {{dealer_name}}. …"
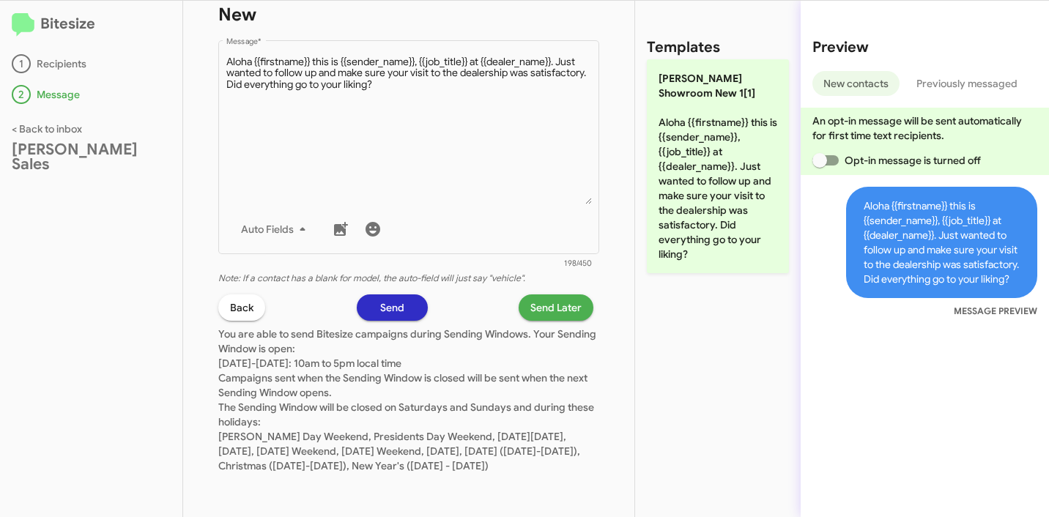
click at [540, 295] on span "Send Later" at bounding box center [555, 308] width 51 height 26
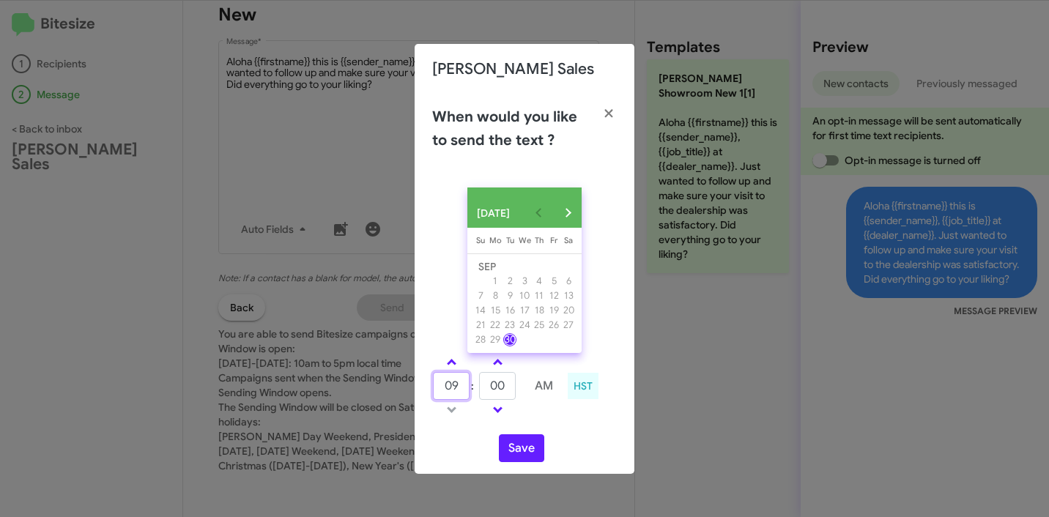
click at [455, 390] on input "09" at bounding box center [451, 386] width 37 height 28
type input "12"
click at [495, 394] on input "00" at bounding box center [497, 386] width 37 height 28
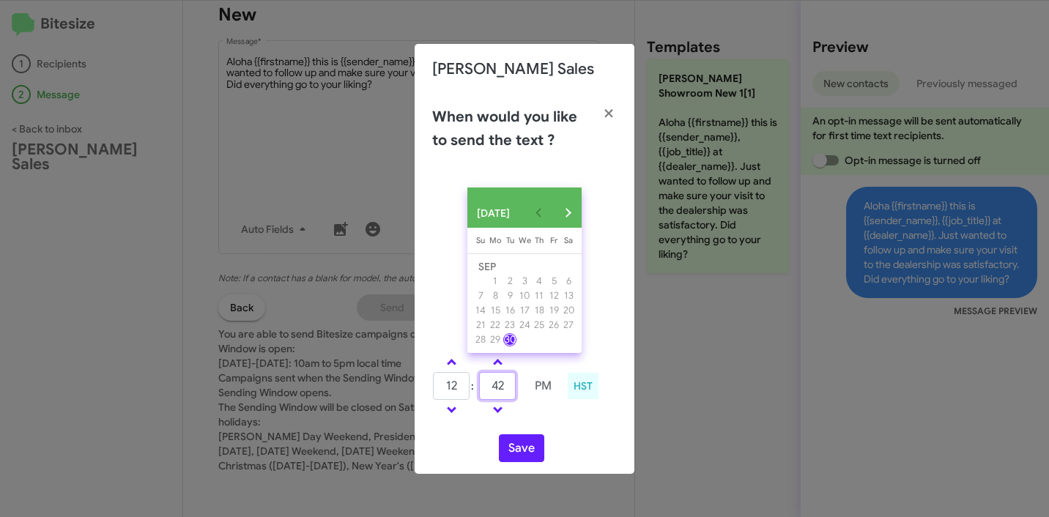
type input "42"
click at [539, 418] on td at bounding box center [543, 410] width 37 height 18
click at [527, 455] on button "Save" at bounding box center [521, 448] width 45 height 28
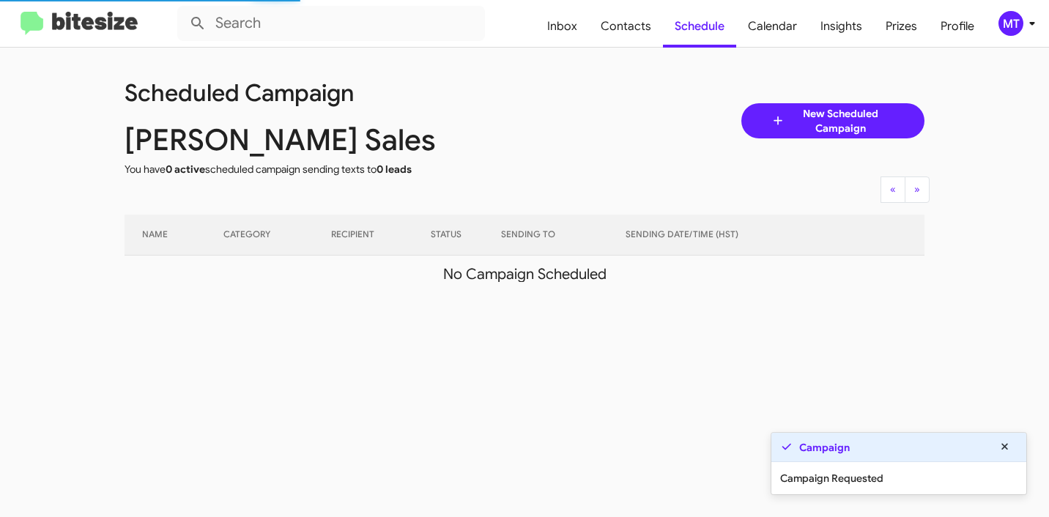
click at [1036, 23] on icon at bounding box center [1033, 24] width 18 height 18
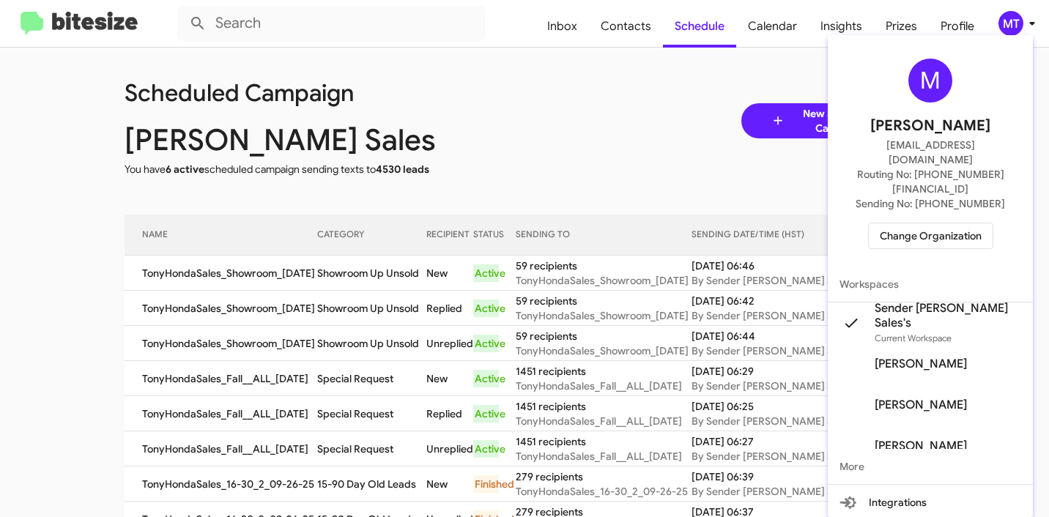
click at [425, 97] on div at bounding box center [524, 258] width 1049 height 517
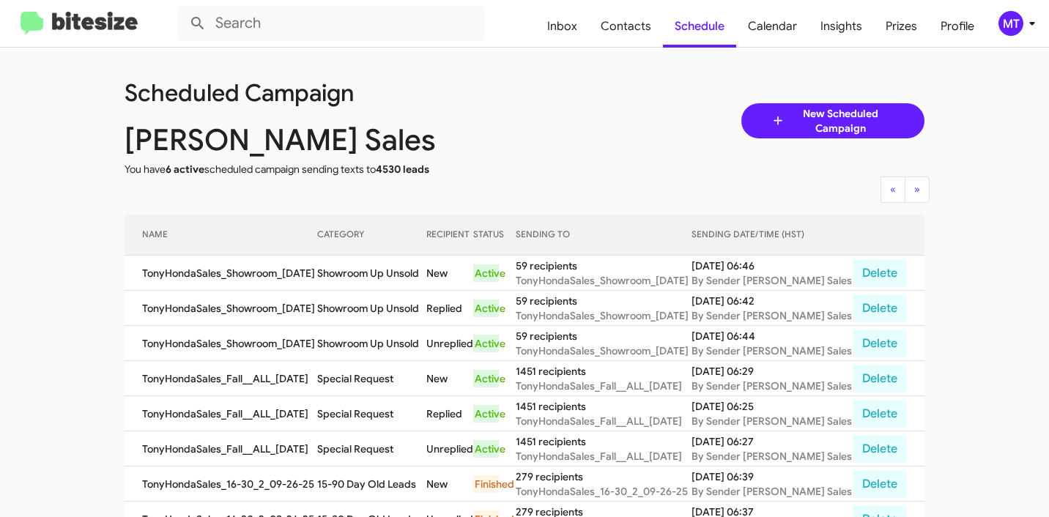
click at [1029, 26] on icon at bounding box center [1033, 24] width 18 height 18
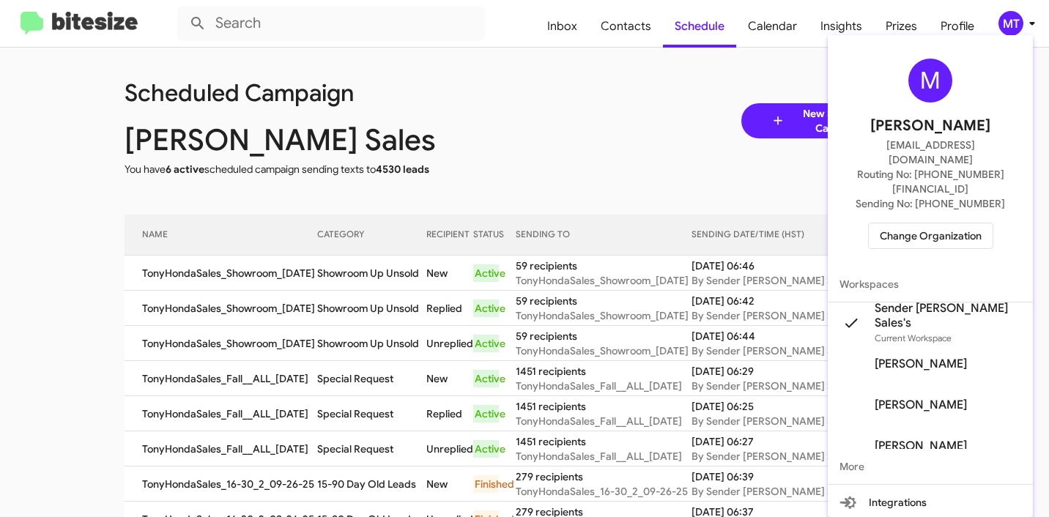
click at [665, 122] on div at bounding box center [524, 258] width 1049 height 517
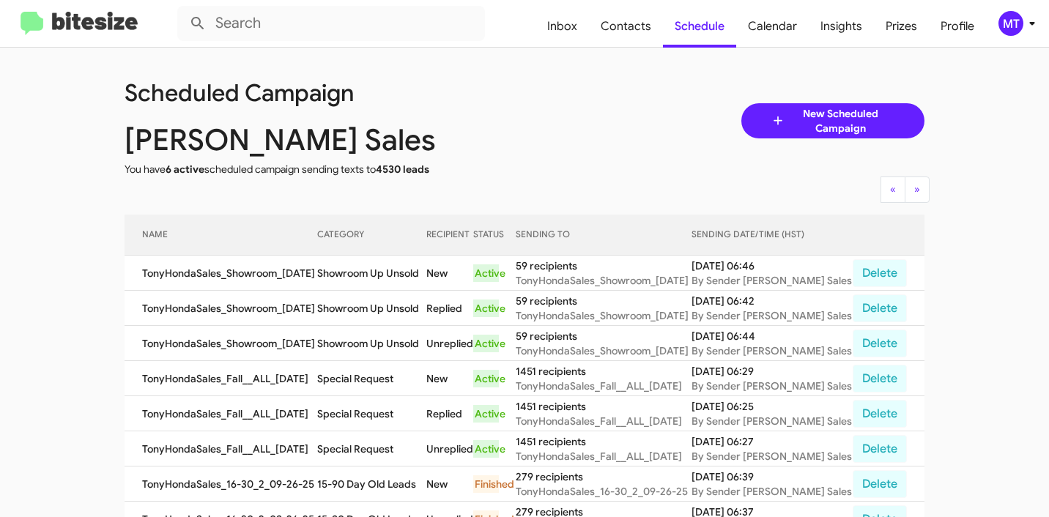
click at [799, 127] on span "New Scheduled Campaign" at bounding box center [840, 120] width 110 height 29
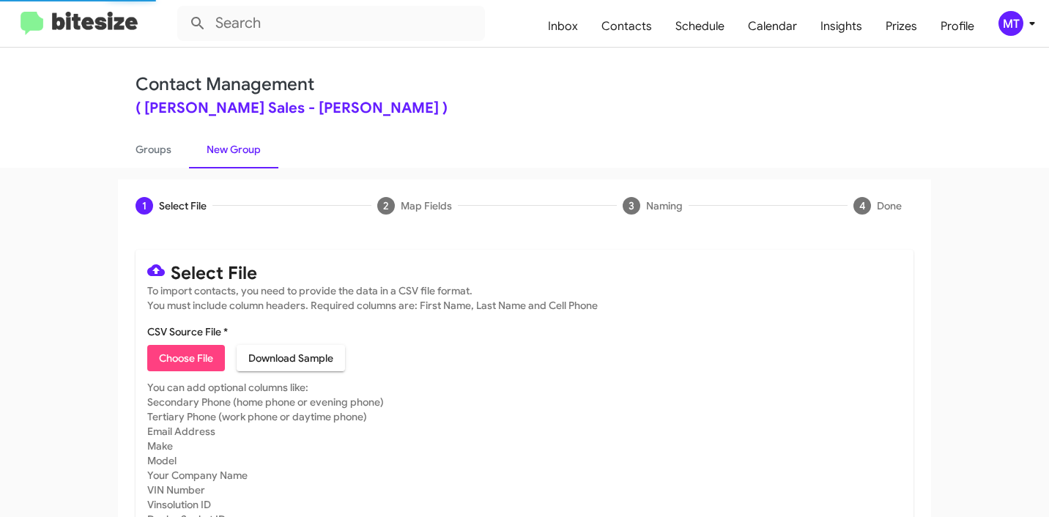
click at [199, 354] on span "Choose File" at bounding box center [186, 358] width 54 height 26
type input "TonyHondaSales_30-60_1_09-30-25"
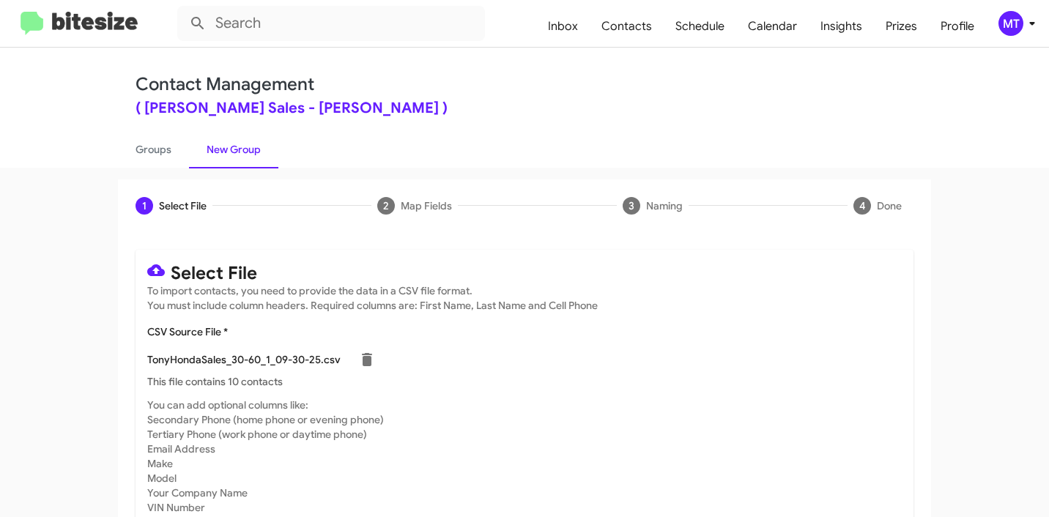
click at [1033, 21] on icon at bounding box center [1033, 24] width 18 height 18
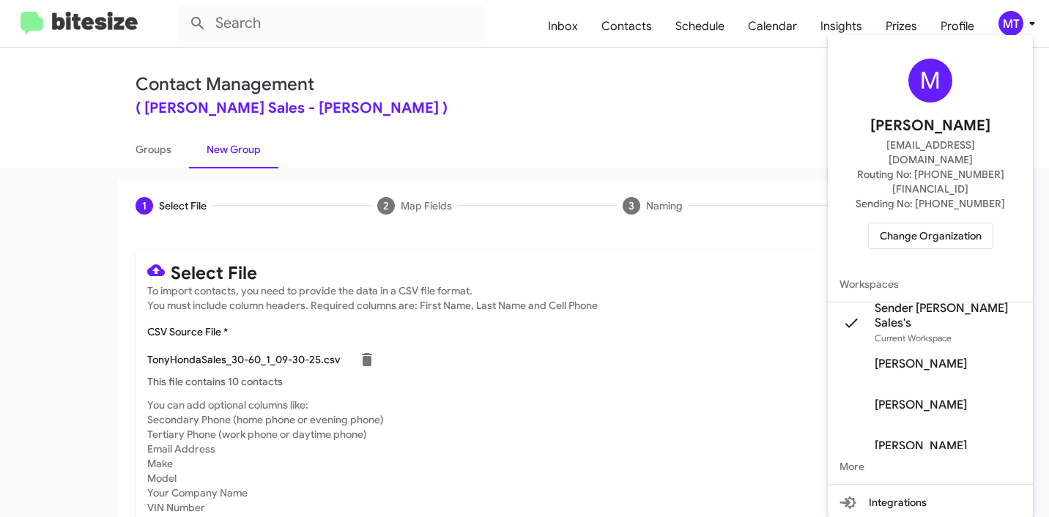
click at [748, 134] on div at bounding box center [524, 258] width 1049 height 517
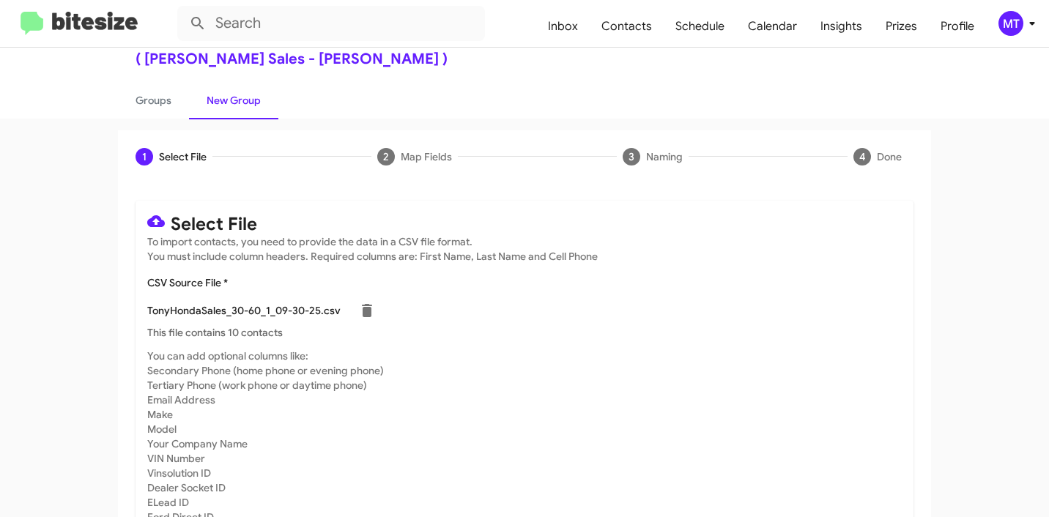
scroll to position [124, 0]
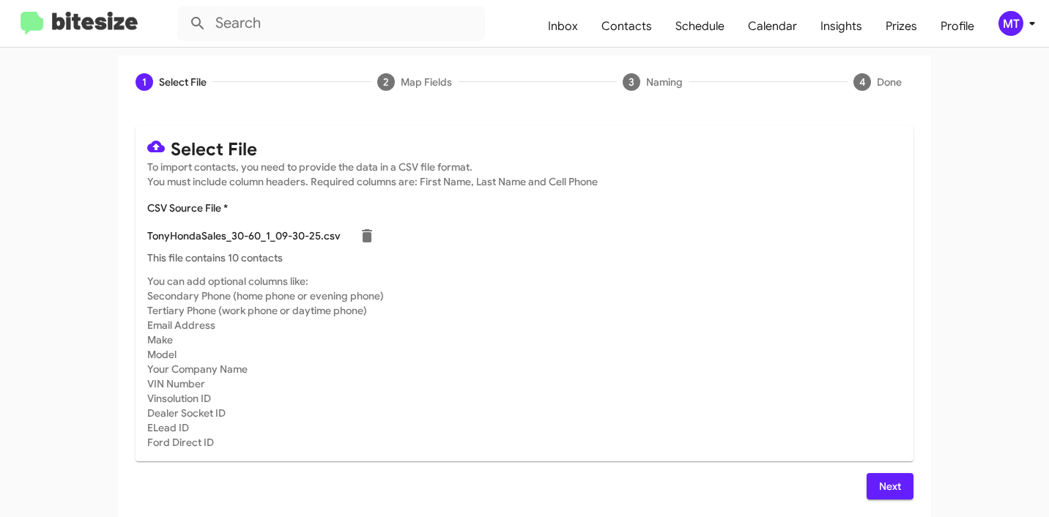
click at [879, 489] on span "Next" at bounding box center [890, 486] width 23 height 26
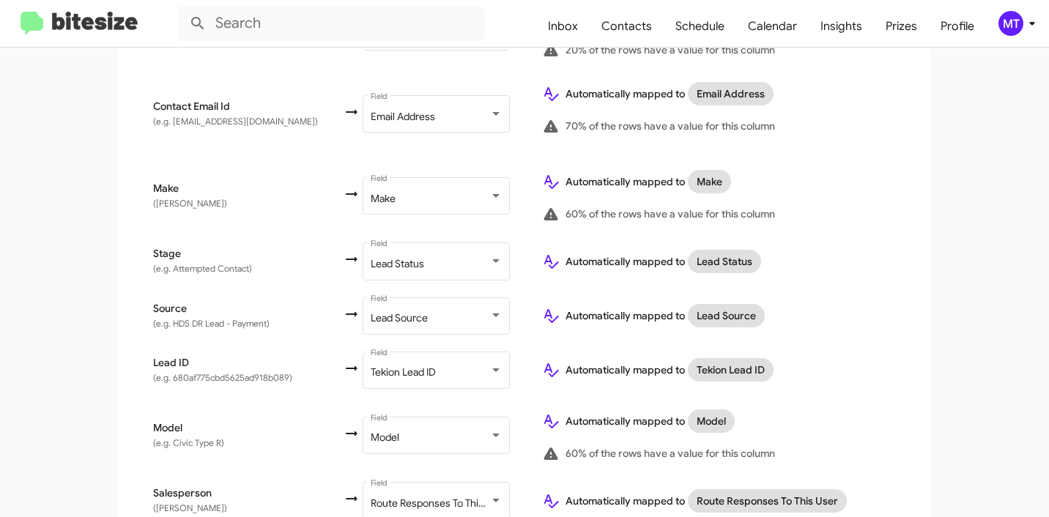
scroll to position [664, 0]
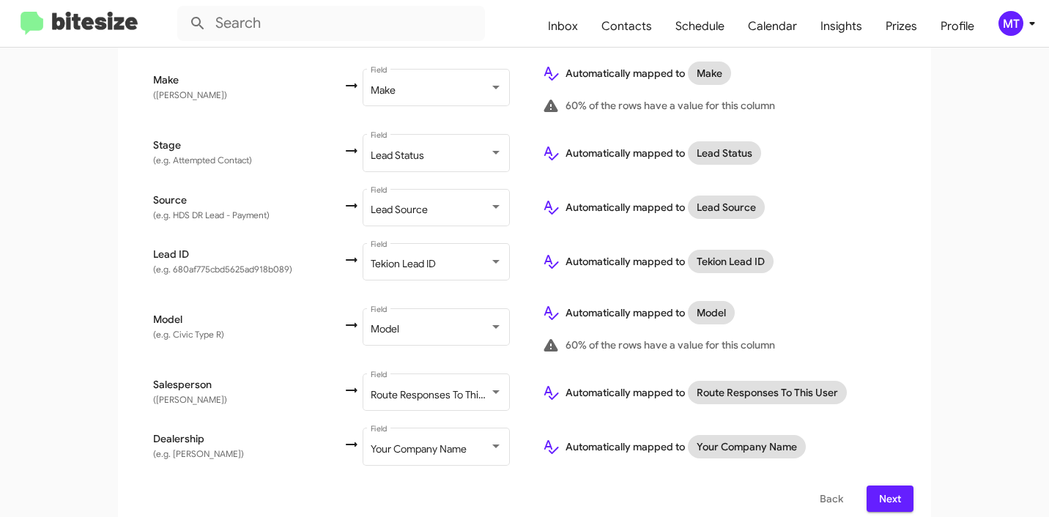
click at [906, 493] on button "Next" at bounding box center [890, 499] width 47 height 26
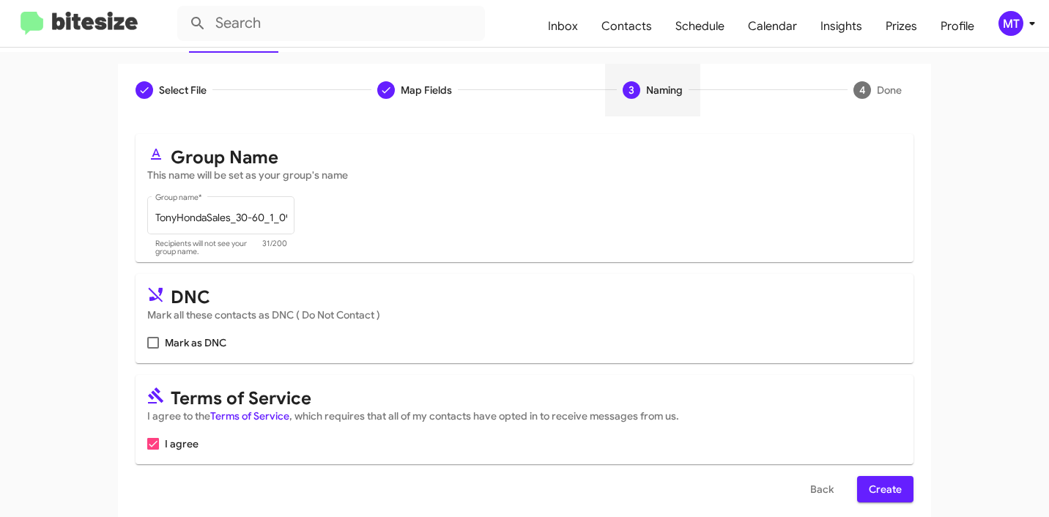
scroll to position [130, 0]
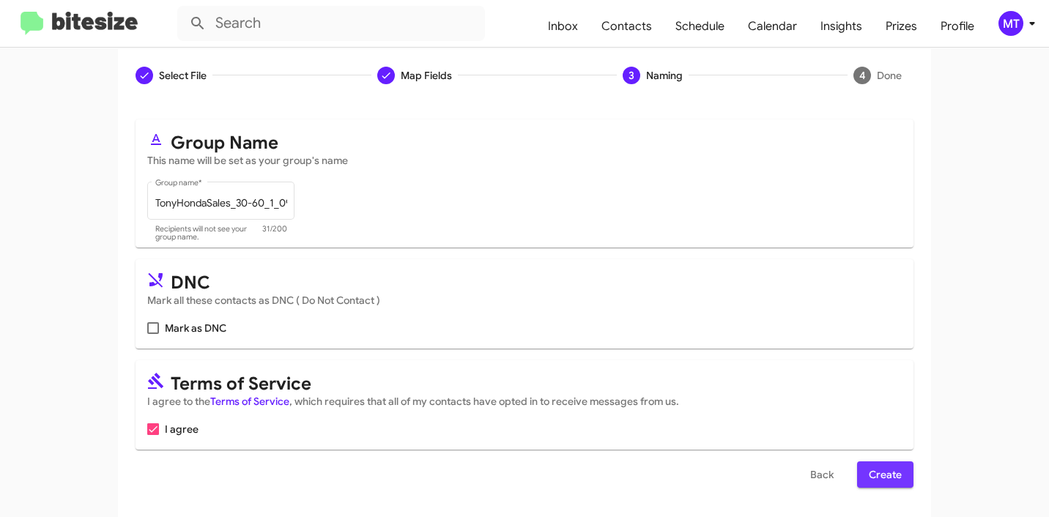
click at [872, 471] on span "Create" at bounding box center [885, 475] width 33 height 26
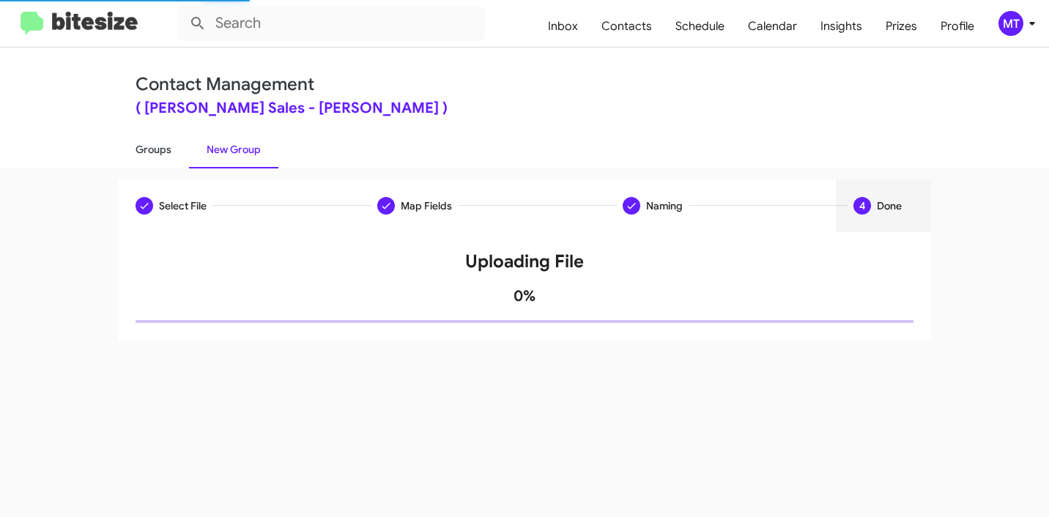
click at [149, 153] on link "Groups" at bounding box center [153, 149] width 71 height 38
type input "in:groups"
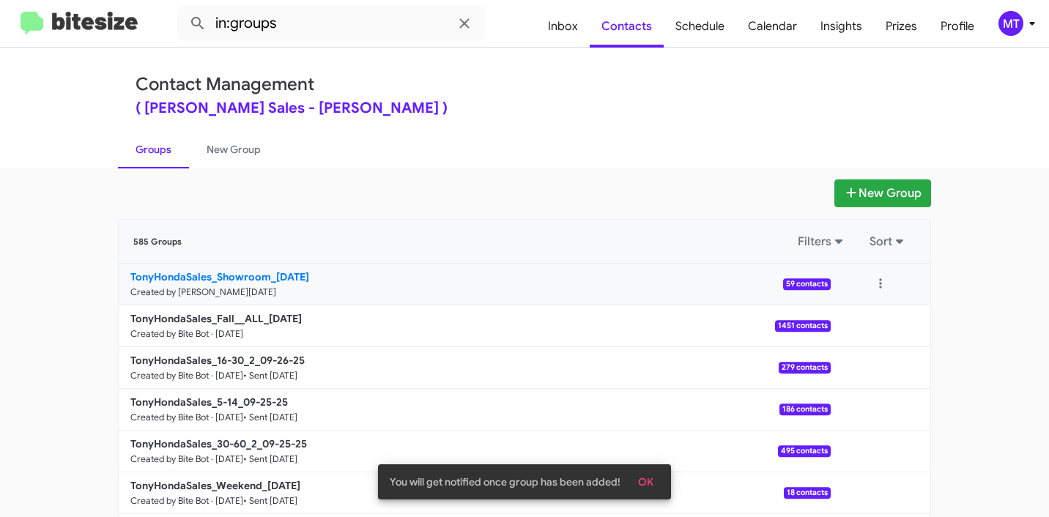
drag, startPoint x: 94, startPoint y: 272, endPoint x: 127, endPoint y: 274, distance: 33.0
click at [127, 274] on app-groups "New Group 585 Groups Filters Sort TonyHondaSales_Showroom_09-30-25 Created by M…" at bounding box center [524, 450] width 1049 height 541
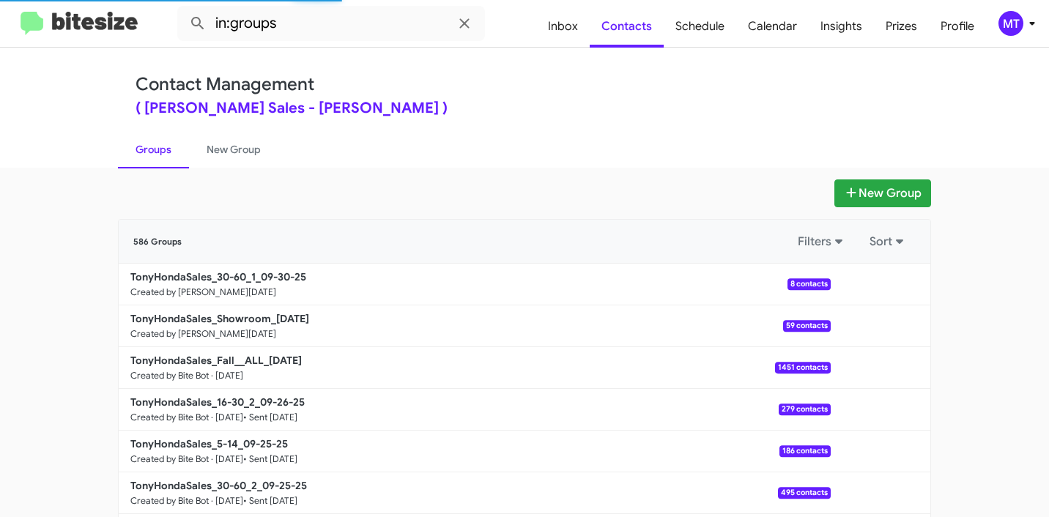
click at [67, 158] on div "Contact Management ( Tony Honda Sales - Tony Honda ) Groups New Group" at bounding box center [524, 108] width 1049 height 120
drag, startPoint x: 92, startPoint y: 270, endPoint x: 240, endPoint y: 277, distance: 147.4
click at [240, 277] on app-groups "New Group 586 Groups Filters Sort TonyHondaSales_30-60_1_09-30-25 Created by Ma…" at bounding box center [524, 450] width 1049 height 541
copy div "Filters Sort TonyHondaSales_30-60"
click at [353, 15] on input "in:groups" at bounding box center [331, 23] width 308 height 35
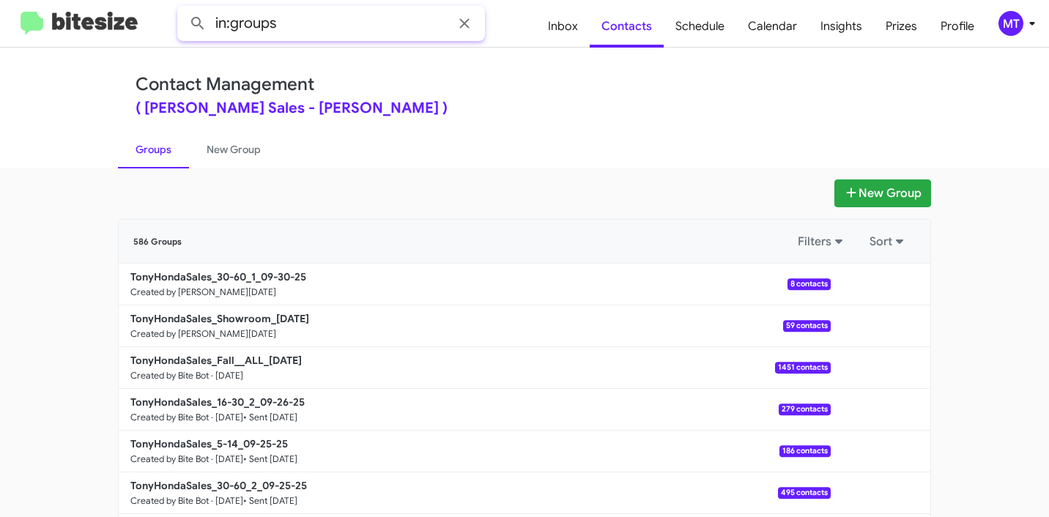
paste input "TonyHondaSales_30-60"
type input "in:groups TonyHondaSales_30-60"
click at [183, 9] on button at bounding box center [197, 23] width 29 height 29
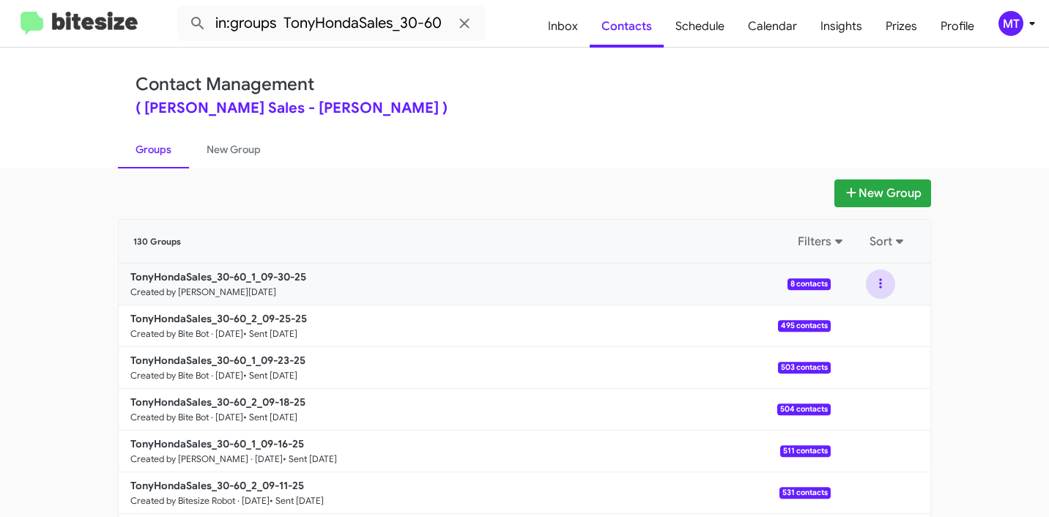
click at [879, 286] on button at bounding box center [880, 284] width 29 height 29
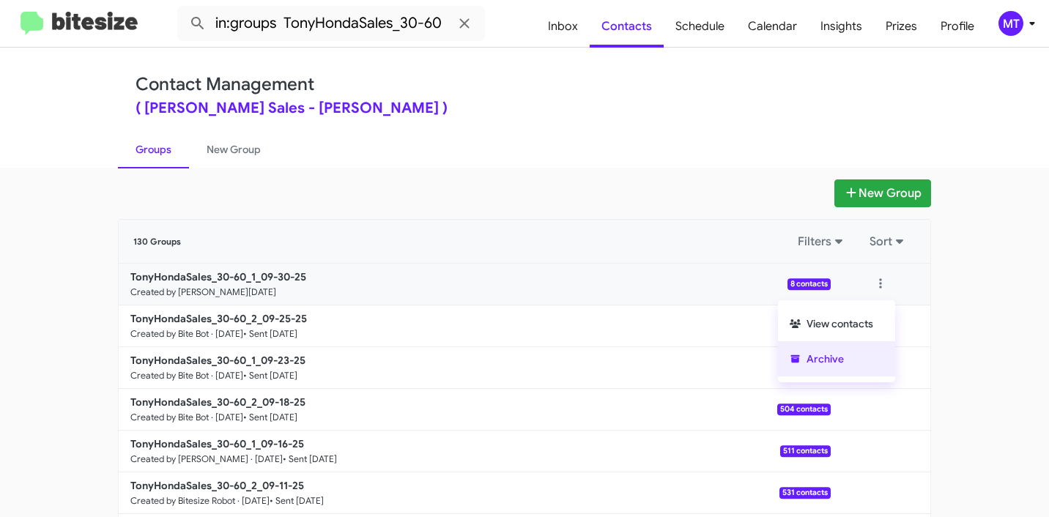
click at [813, 356] on button "Archive" at bounding box center [836, 358] width 117 height 35
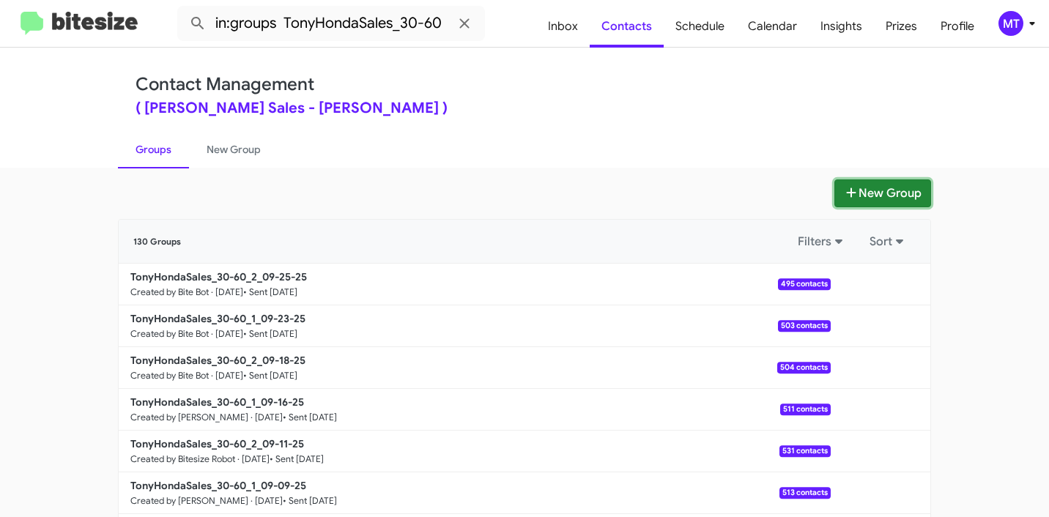
click at [904, 198] on button "New Group" at bounding box center [883, 194] width 97 height 28
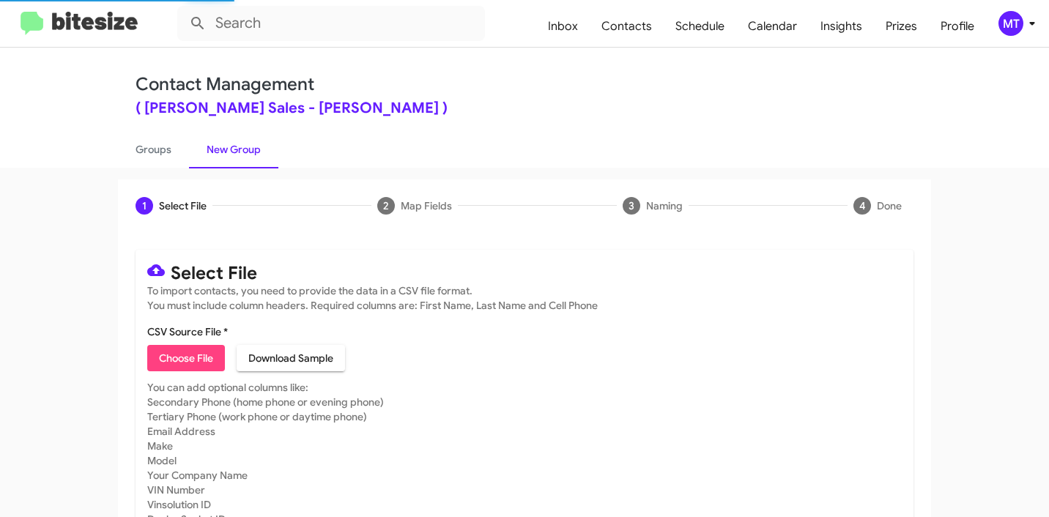
click at [184, 358] on span "Choose File" at bounding box center [186, 358] width 54 height 26
click at [203, 352] on span "Choose File" at bounding box center [186, 358] width 54 height 26
type input "TonyHondaSales_30-60_1_09-30-25"
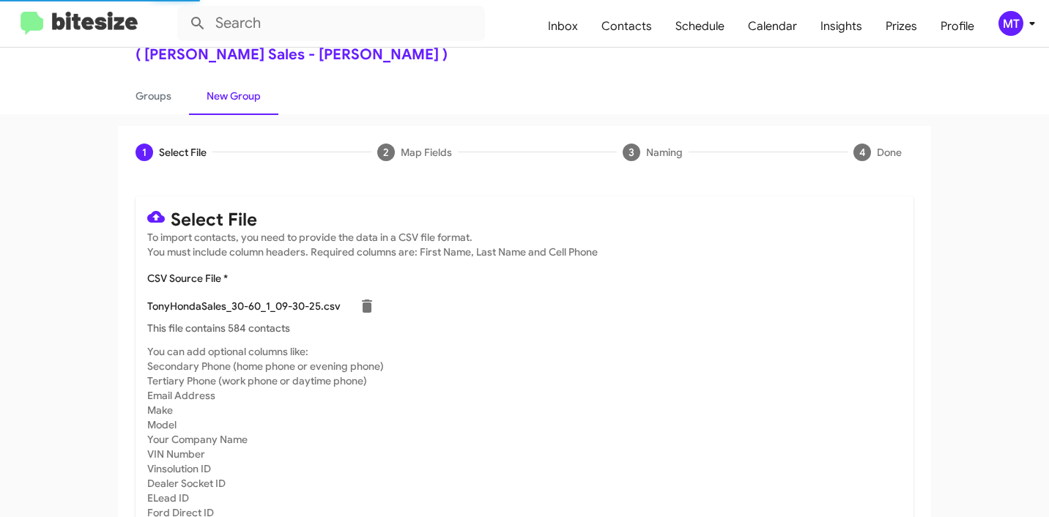
scroll to position [124, 0]
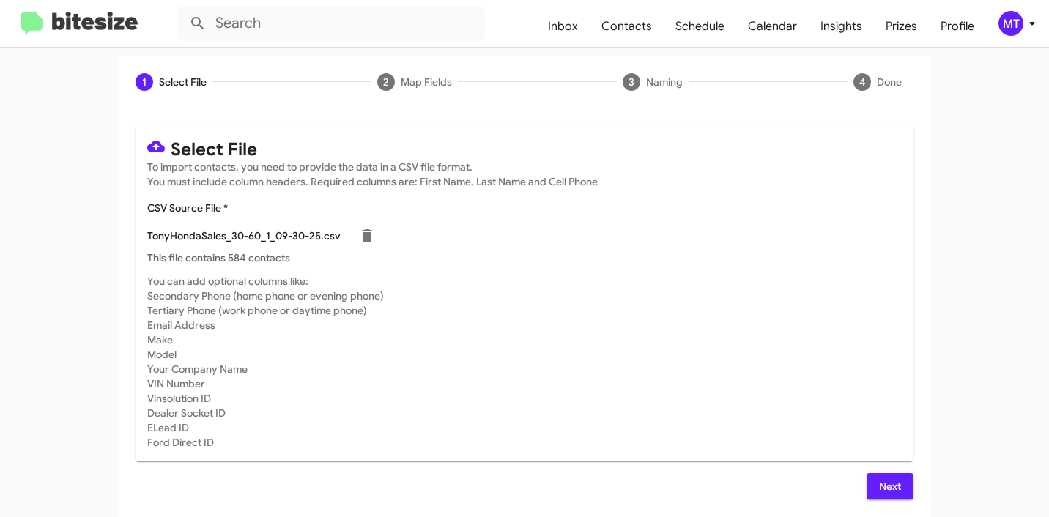
click at [884, 482] on span "Next" at bounding box center [890, 486] width 23 height 26
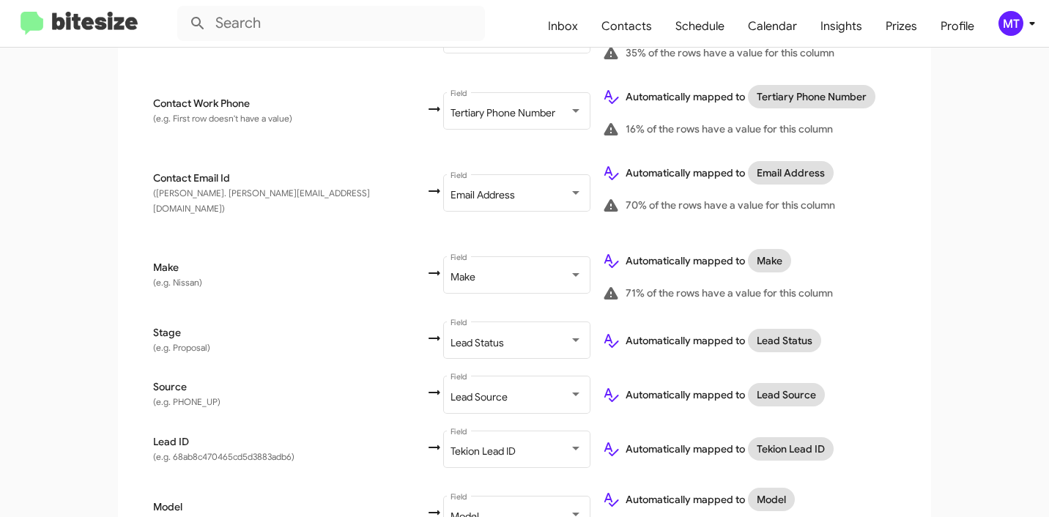
scroll to position [707, 0]
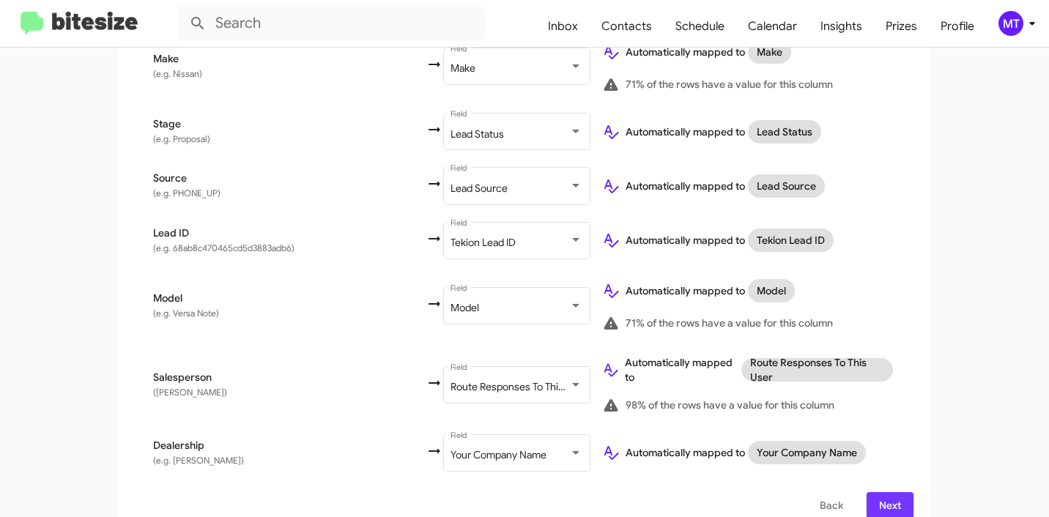
click at [879, 492] on span "Next" at bounding box center [890, 505] width 23 height 26
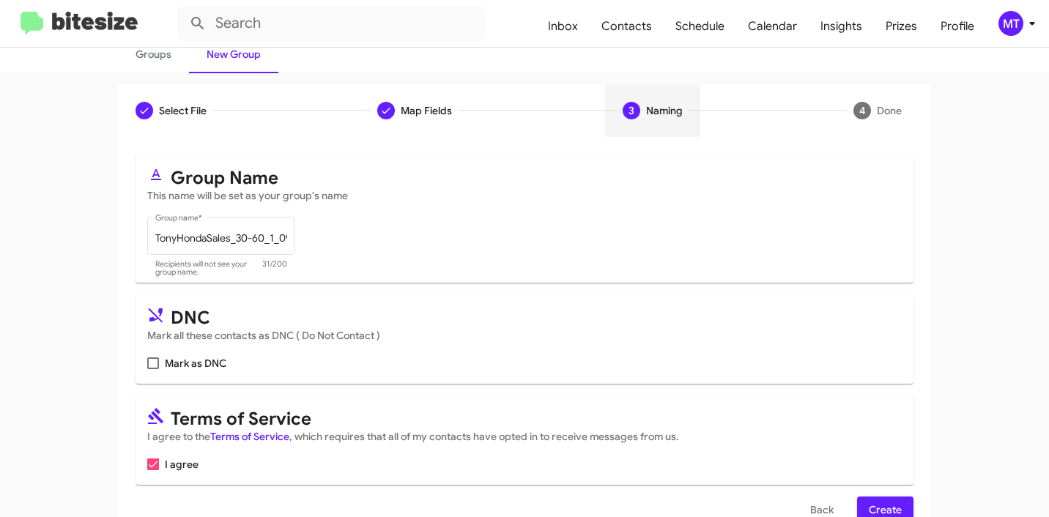
scroll to position [130, 0]
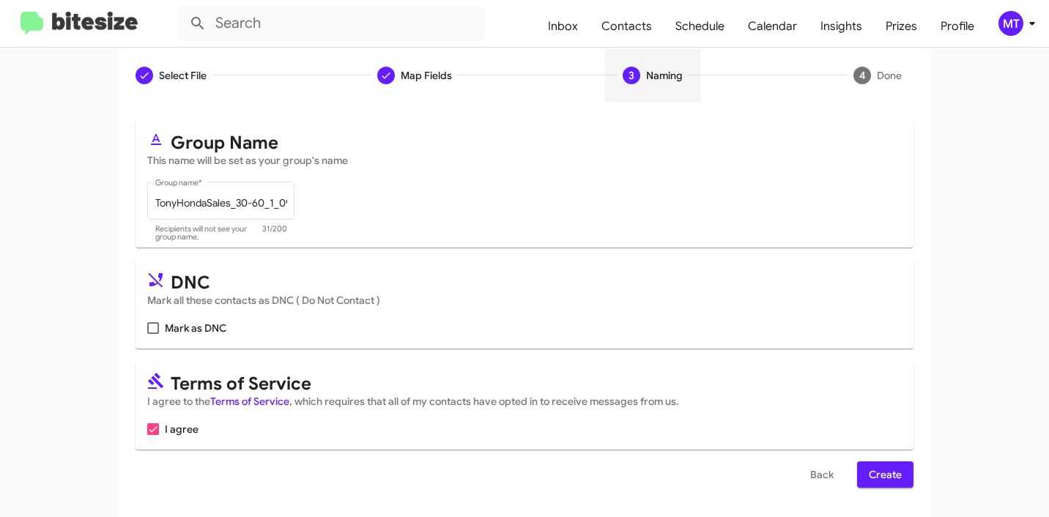
click at [887, 475] on span "Create" at bounding box center [885, 475] width 33 height 26
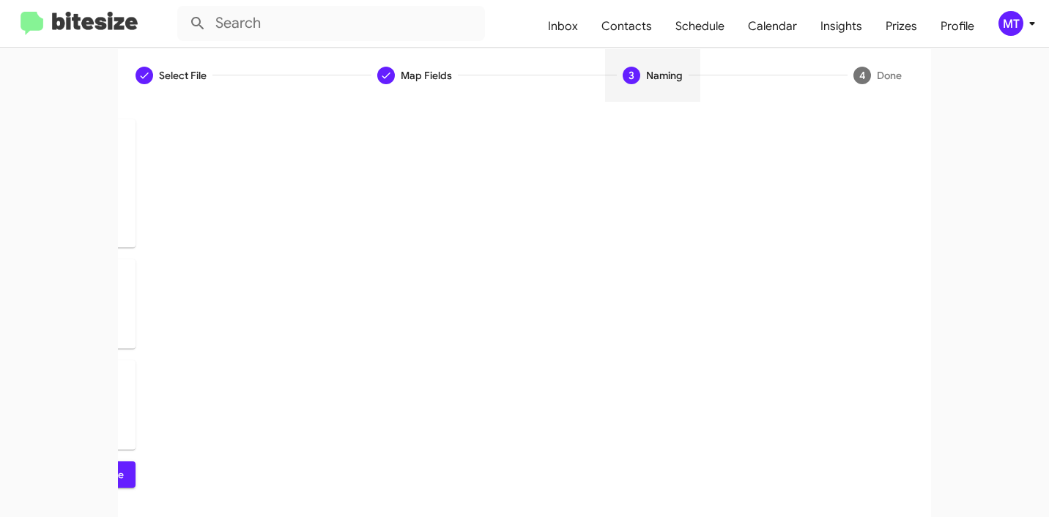
scroll to position [0, 0]
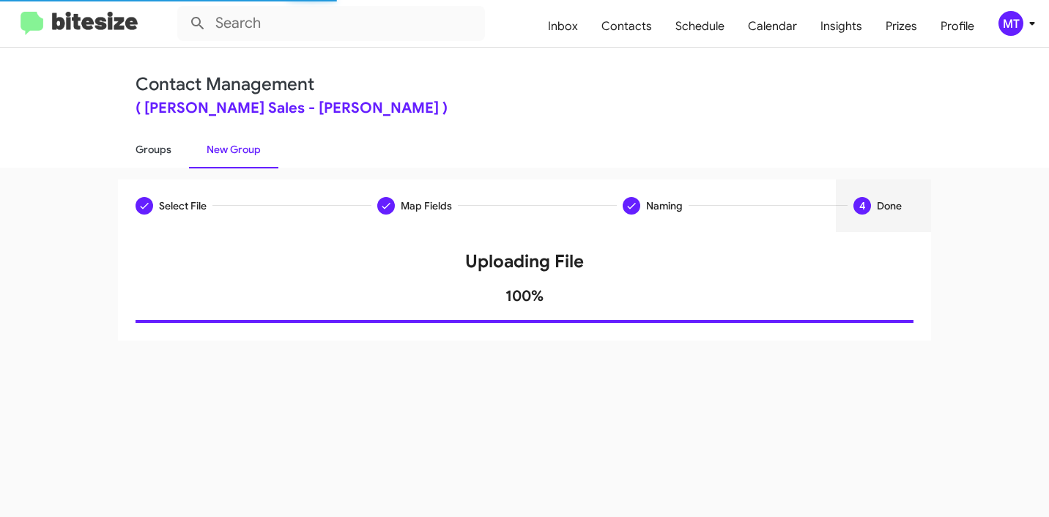
click at [156, 147] on link "Groups" at bounding box center [153, 149] width 71 height 38
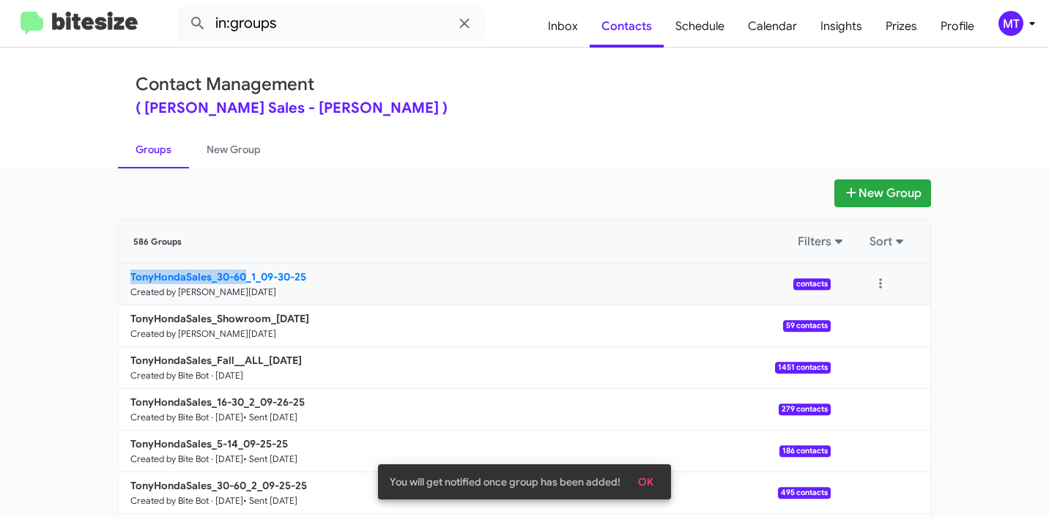
drag, startPoint x: 88, startPoint y: 280, endPoint x: 243, endPoint y: 276, distance: 155.4
click at [243, 276] on app-groups "New Group 586 Groups Filters Sort TonyHondaSales_30-60_1_09-30-25 Created by Ma…" at bounding box center [524, 450] width 1049 height 541
copy b "TonyHondaSales_30-60"
click at [352, 21] on input "in:groups" at bounding box center [331, 23] width 308 height 35
paste input "TonyHondaSales_30-60"
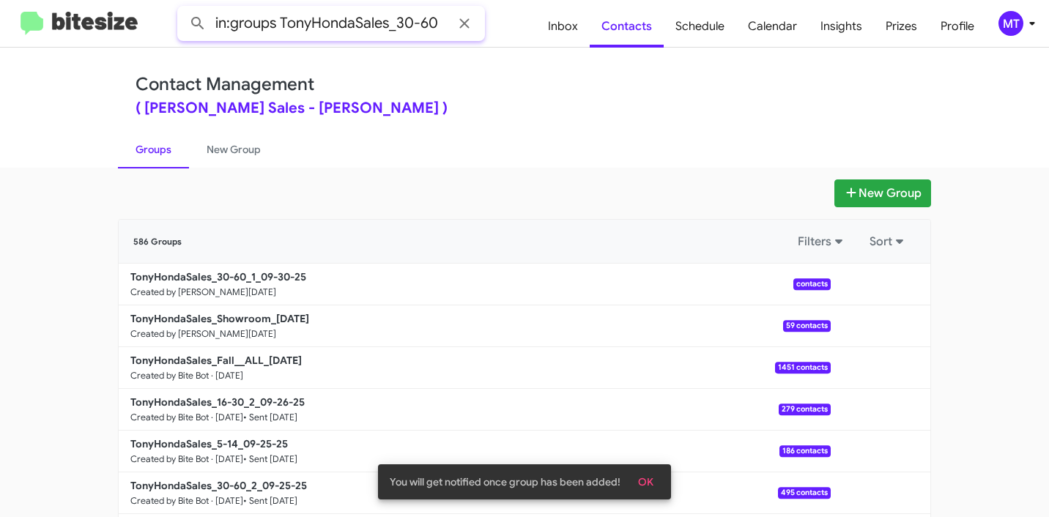
type input "in:groups TonyHondaSales_30-60"
click at [183, 9] on button at bounding box center [197, 23] width 29 height 29
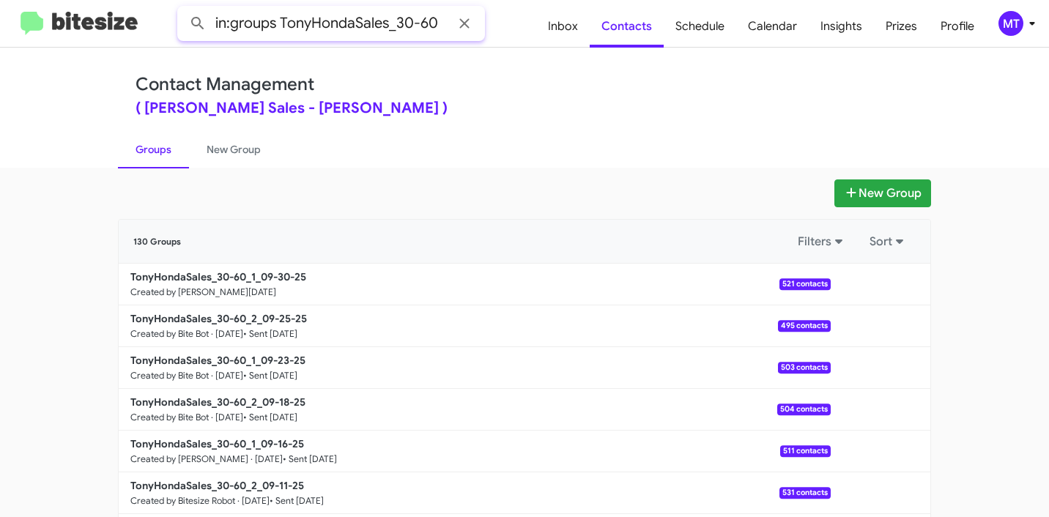
click at [380, 32] on input "in:groups TonyHondaSales_30-60" at bounding box center [331, 23] width 308 height 35
click at [881, 286] on button at bounding box center [880, 284] width 29 height 29
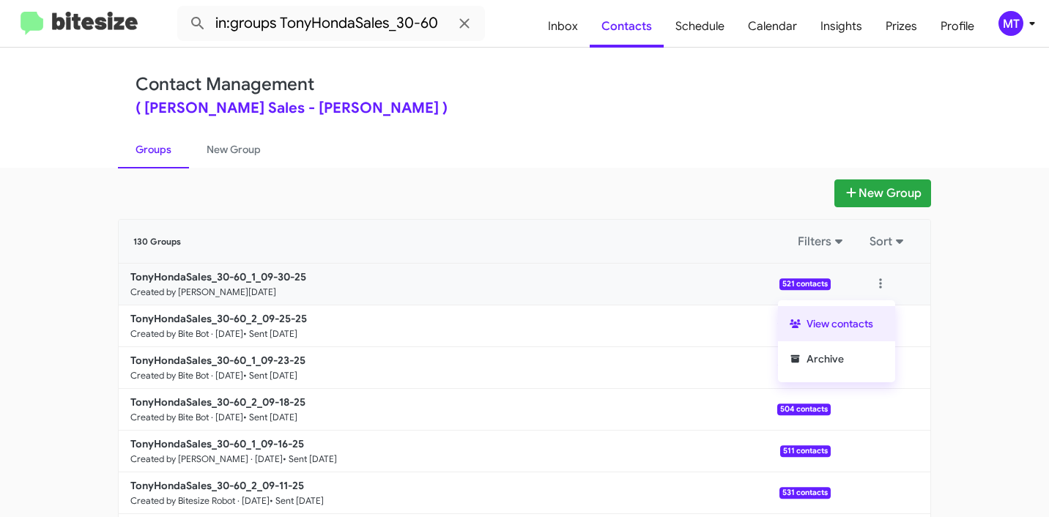
click at [836, 326] on button "View contacts" at bounding box center [836, 323] width 117 height 35
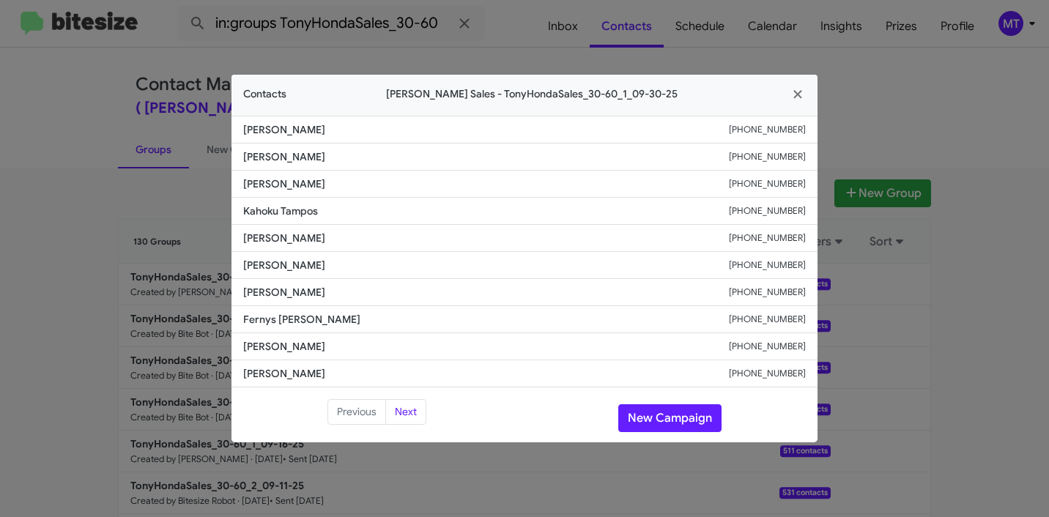
drag, startPoint x: 335, startPoint y: 133, endPoint x: 240, endPoint y: 124, distance: 95.7
click at [240, 124] on li "[PERSON_NAME] [PHONE_NUMBER]" at bounding box center [525, 130] width 586 height 28
copy span "[PERSON_NAME]"
click at [803, 93] on icon "button" at bounding box center [798, 94] width 17 height 13
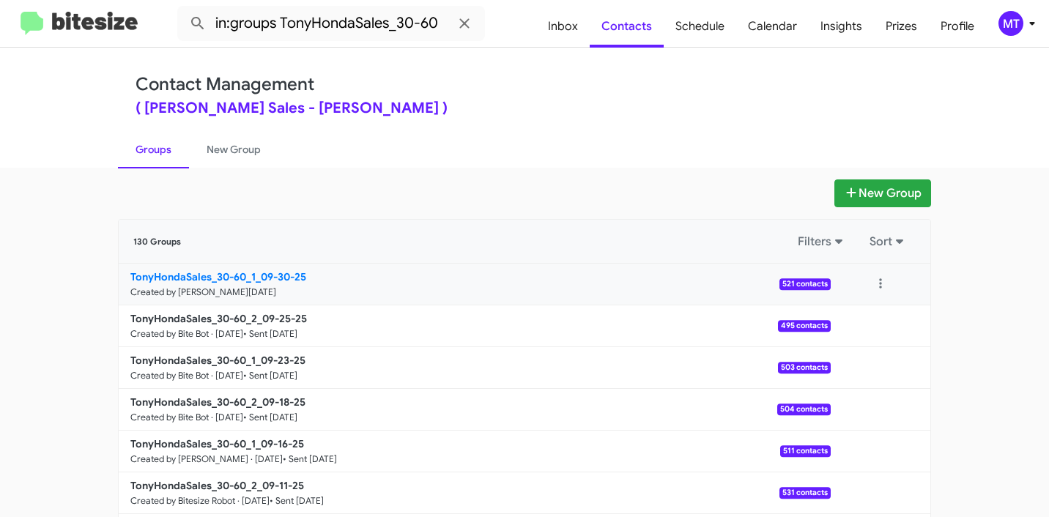
click at [208, 277] on b "TonyHondaSales_30-60_1_09-30-25" at bounding box center [218, 276] width 176 height 13
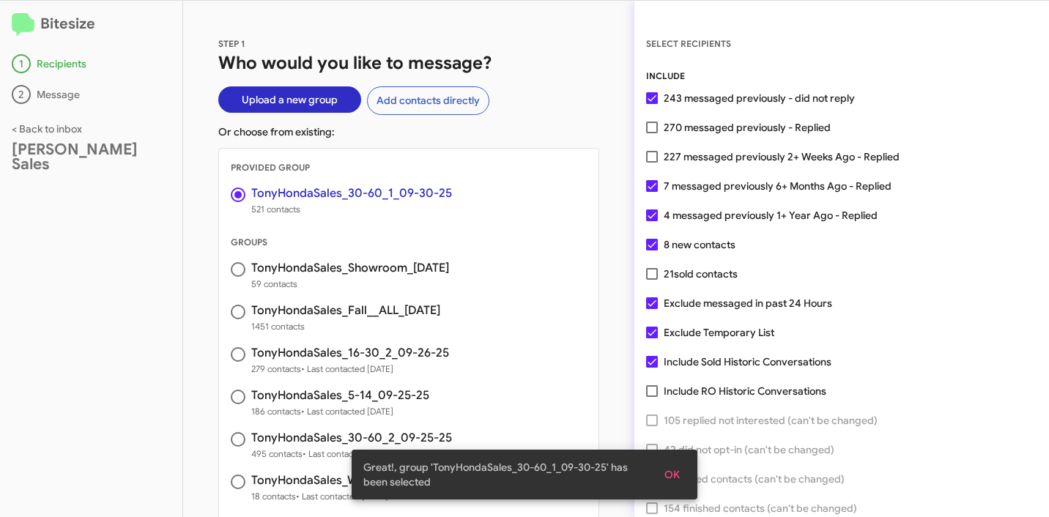
click at [674, 474] on span "OK" at bounding box center [672, 475] width 15 height 26
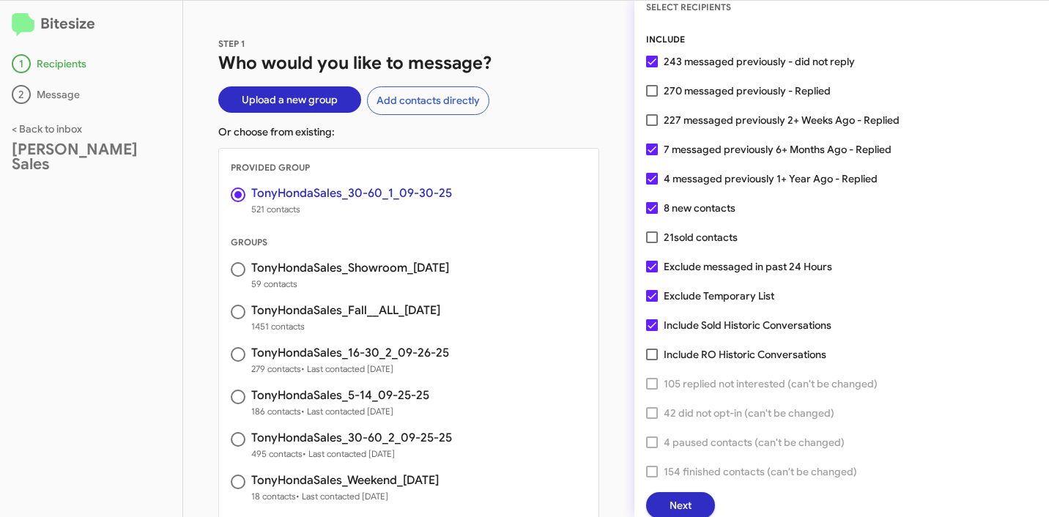
scroll to position [37, 0]
click at [694, 511] on button "Next" at bounding box center [680, 505] width 69 height 26
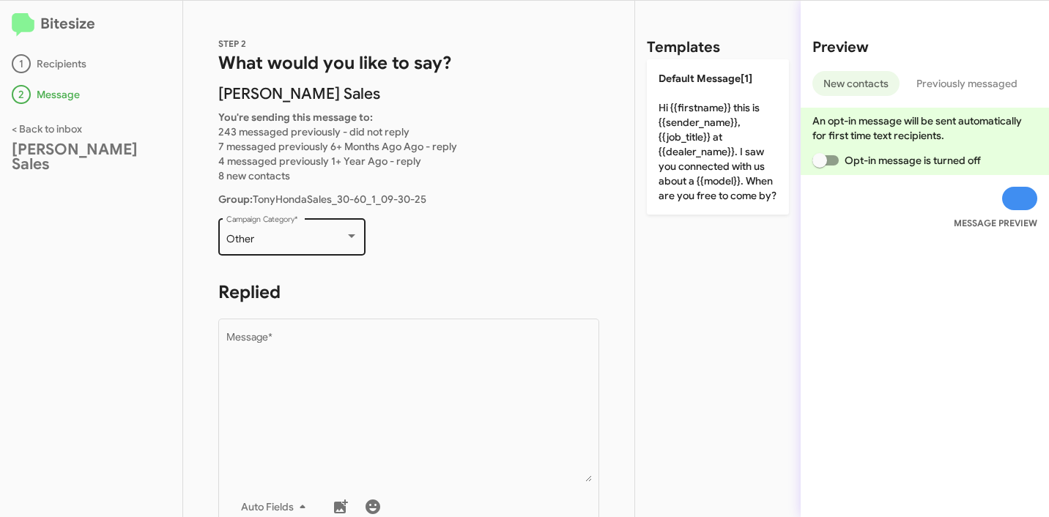
click at [328, 241] on div "Other" at bounding box center [285, 240] width 119 height 12
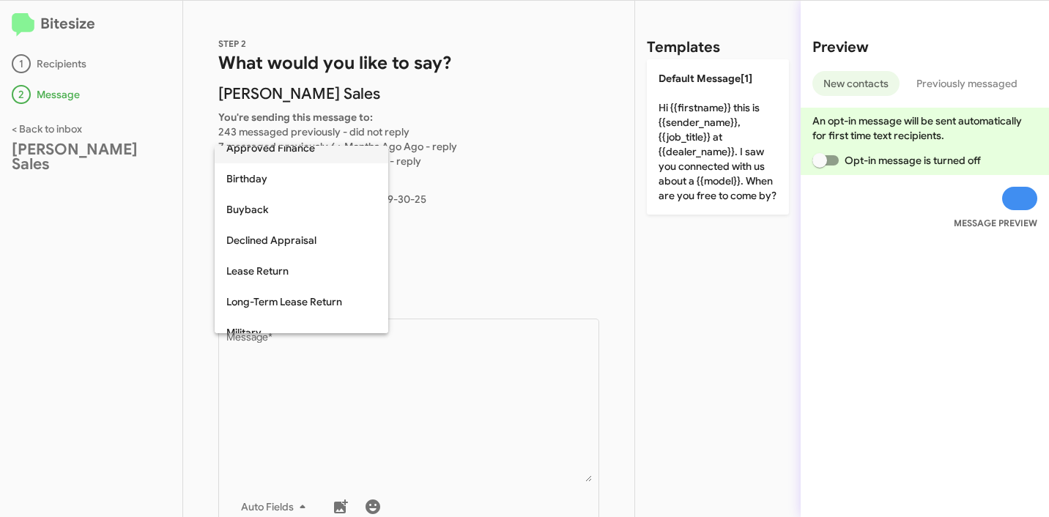
scroll to position [0, 0]
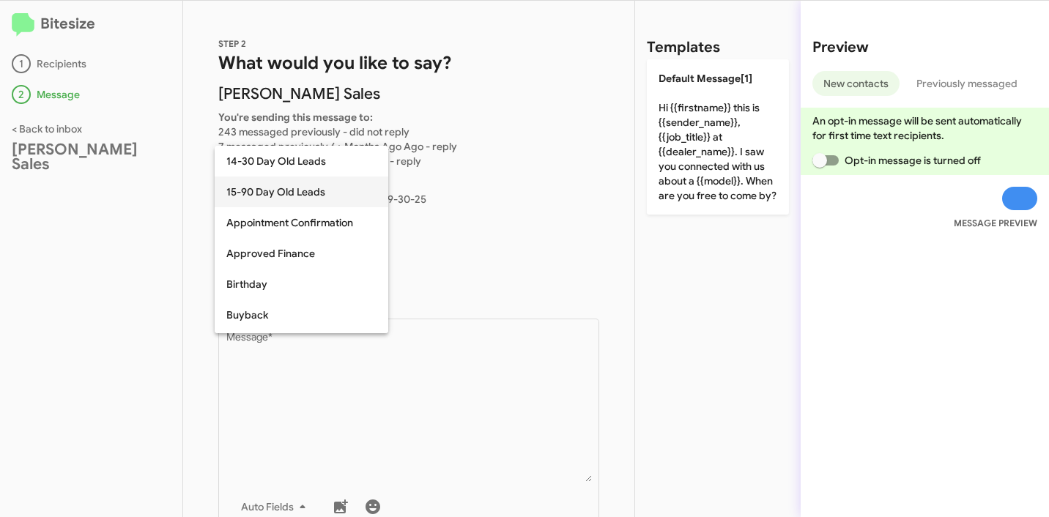
click at [300, 199] on span "15-90 Day Old Leads" at bounding box center [301, 192] width 150 height 31
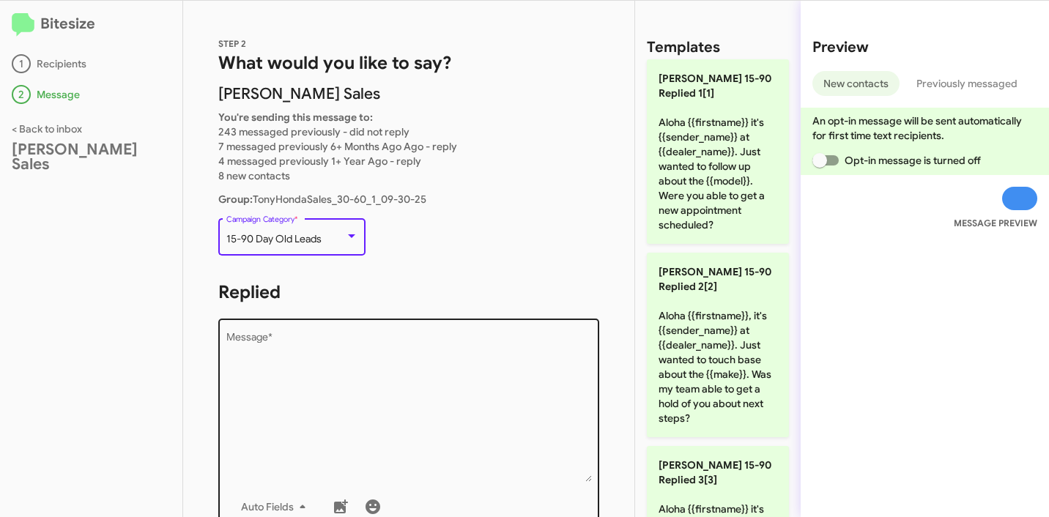
click at [421, 346] on textarea "Message *" at bounding box center [409, 407] width 366 height 149
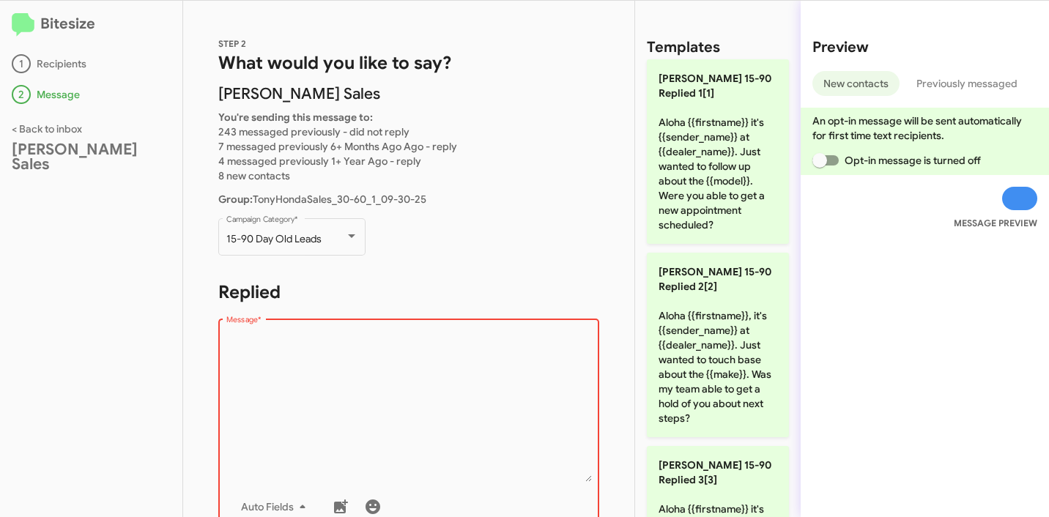
click at [451, 361] on textarea "Message *" at bounding box center [409, 407] width 366 height 149
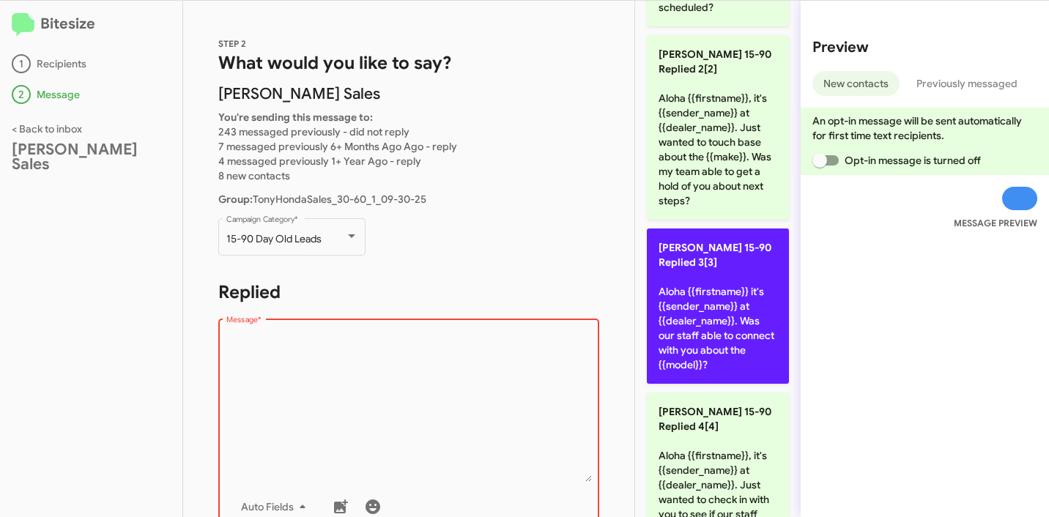
scroll to position [297, 0]
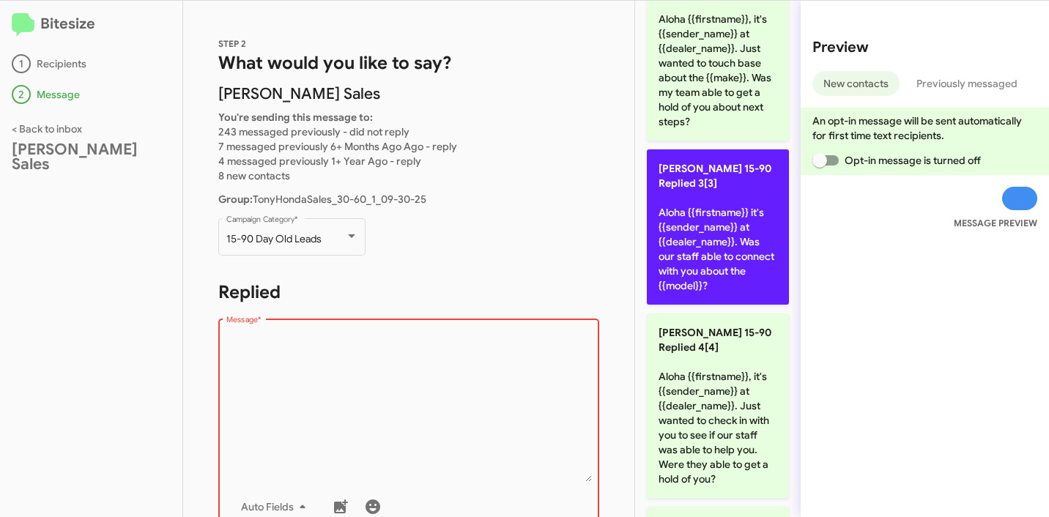
click at [721, 250] on p "[PERSON_NAME] 15-90 Replied 3[3] Aloha {{firstname}} it's {{sender_name}} at {{…" at bounding box center [718, 226] width 142 height 155
type textarea "Aloha {{firstname}} it's {{sender_name}} at {{dealer_name}}. Was our staff able…"
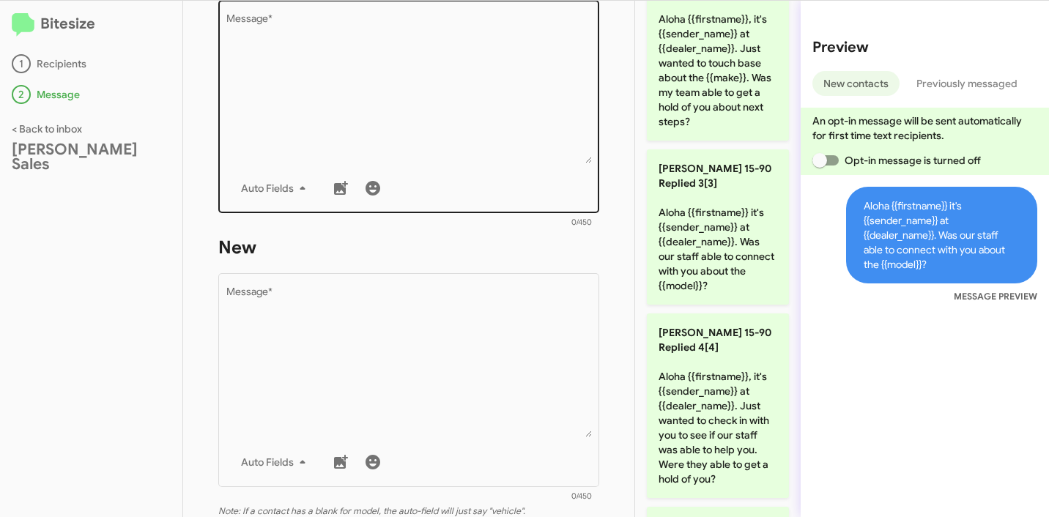
scroll to position [491, 0]
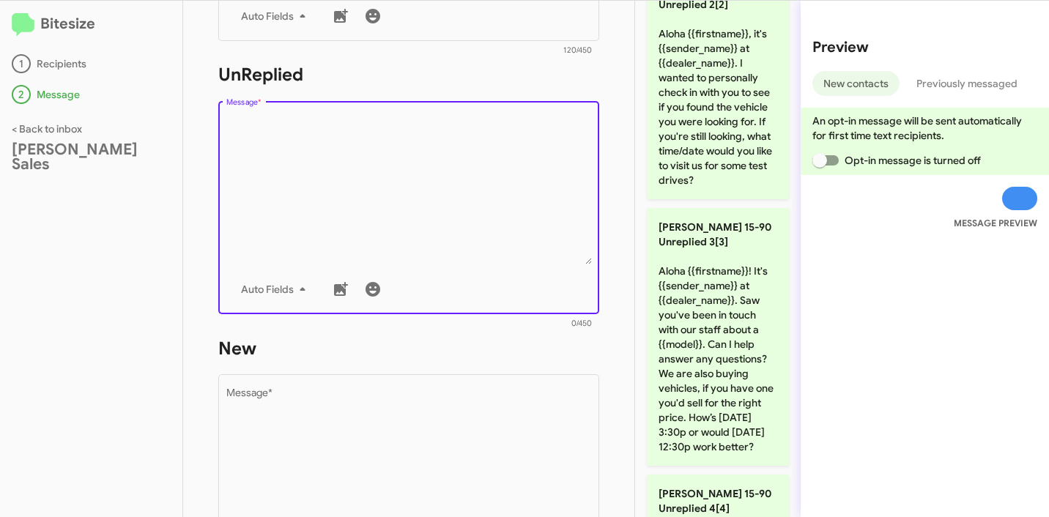
click at [435, 185] on textarea "Message *" at bounding box center [409, 189] width 366 height 149
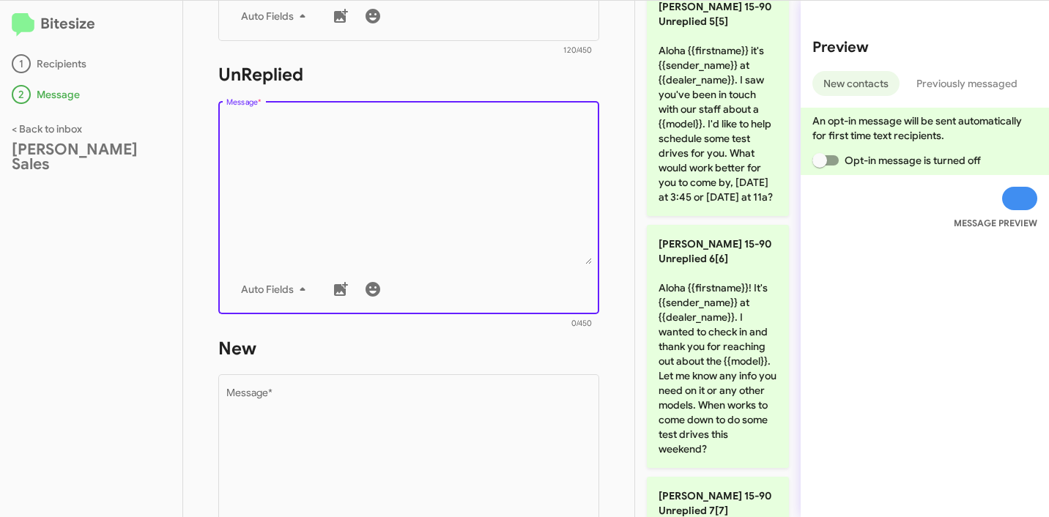
scroll to position [1299, 0]
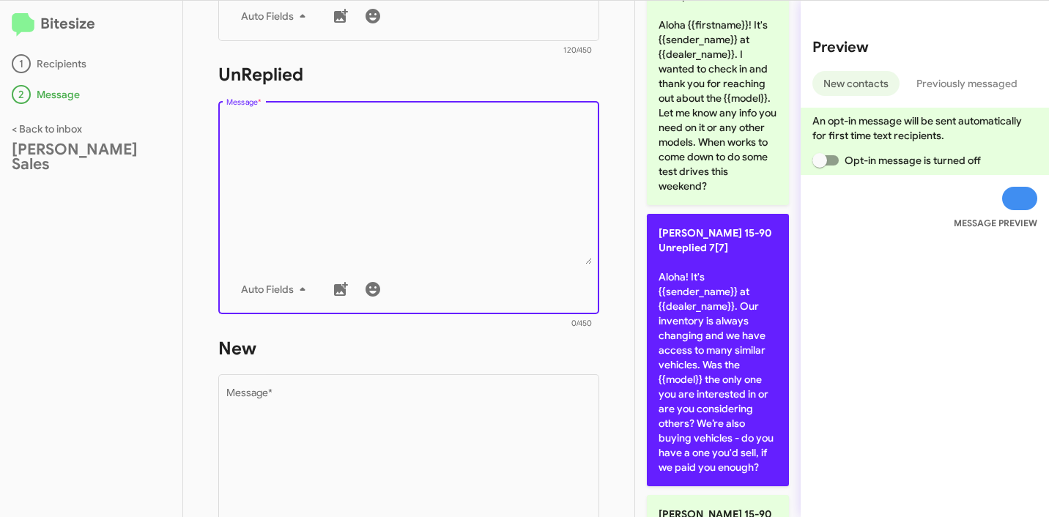
click at [704, 368] on p "[PERSON_NAME] 15-90 Unreplied 7[7] Aloha! It's {{sender_name}} at {{dealer_name…" at bounding box center [718, 350] width 142 height 273
type textarea "Aloha! It's {{sender_name}} at {{dealer_name}}. Our inventory is always changin…"
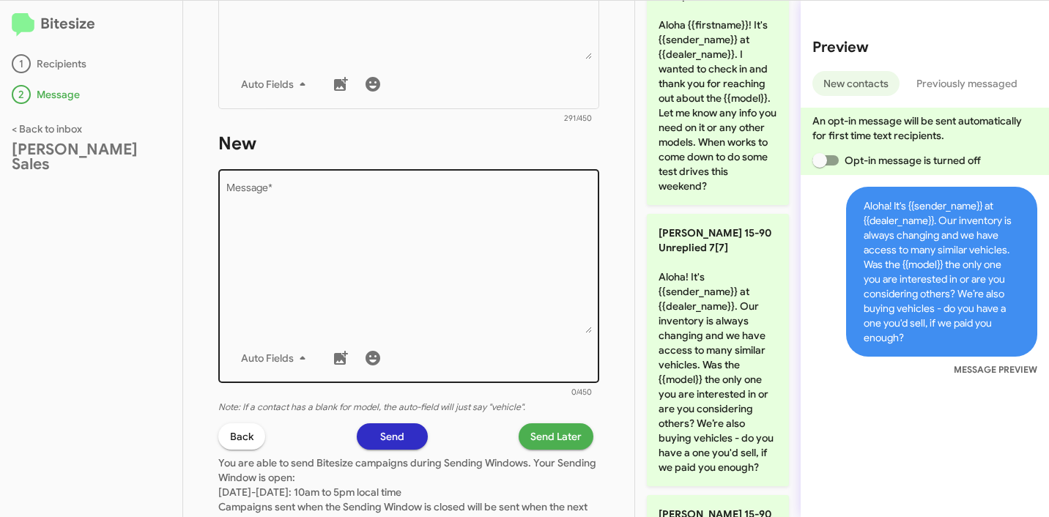
scroll to position [716, 0]
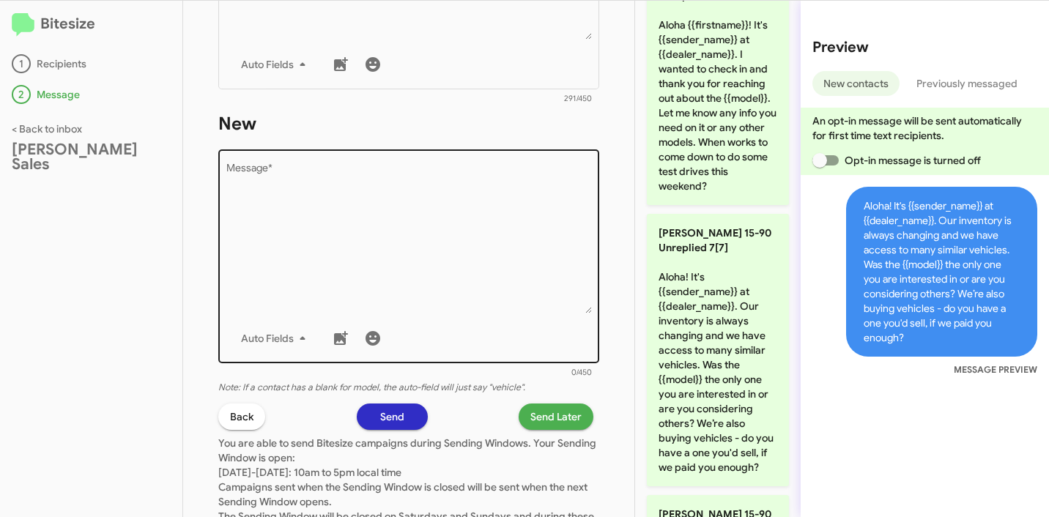
click at [448, 234] on textarea "Message *" at bounding box center [409, 238] width 366 height 149
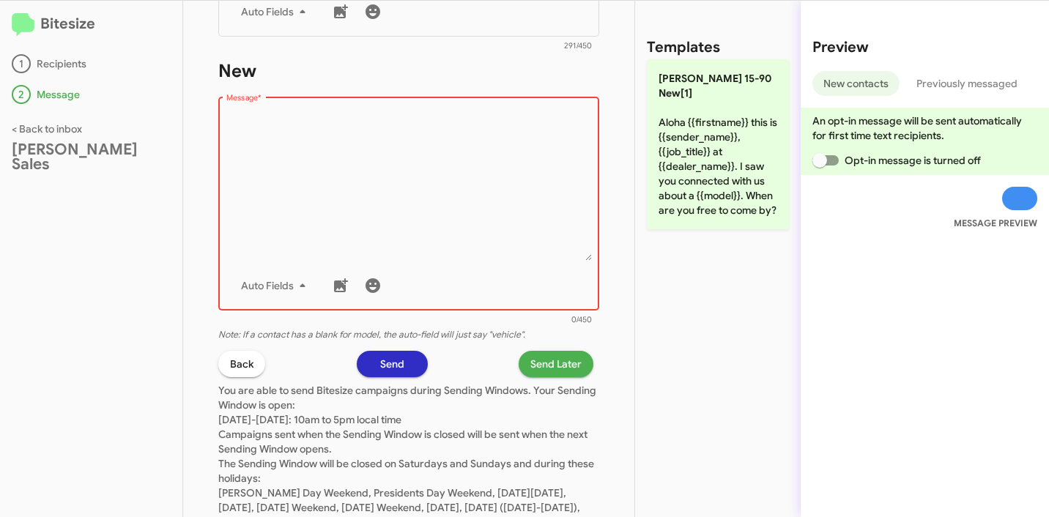
scroll to position [840, 0]
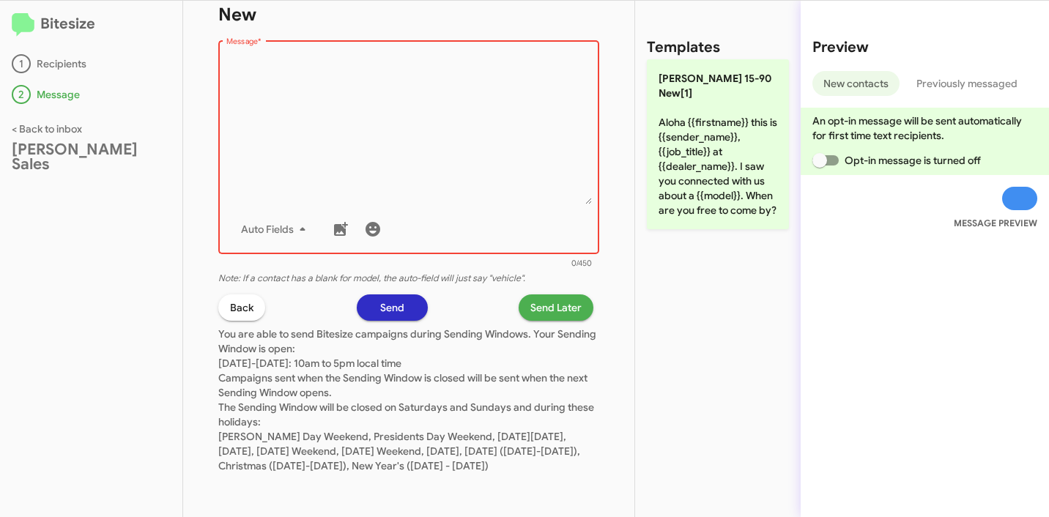
click at [485, 129] on textarea "Message *" at bounding box center [409, 129] width 366 height 149
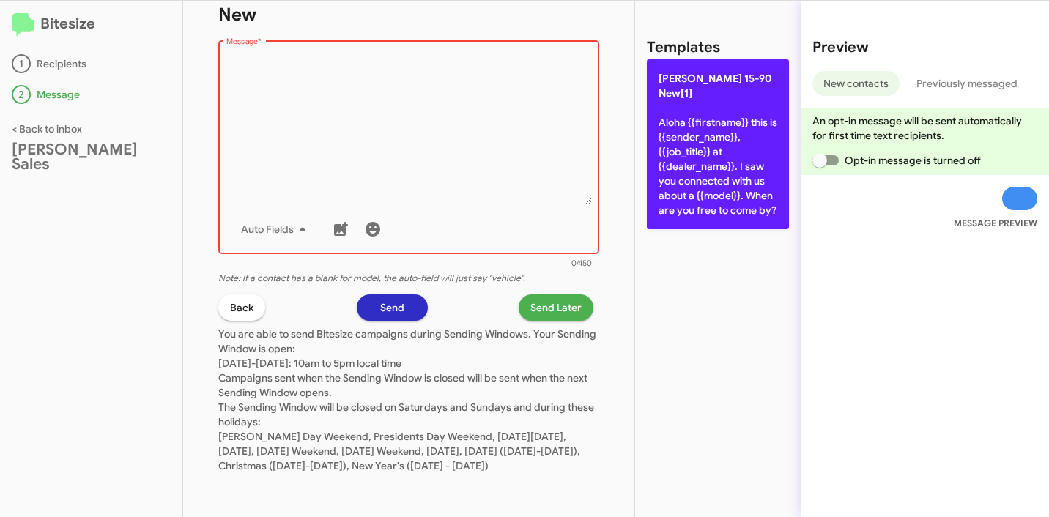
click at [681, 155] on p "Tony Honda 15-90 New[1] Aloha {{firstname}} this is {{sender_name}}, {{job_titl…" at bounding box center [718, 144] width 142 height 170
type textarea "Aloha {{firstname}} this is {{sender_name}}, {{job_title}} at {{dealer_name}}. …"
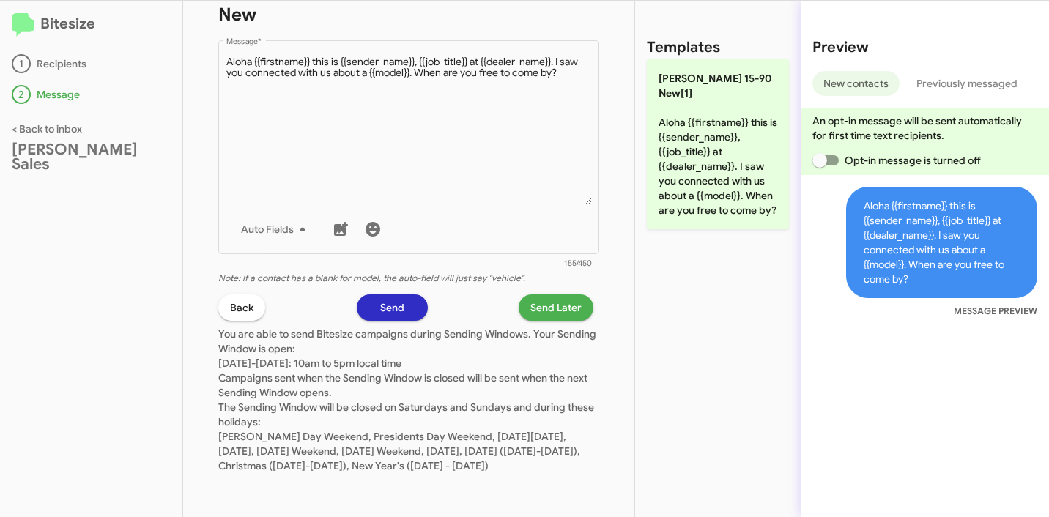
click at [550, 304] on span "Send Later" at bounding box center [555, 308] width 51 height 26
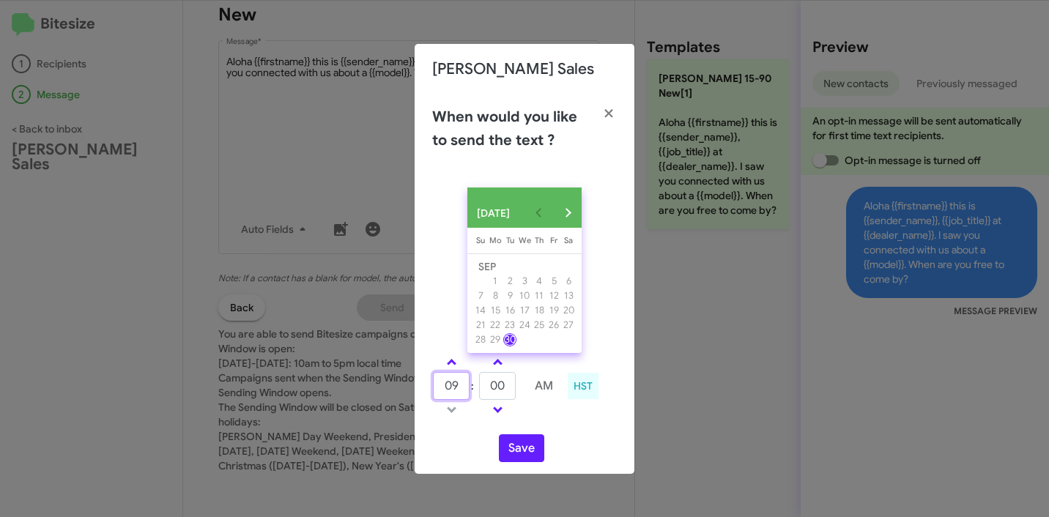
click at [456, 382] on input "09" at bounding box center [451, 386] width 37 height 28
type input "12"
click at [500, 388] on input "00" at bounding box center [497, 386] width 37 height 28
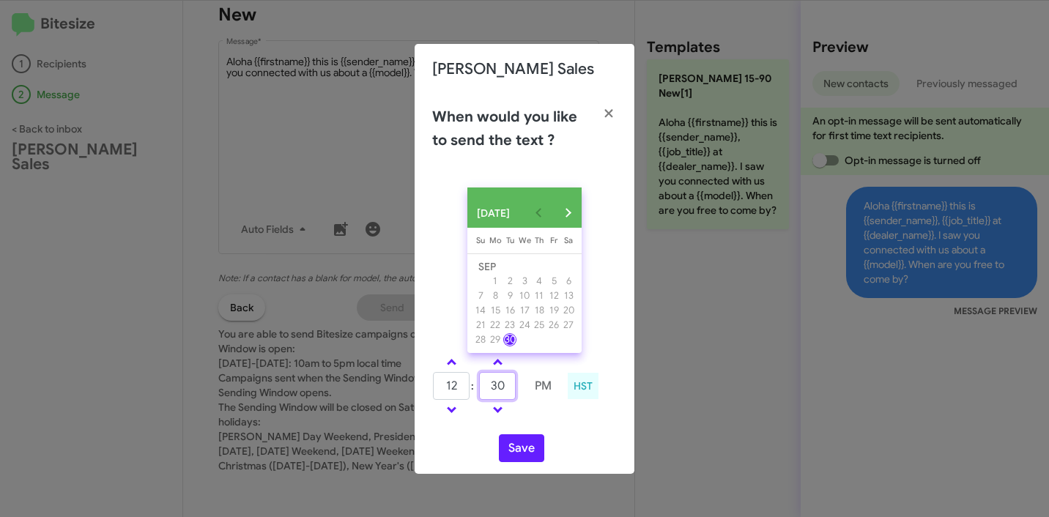
type input "30"
click at [618, 437] on div "SEP 2025 Sunday Su Monday Mo Tuesday Tu Wednesday We Thursday Th Friday Fr Satu…" at bounding box center [525, 325] width 220 height 298
click at [528, 458] on button "Save" at bounding box center [521, 448] width 45 height 28
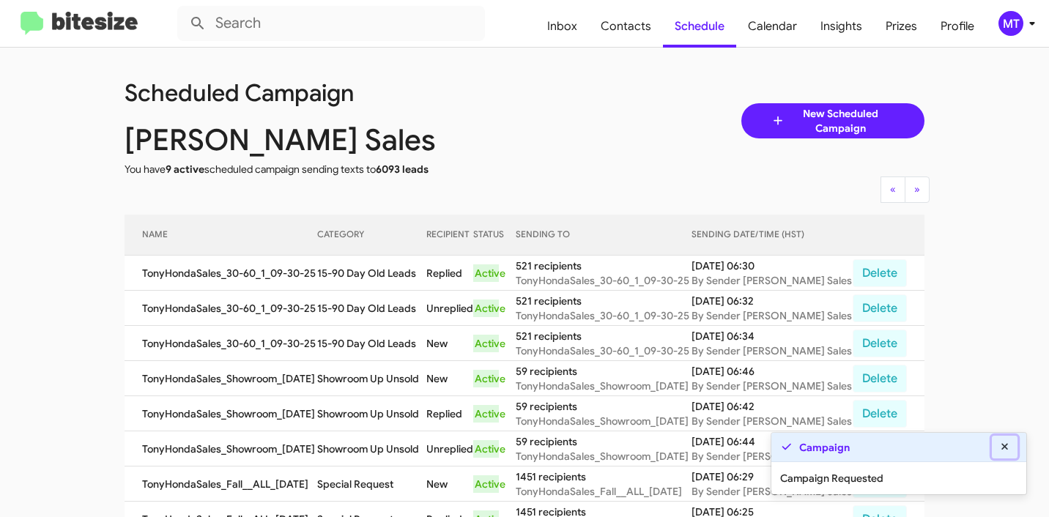
click at [1004, 450] on icon at bounding box center [1005, 447] width 13 height 10
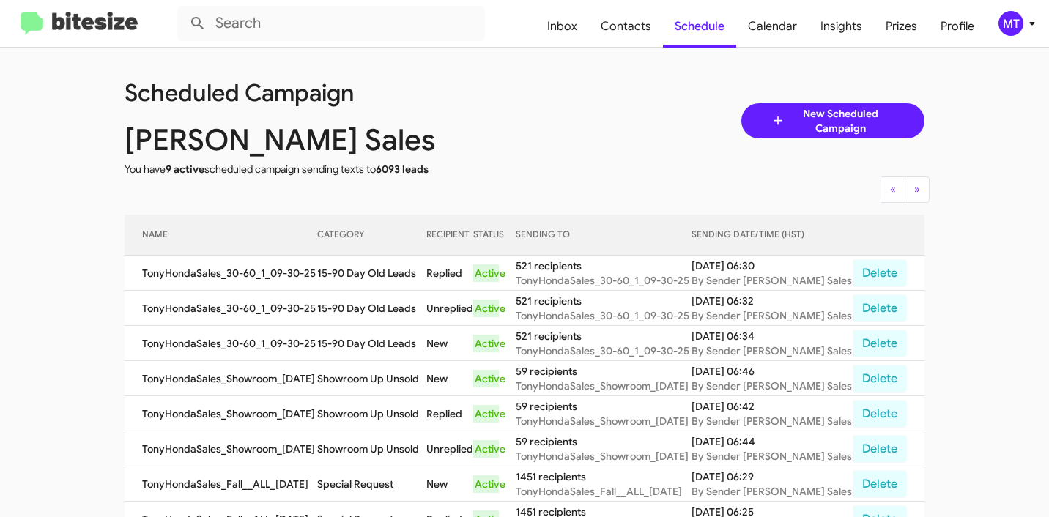
click at [97, 177] on app-scheduler "Scheduled Campaign Tony Honda Sales You have 9 active scheduled campaign sendin…" at bounding box center [524, 512] width 1049 height 929
click at [1031, 19] on icon at bounding box center [1033, 24] width 18 height 18
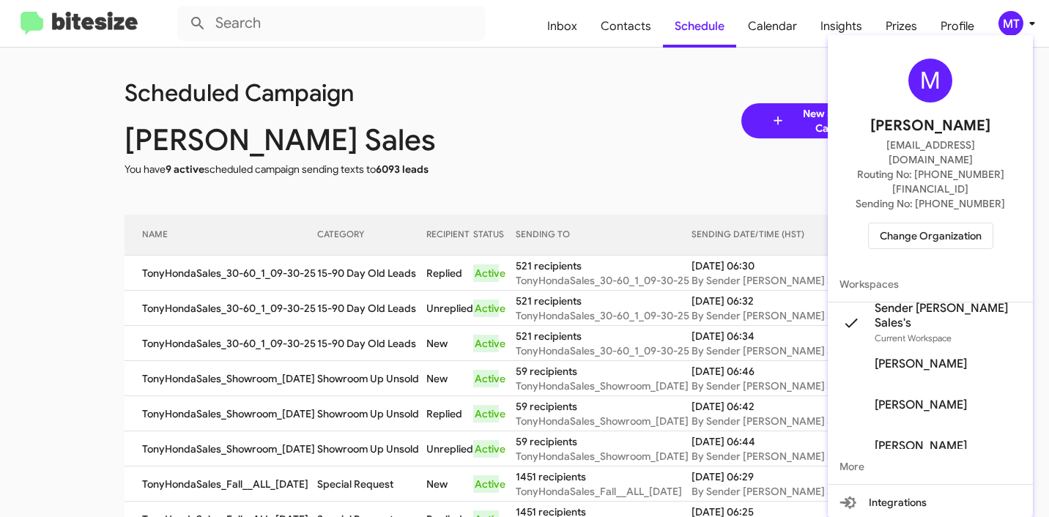
click at [925, 223] on span "Change Organization" at bounding box center [931, 235] width 102 height 25
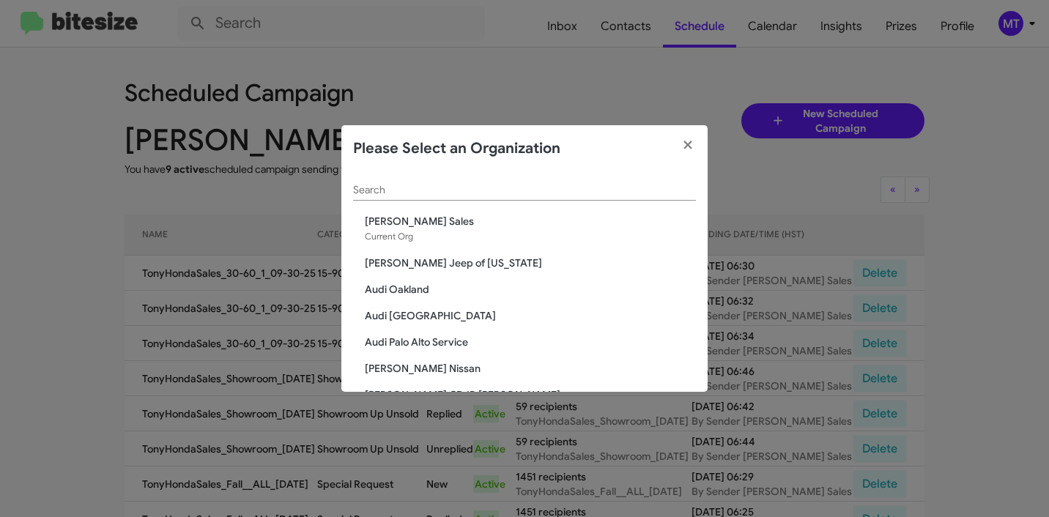
click at [553, 196] on input "Search" at bounding box center [524, 191] width 343 height 12
paste input "San Leandro Chrysler Jeep Dodge Ram"
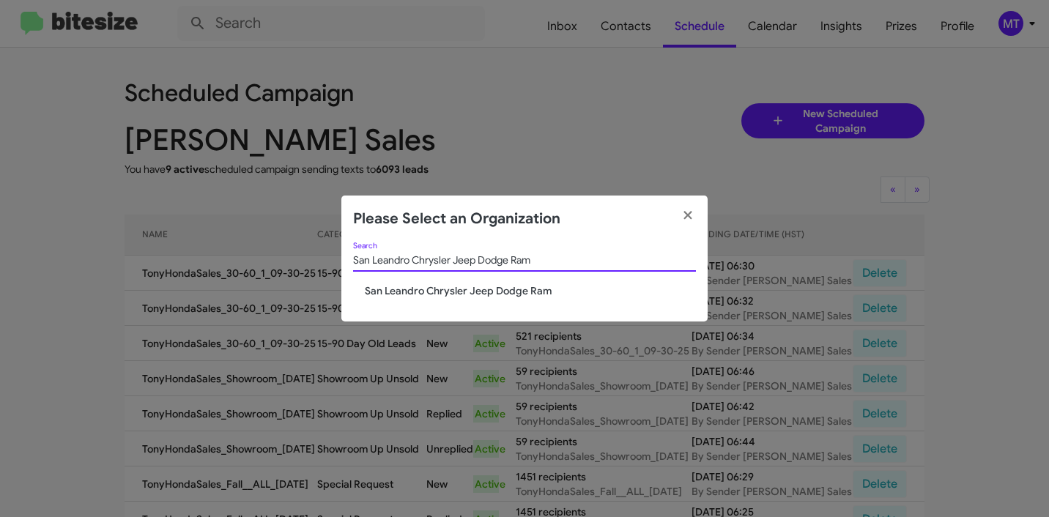
type input "San Leandro Chrysler Jeep Dodge Ram"
click at [479, 293] on span "San Leandro Chrysler Jeep Dodge Ram" at bounding box center [530, 291] width 331 height 15
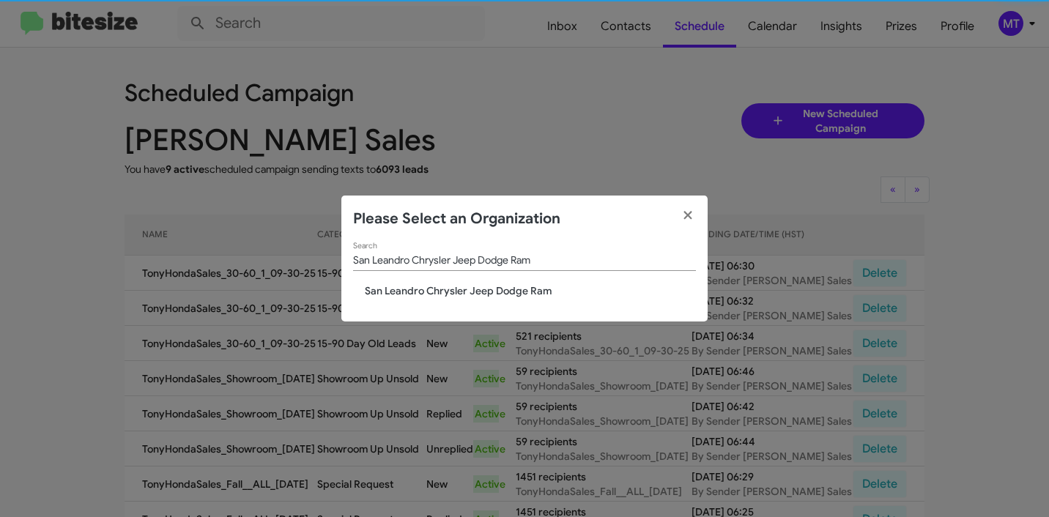
click at [475, 295] on span "San Leandro Chrysler Jeep Dodge Ram" at bounding box center [530, 291] width 331 height 15
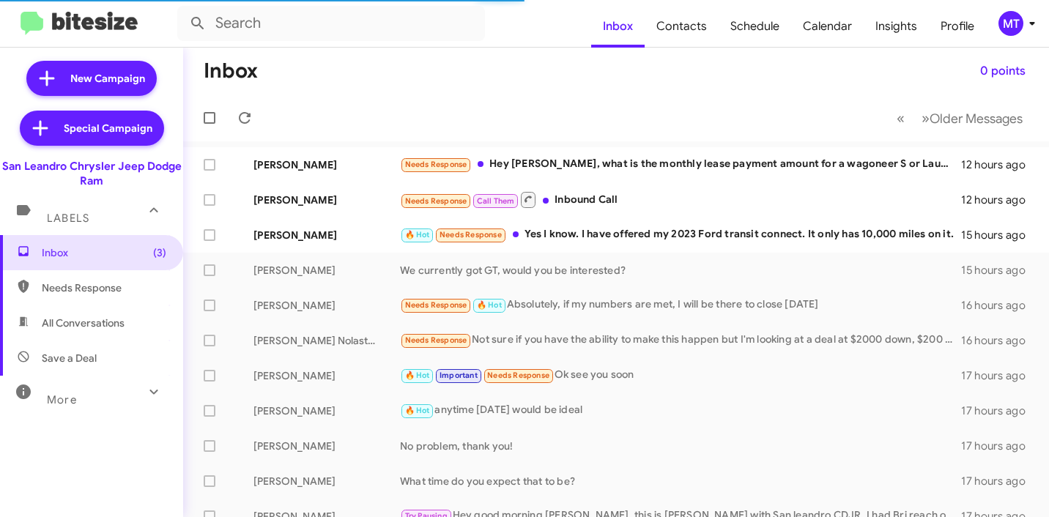
click at [1019, 35] on span "MT" at bounding box center [1020, 23] width 44 height 25
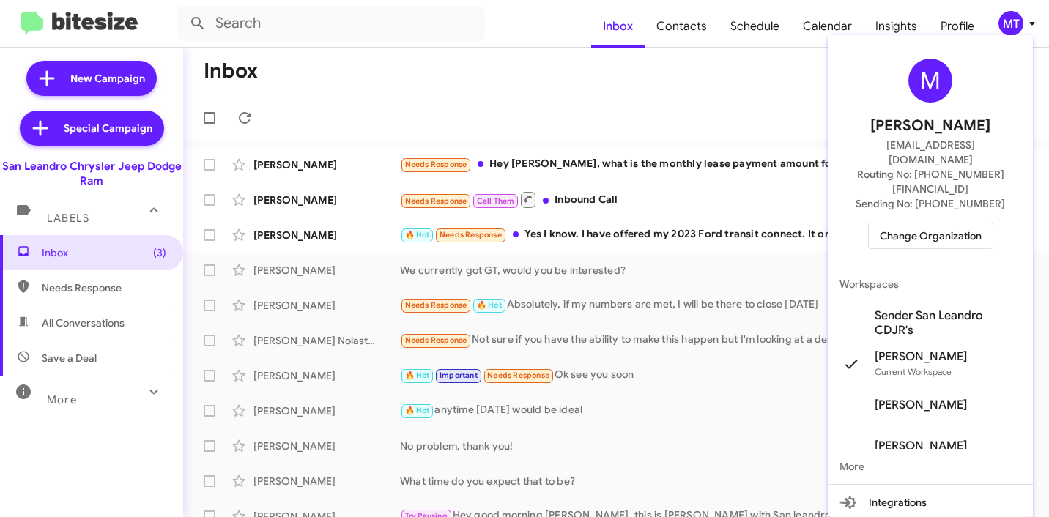
click at [904, 308] on span "Sender San Leandro CDJR's" at bounding box center [948, 322] width 147 height 29
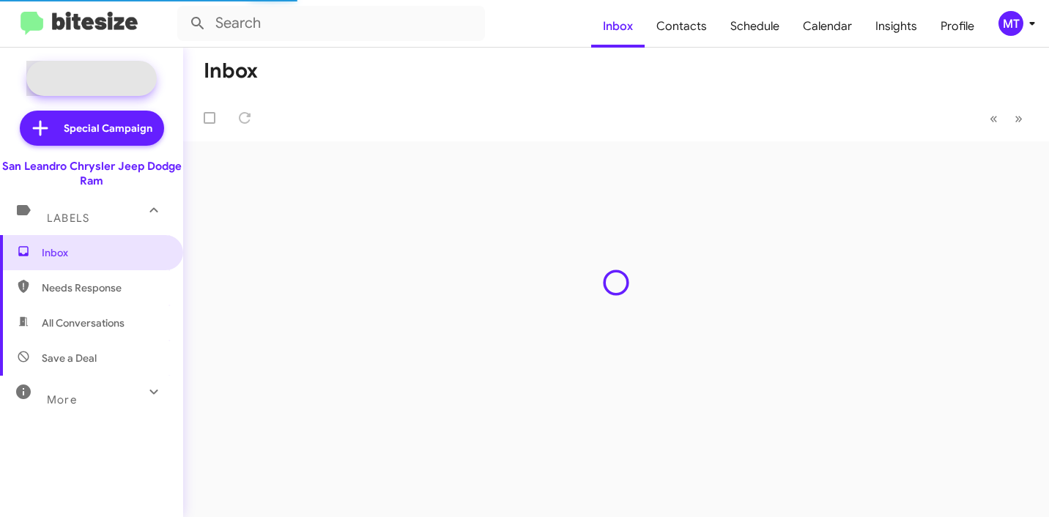
click at [119, 76] on span "New Campaign" at bounding box center [107, 78] width 75 height 15
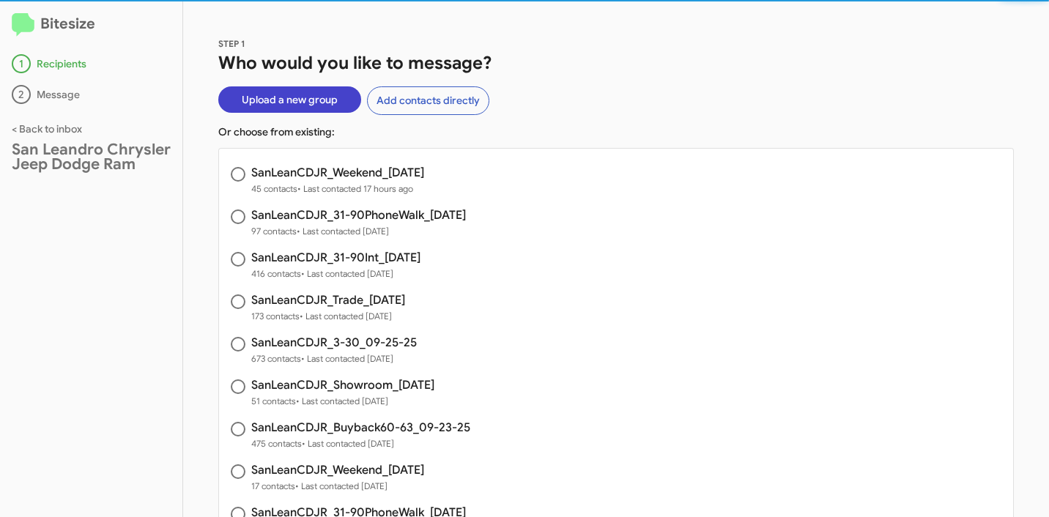
click at [316, 108] on span "Upload a new group" at bounding box center [290, 99] width 96 height 26
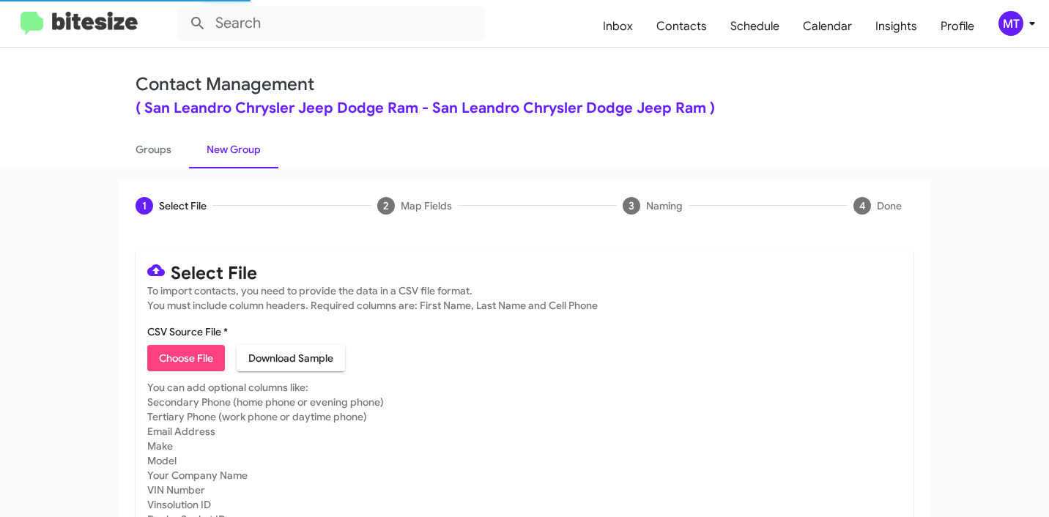
click at [164, 360] on span "Choose File" at bounding box center [186, 358] width 54 height 26
type input "SanLeanCDJR_Buyback36-39_09-30-25"
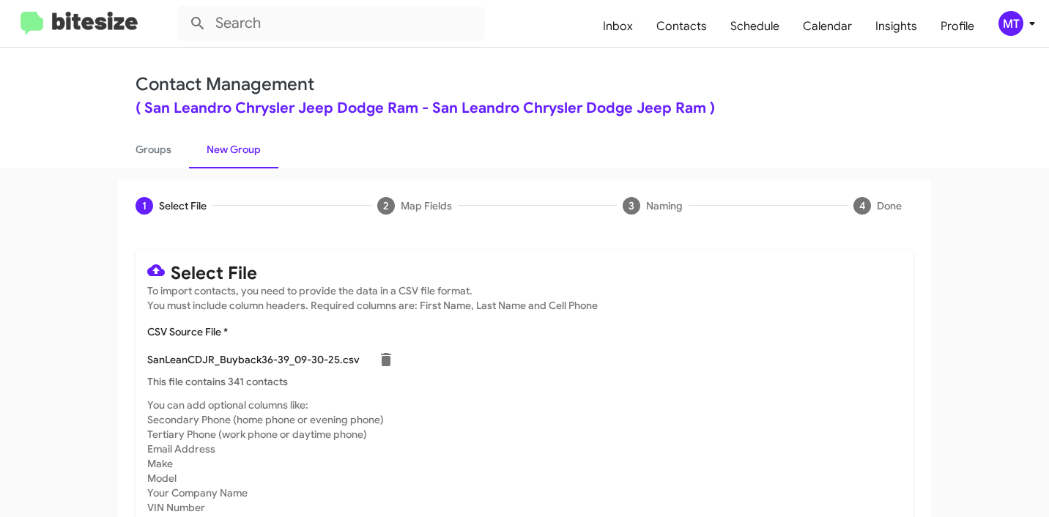
click at [1024, 24] on icon at bounding box center [1033, 24] width 18 height 18
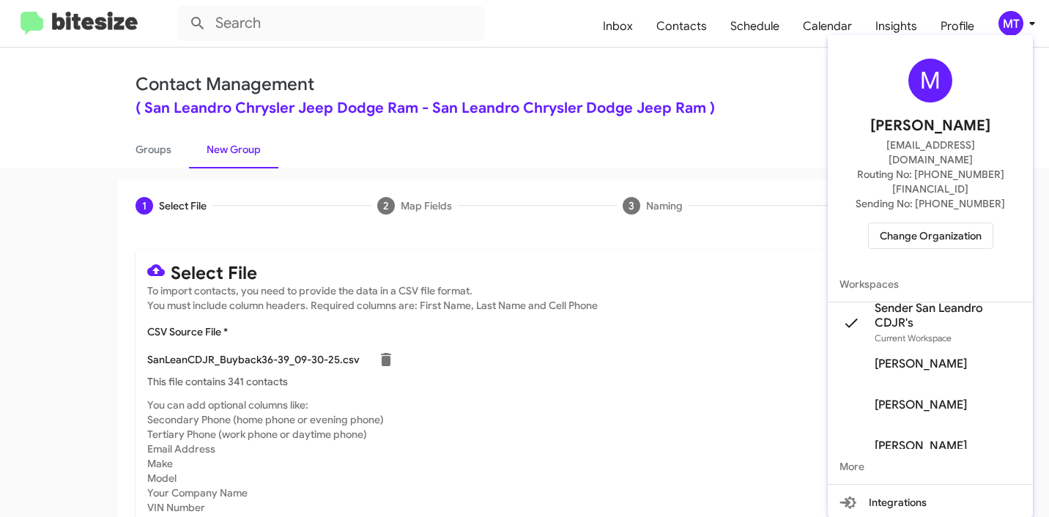
click at [642, 151] on div at bounding box center [524, 258] width 1049 height 517
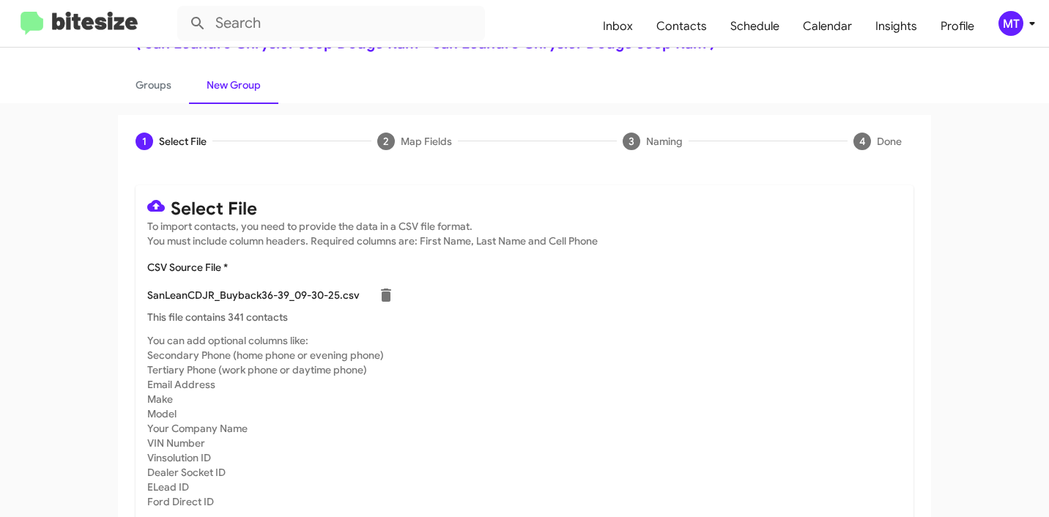
scroll to position [124, 0]
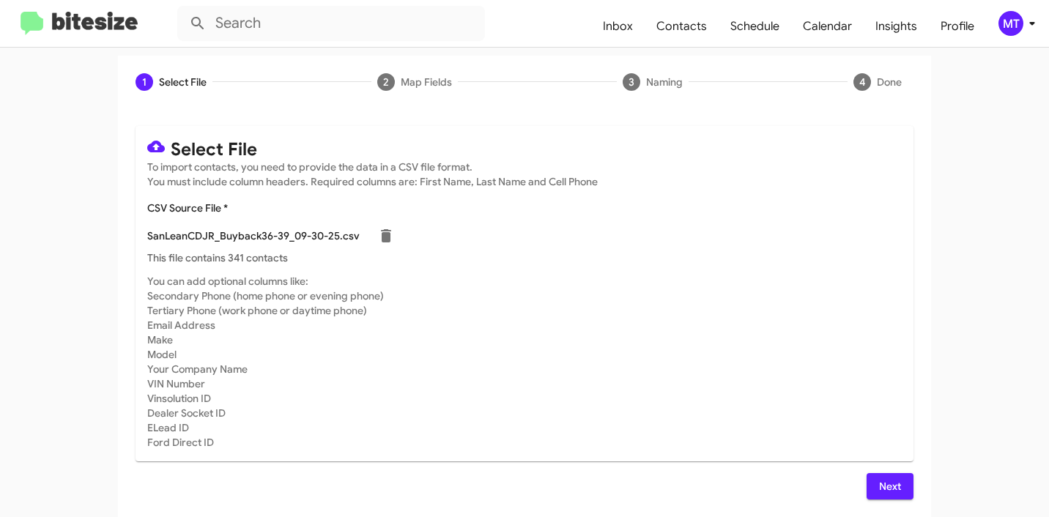
click at [867, 481] on button "Next" at bounding box center [890, 486] width 47 height 26
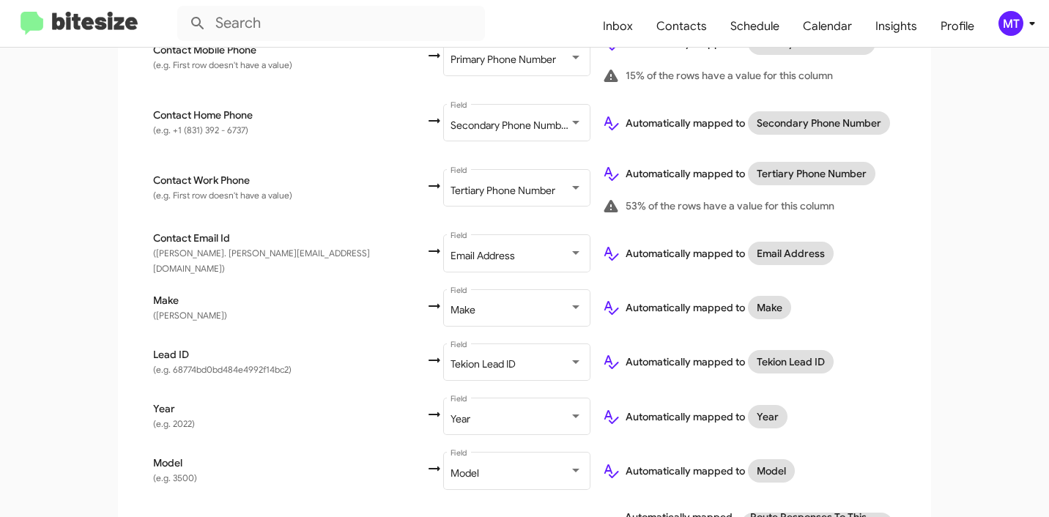
scroll to position [555, 0]
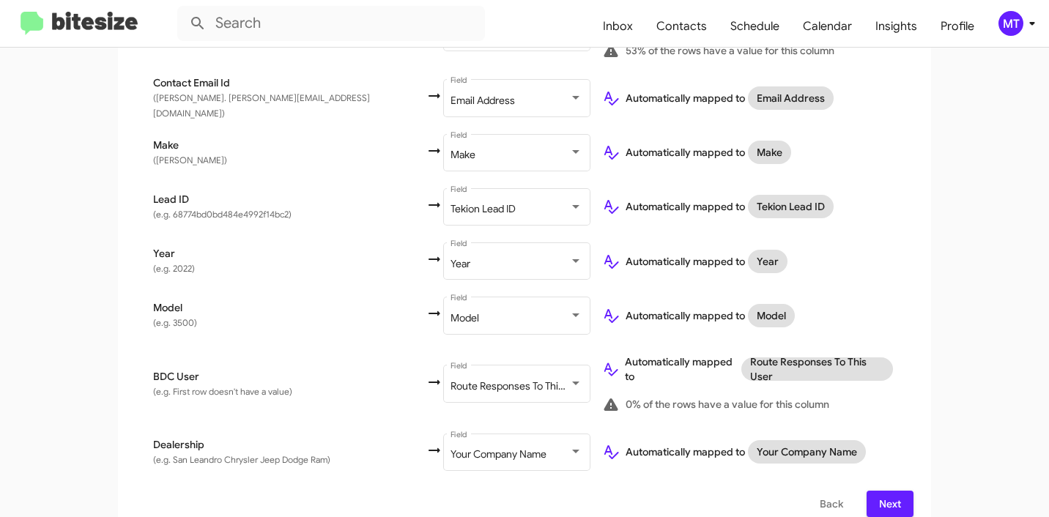
click at [887, 491] on span "Next" at bounding box center [890, 504] width 23 height 26
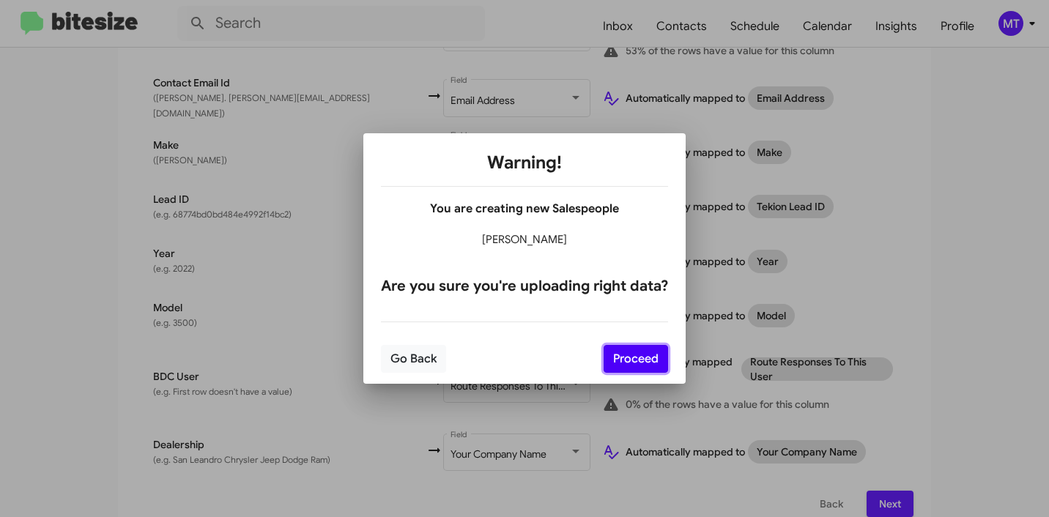
click at [623, 352] on button "Proceed" at bounding box center [636, 359] width 64 height 28
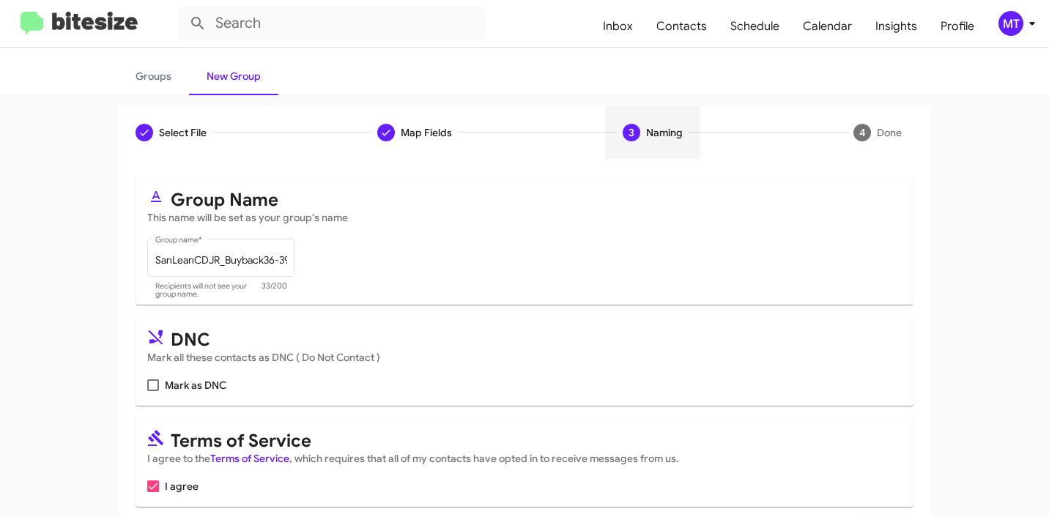
scroll to position [130, 0]
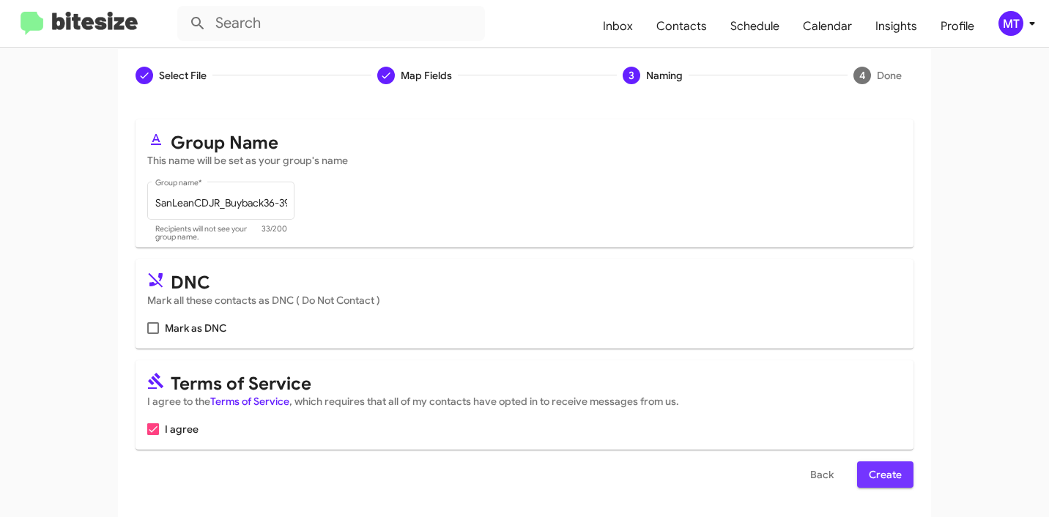
click at [879, 478] on span "Create" at bounding box center [885, 475] width 33 height 26
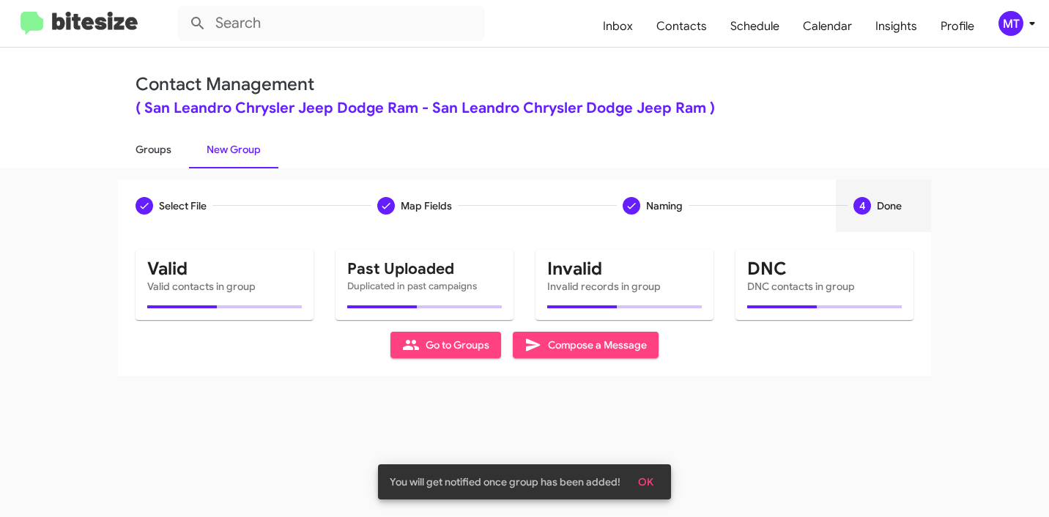
click at [146, 147] on link "Groups" at bounding box center [153, 149] width 71 height 38
click at [147, 153] on link "Groups" at bounding box center [153, 149] width 71 height 38
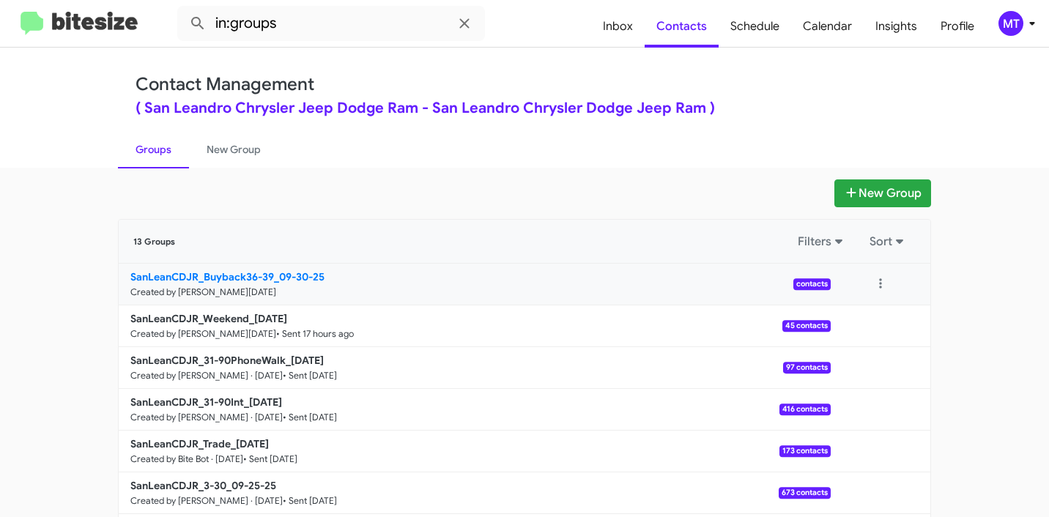
drag, startPoint x: 95, startPoint y: 276, endPoint x: 267, endPoint y: 275, distance: 172.2
click at [267, 275] on app-groups "New Group 13 Groups Filters Sort SanLeanCDJR_Buyback36-39_09-30-25 Created by M…" at bounding box center [524, 450] width 1049 height 541
copy b "SanLeanCDJR_Buyback36-39"
click at [373, 29] on input "in:groups" at bounding box center [331, 23] width 308 height 35
paste input "SanLeanCDJR_Buyback36-39"
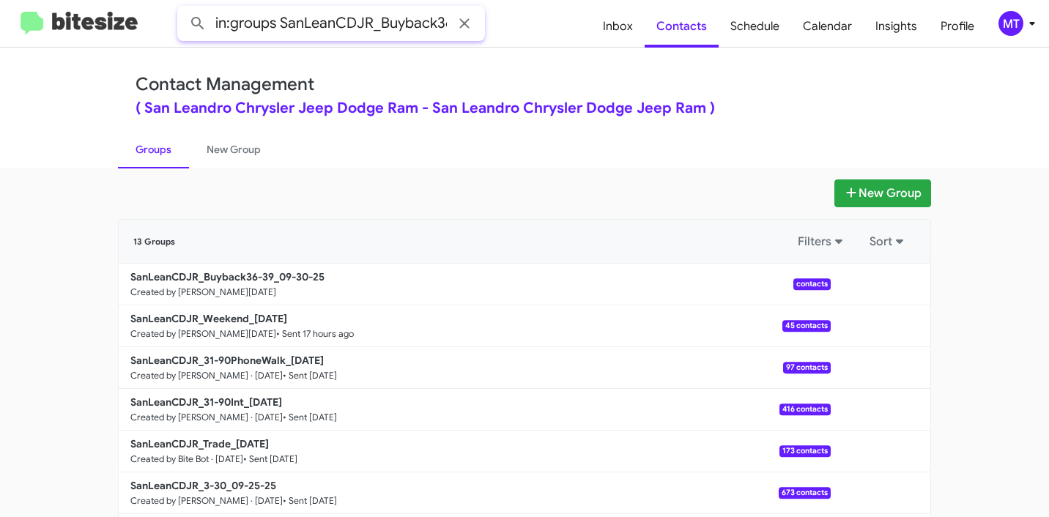
scroll to position [0, 27]
type input "in:groups SanLeanCDJR_Buyback36-39"
click at [183, 9] on button at bounding box center [197, 23] width 29 height 29
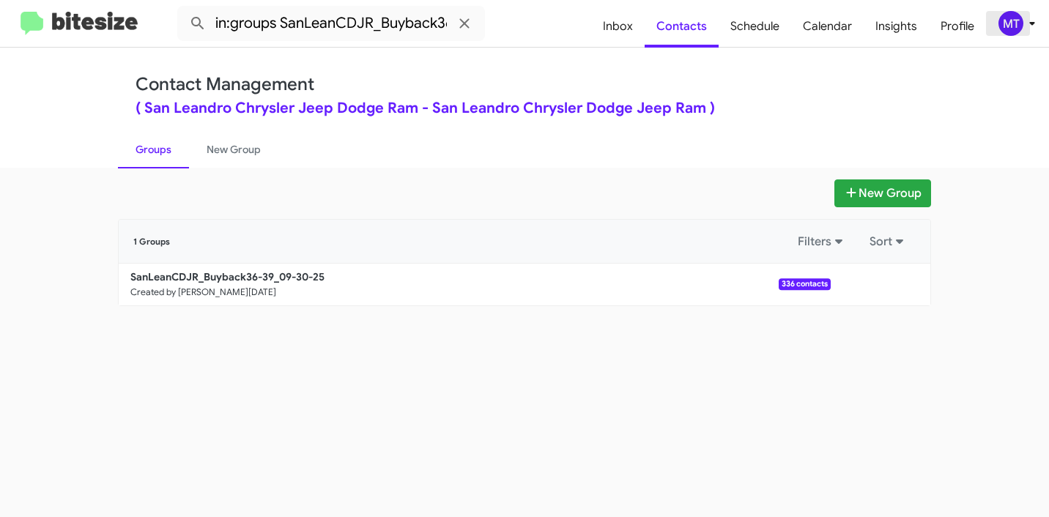
click at [1028, 32] on icon at bounding box center [1033, 24] width 18 height 18
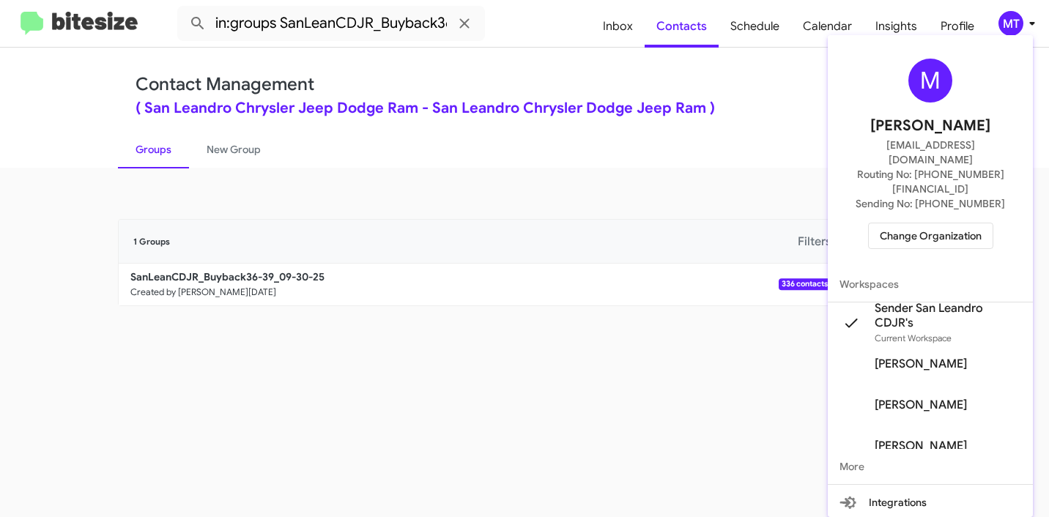
click at [698, 392] on div at bounding box center [524, 258] width 1049 height 517
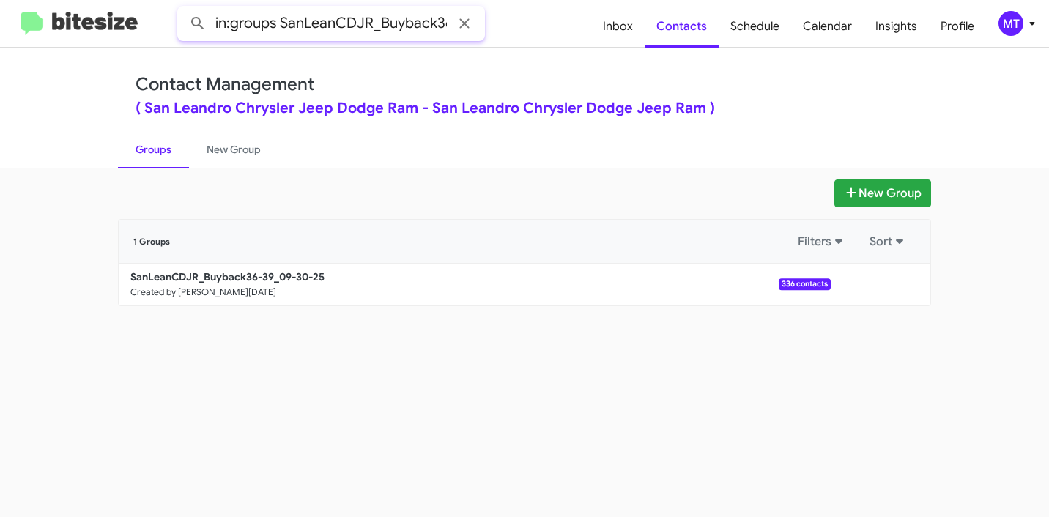
click at [377, 29] on input "in:groups SanLeanCDJR_Buyback36-39" at bounding box center [331, 23] width 308 height 35
drag, startPoint x: 400, startPoint y: 26, endPoint x: 466, endPoint y: 26, distance: 65.9
click at [466, 26] on div "in:groups SanLeanCDJR_Buyback36-39" at bounding box center [331, 23] width 308 height 35
click at [374, 26] on input "in:groups SanLeanCDJR_Buyback36-39" at bounding box center [331, 23] width 308 height 35
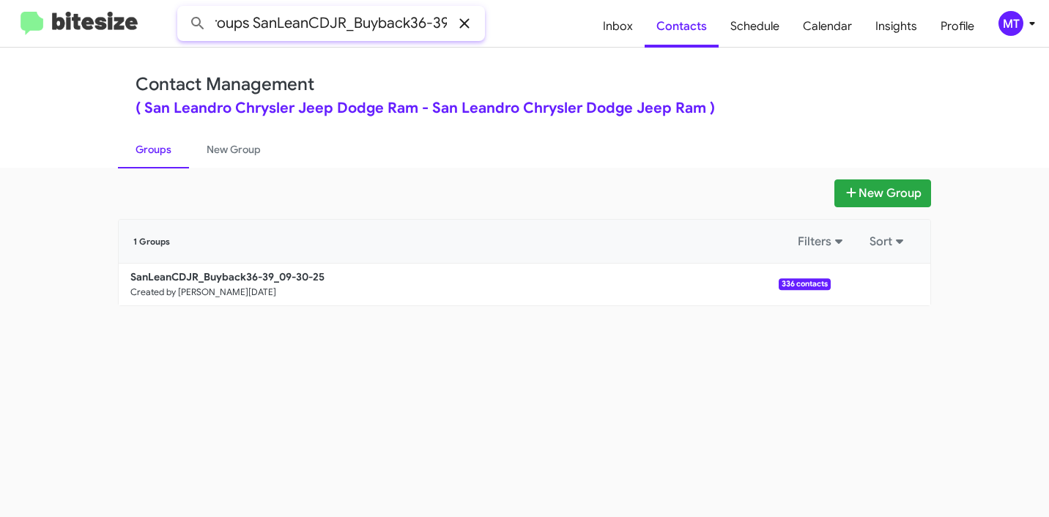
drag, startPoint x: 409, startPoint y: 23, endPoint x: 470, endPoint y: 24, distance: 61.6
click at [470, 24] on div "in:groups SanLeanCDJR_Buyback36-39" at bounding box center [331, 23] width 308 height 35
type input "in:groups SanLeanCDJR_Buyback"
click at [183, 9] on button at bounding box center [197, 23] width 29 height 29
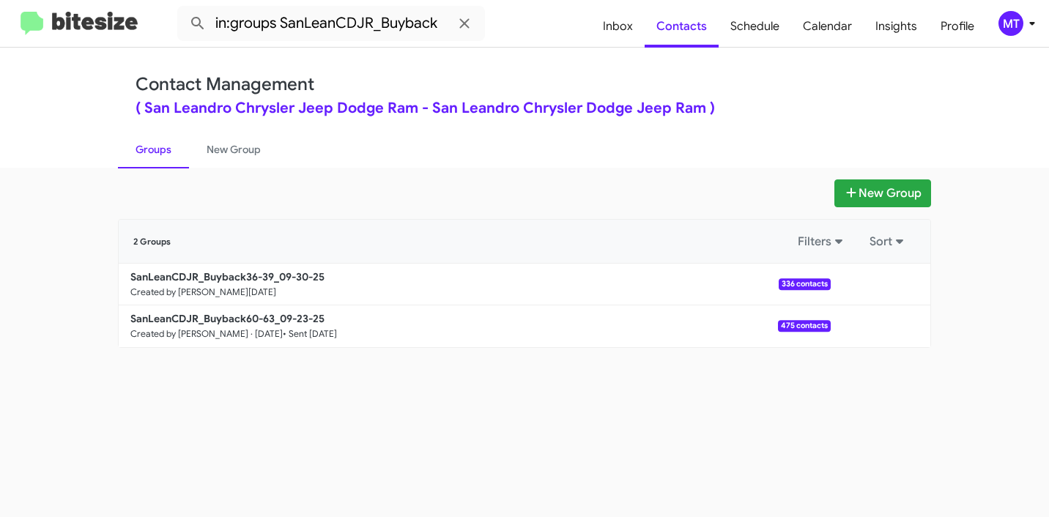
click at [1043, 25] on mat-toolbar "in:groups SanLeanCDJR_Buyback Inbox Contacts Schedule Calendar Insights Profile…" at bounding box center [524, 23] width 1049 height 47
click at [1040, 25] on icon at bounding box center [1033, 24] width 18 height 18
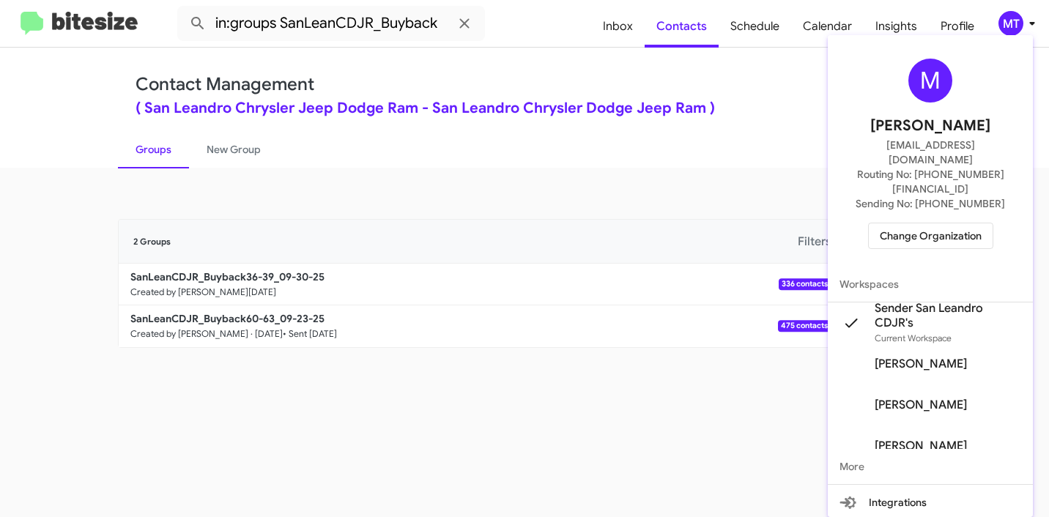
click at [90, 180] on div at bounding box center [524, 258] width 1049 height 517
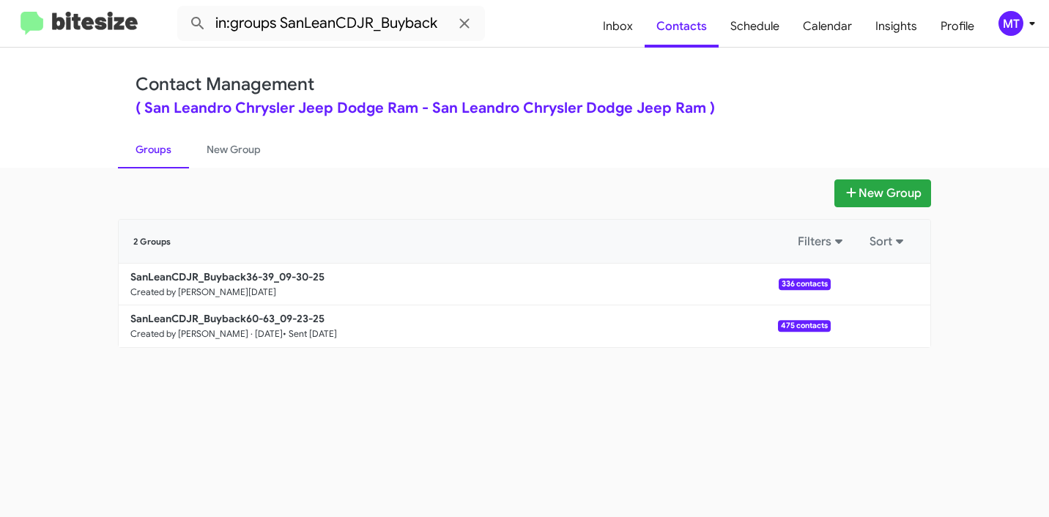
click at [522, 424] on div "New Group 2 Groups Filters Sort SanLeanCDJR_Buyback36-39_09-30-25 Created by Ma…" at bounding box center [524, 343] width 1049 height 350
click at [1028, 23] on icon at bounding box center [1033, 24] width 18 height 18
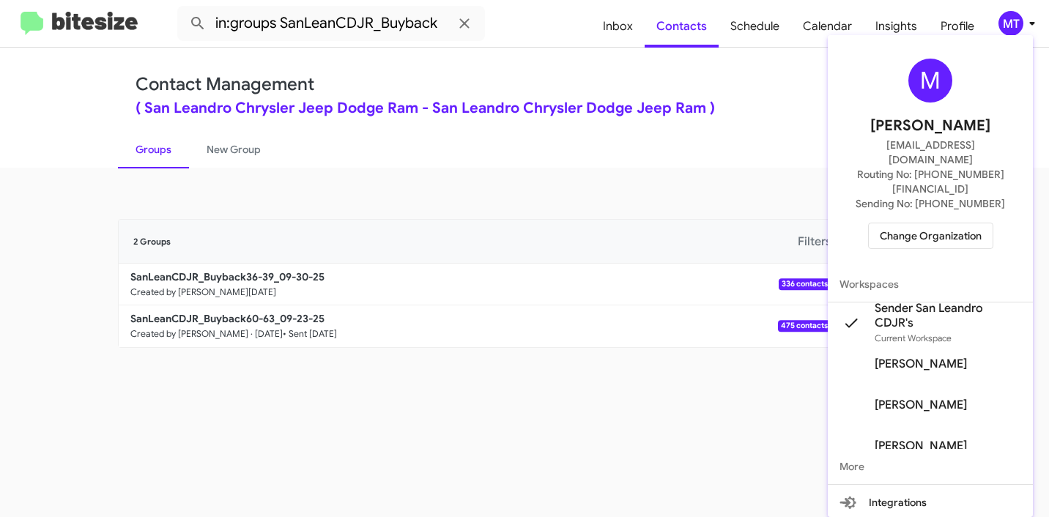
click at [699, 186] on div at bounding box center [524, 258] width 1049 height 517
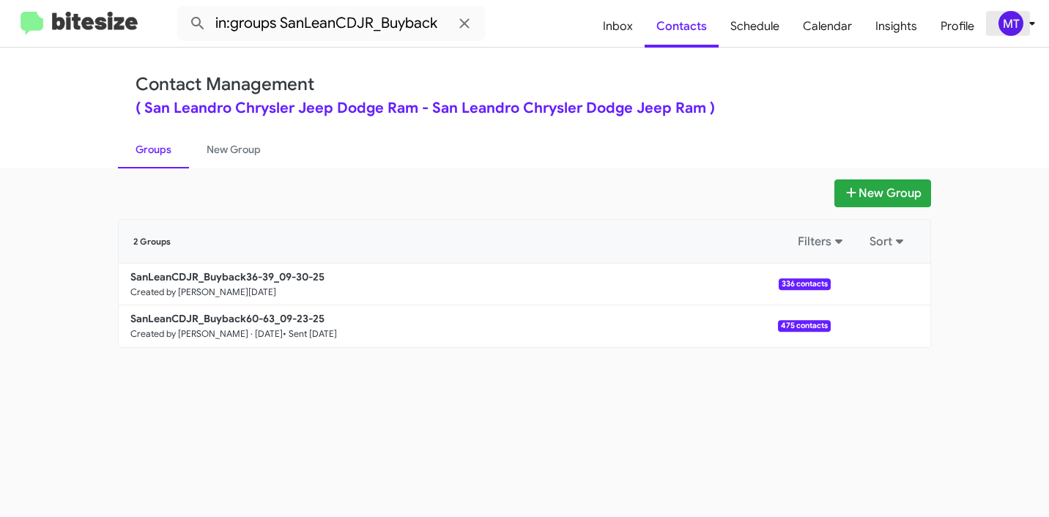
click at [1022, 26] on div "MT" at bounding box center [1011, 23] width 25 height 25
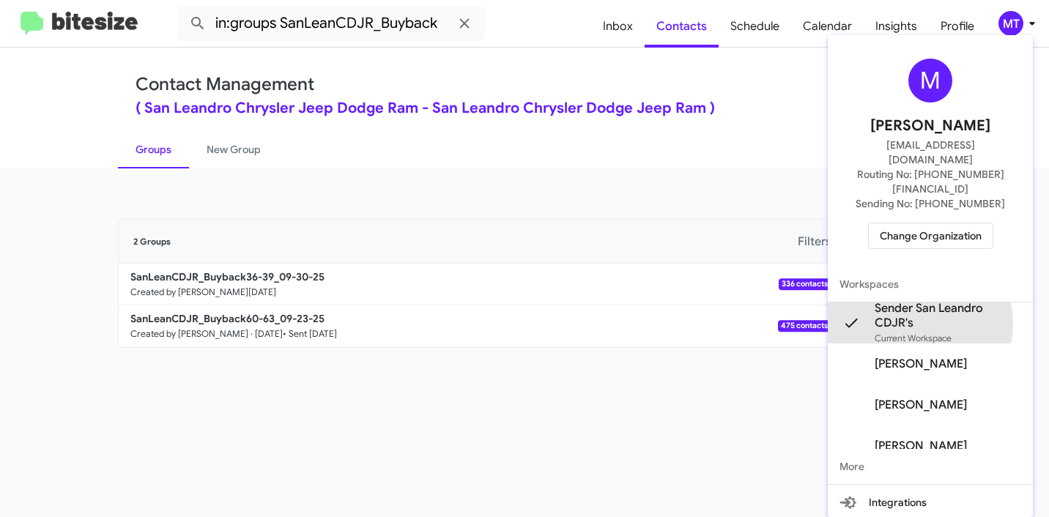
click at [920, 301] on span "Sender San Leandro CDJR's" at bounding box center [948, 315] width 147 height 29
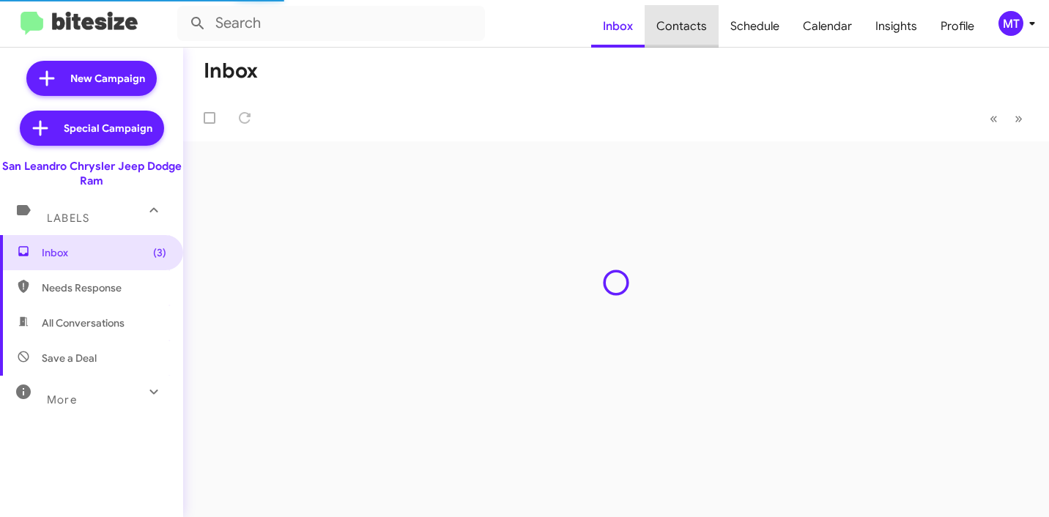
click at [693, 26] on span "Contacts" at bounding box center [682, 26] width 74 height 42
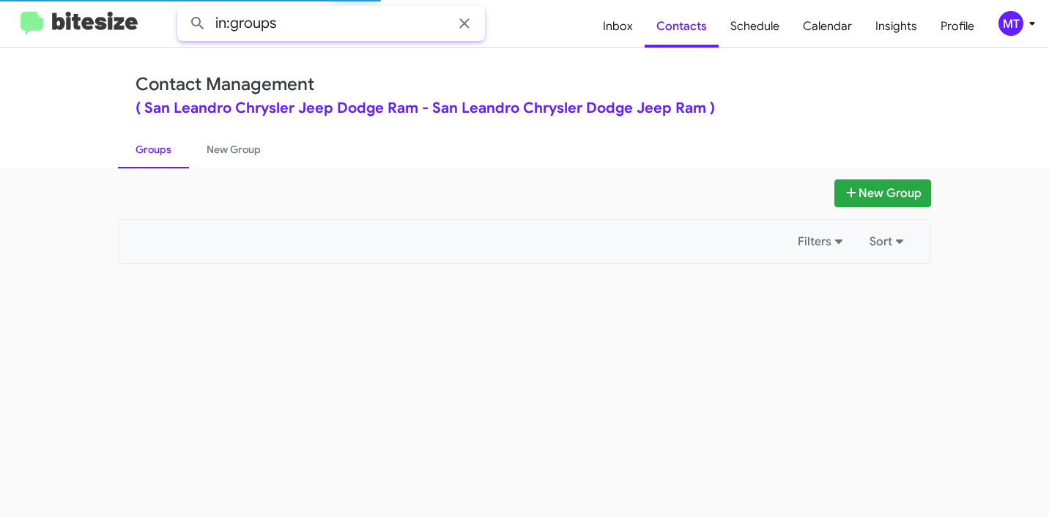
click at [321, 28] on input "in:groups" at bounding box center [331, 23] width 308 height 35
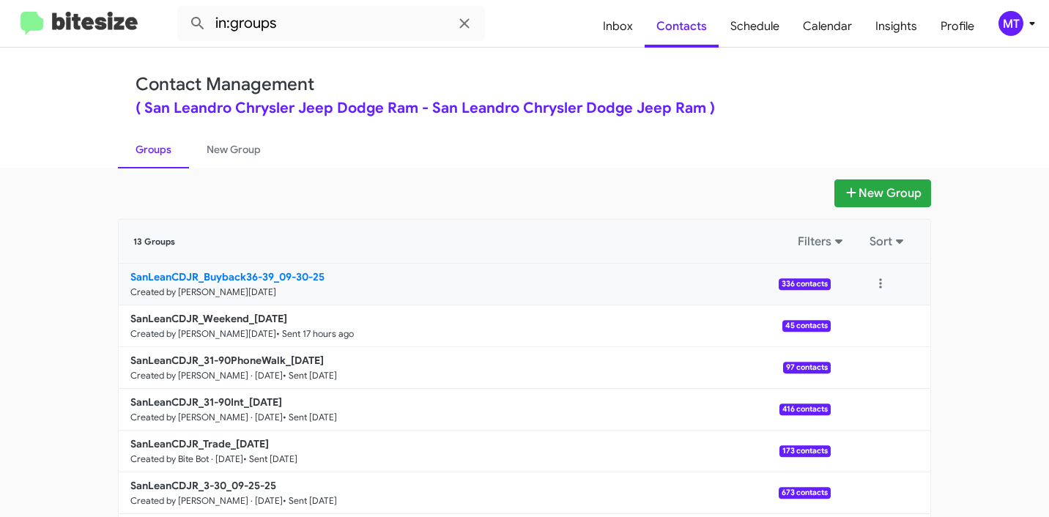
drag, startPoint x: 95, startPoint y: 274, endPoint x: 270, endPoint y: 273, distance: 175.1
click at [270, 273] on app-groups "New Group 13 Groups Filters Sort SanLeanCDJR_Buyback36-39_09-30-25 Created by […" at bounding box center [524, 450] width 1049 height 541
copy div "Filters Sort SanLeanCDJR_Buyback36-39"
click at [376, 24] on input "in:groups" at bounding box center [331, 23] width 308 height 35
paste input "SanLeanCDJR_Buyback36-39"
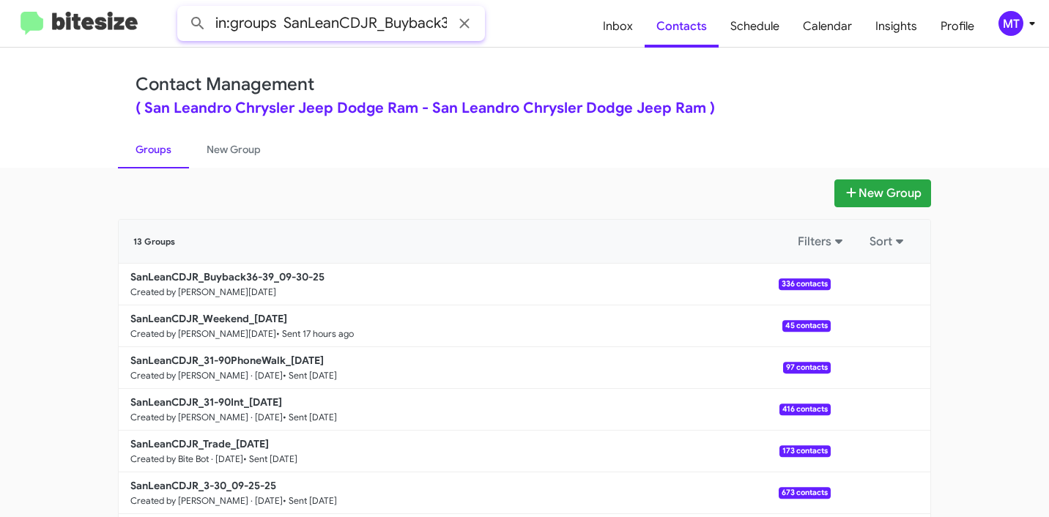
scroll to position [0, 30]
click at [183, 9] on button at bounding box center [197, 23] width 29 height 29
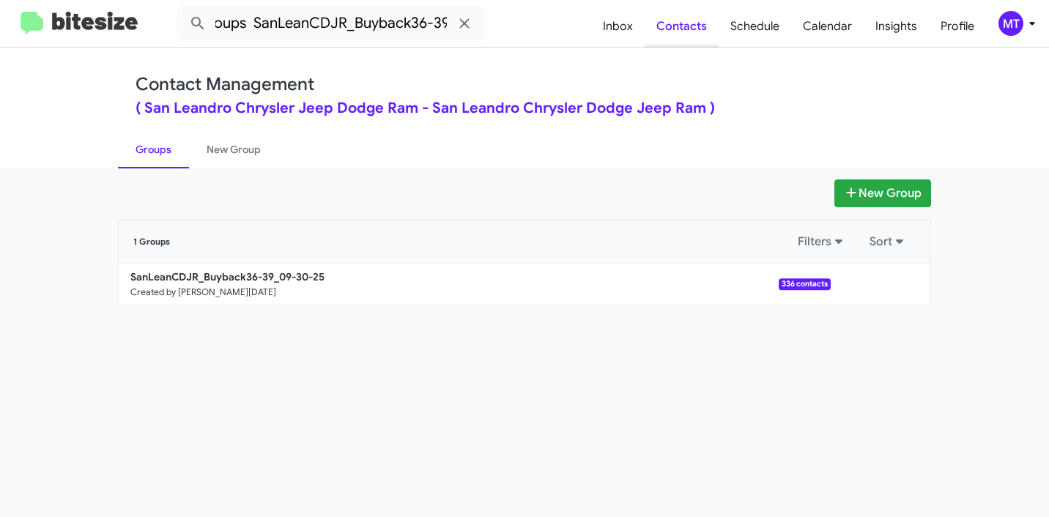
click at [683, 31] on span "Contacts" at bounding box center [682, 26] width 74 height 42
type input "in:groups"
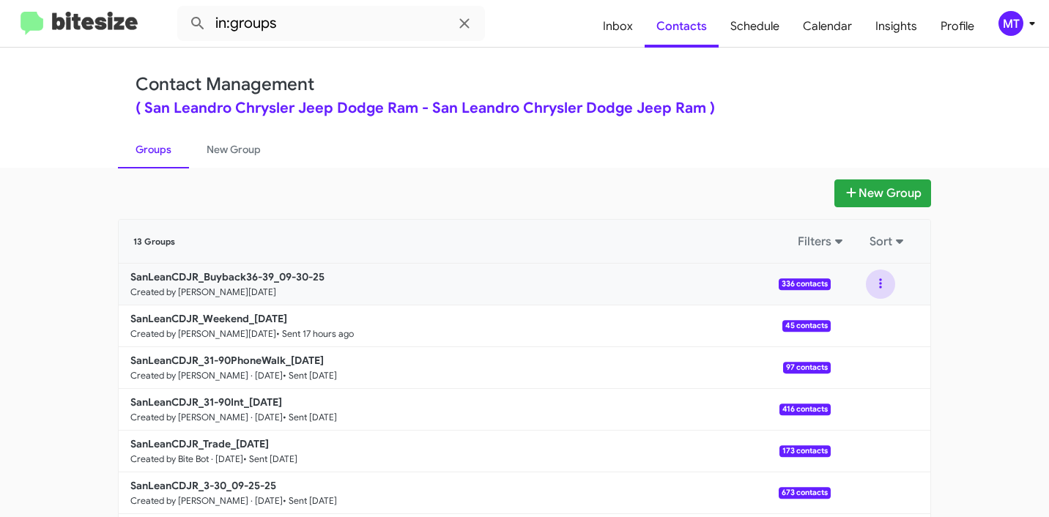
click at [881, 283] on button at bounding box center [880, 284] width 29 height 29
click at [856, 313] on button "View contacts" at bounding box center [836, 323] width 117 height 35
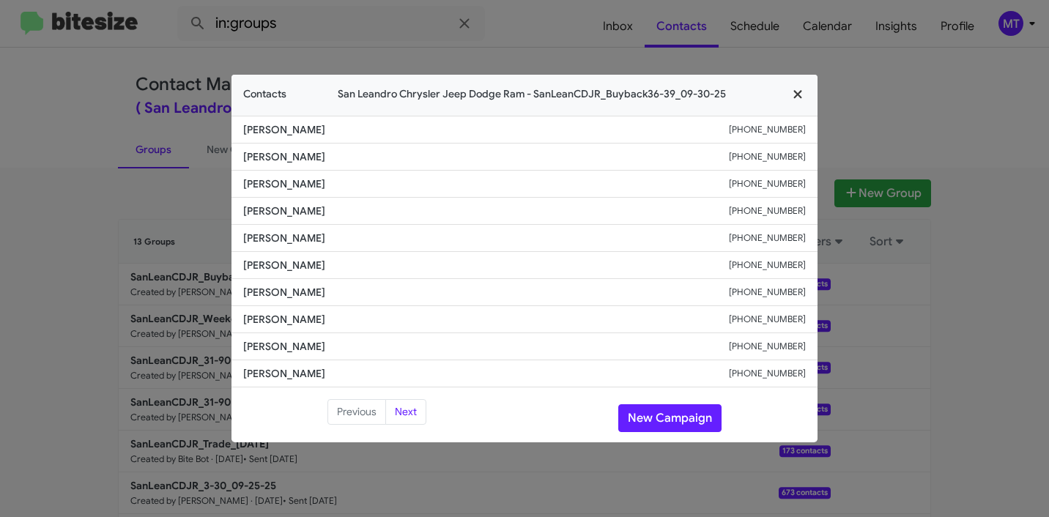
click at [798, 97] on icon "button" at bounding box center [798, 94] width 17 height 13
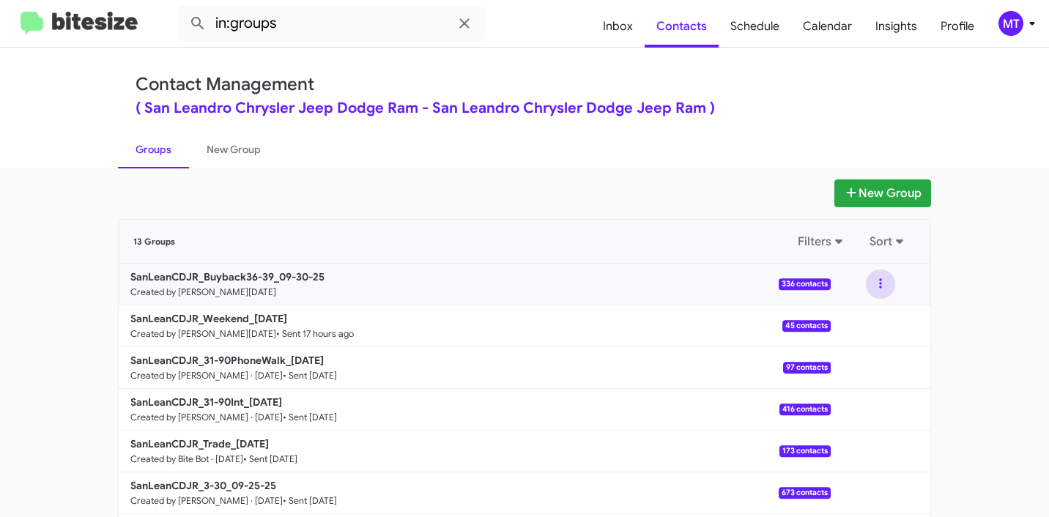
click at [881, 287] on button at bounding box center [880, 284] width 29 height 29
click at [862, 319] on button "View contacts" at bounding box center [836, 323] width 117 height 35
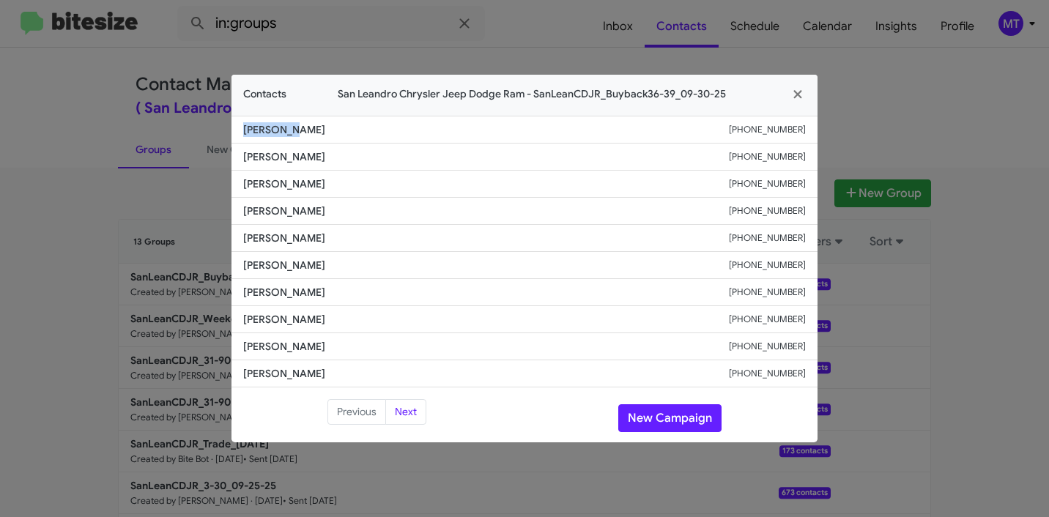
drag, startPoint x: 305, startPoint y: 130, endPoint x: 216, endPoint y: 130, distance: 88.7
click at [216, 130] on modal-container "Contacts San Leandro Chrysler Jeep Dodge Ram - SanLeanCDJR_Buyback36-39_09-30-2…" at bounding box center [524, 258] width 1049 height 517
copy span "[PERSON_NAME]"
click at [931, 311] on modal-container "Contacts San Leandro Chrysler Jeep Dodge Ram - SanLeanCDJR_Buyback36-39_09-30-2…" at bounding box center [524, 258] width 1049 height 517
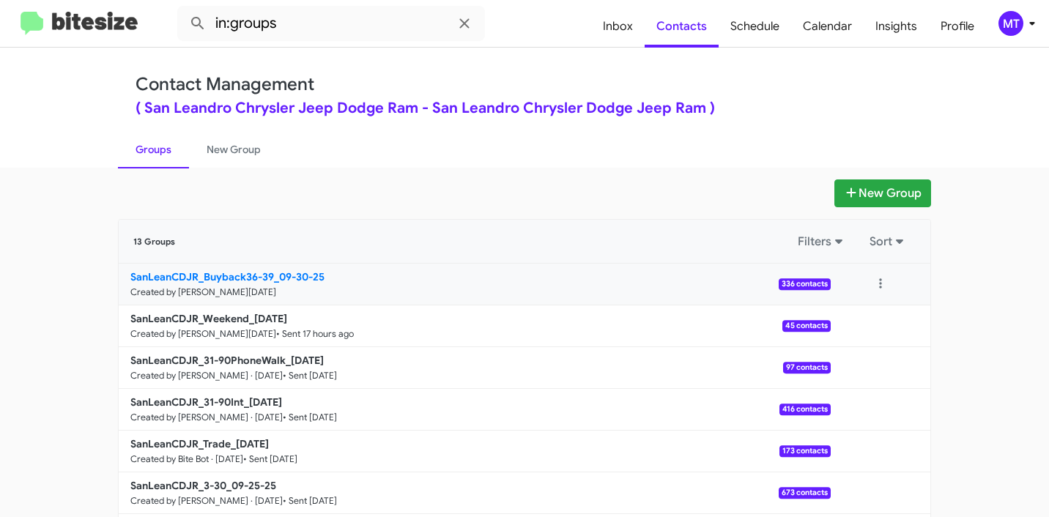
click at [276, 280] on b "SanLeanCDJR_Buyback36-39_09-30-25" at bounding box center [227, 276] width 194 height 13
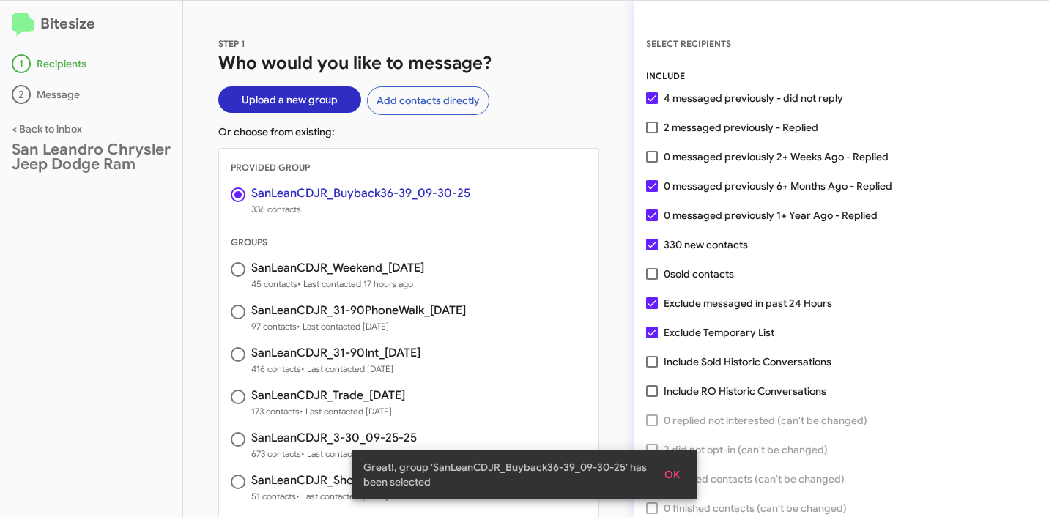
click at [677, 474] on span "OK" at bounding box center [672, 475] width 15 height 26
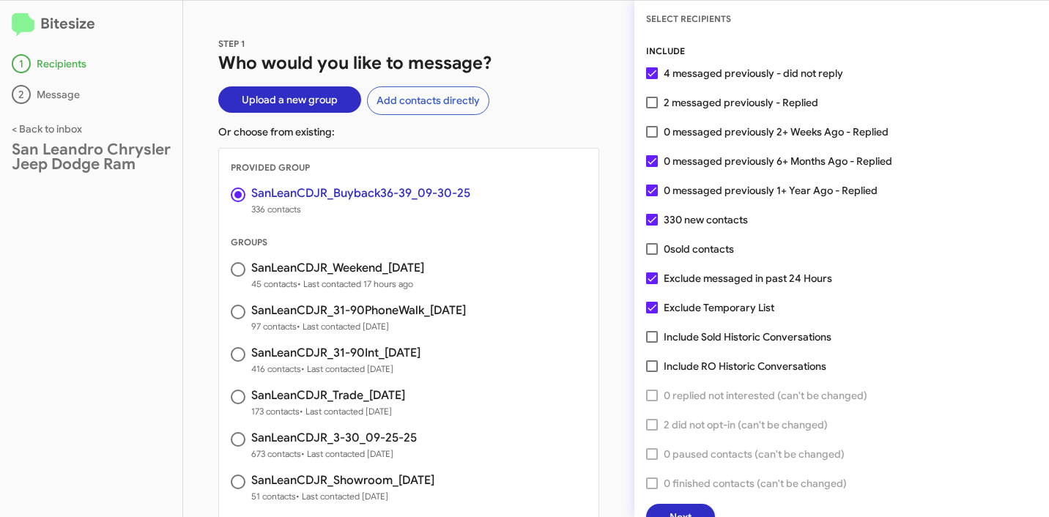
scroll to position [37, 0]
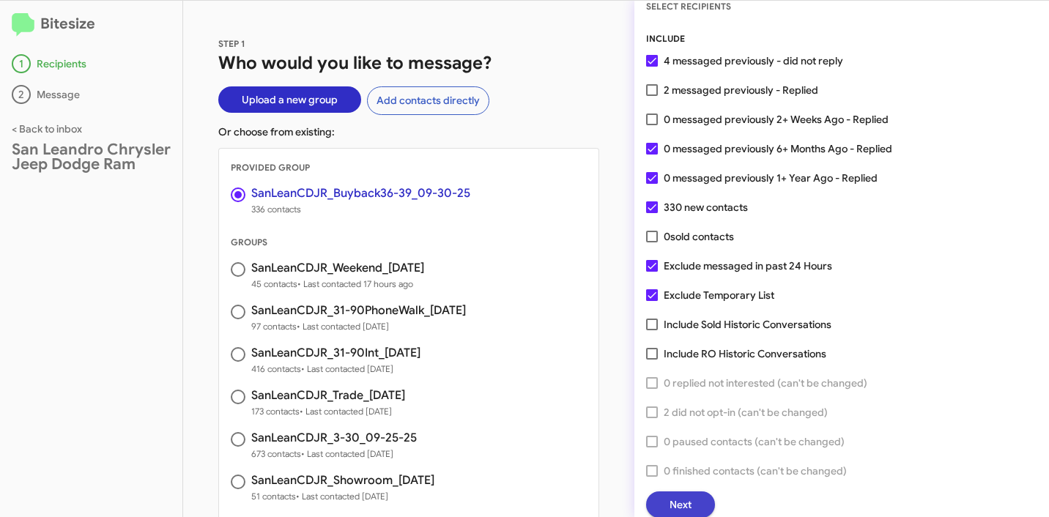
click at [695, 504] on button "Next" at bounding box center [680, 505] width 69 height 26
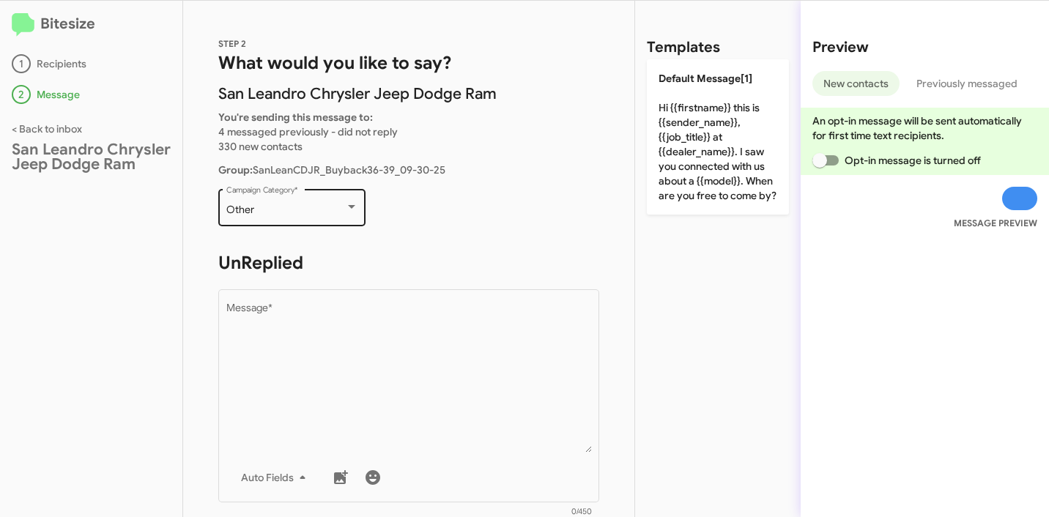
click at [285, 193] on div "Other Campaign Category *" at bounding box center [292, 206] width 132 height 40
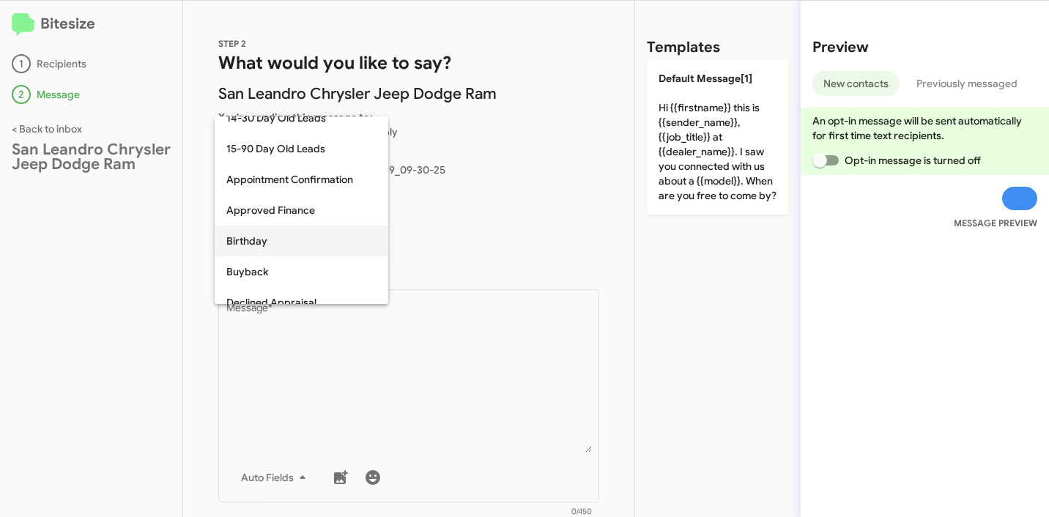
scroll to position [27, 0]
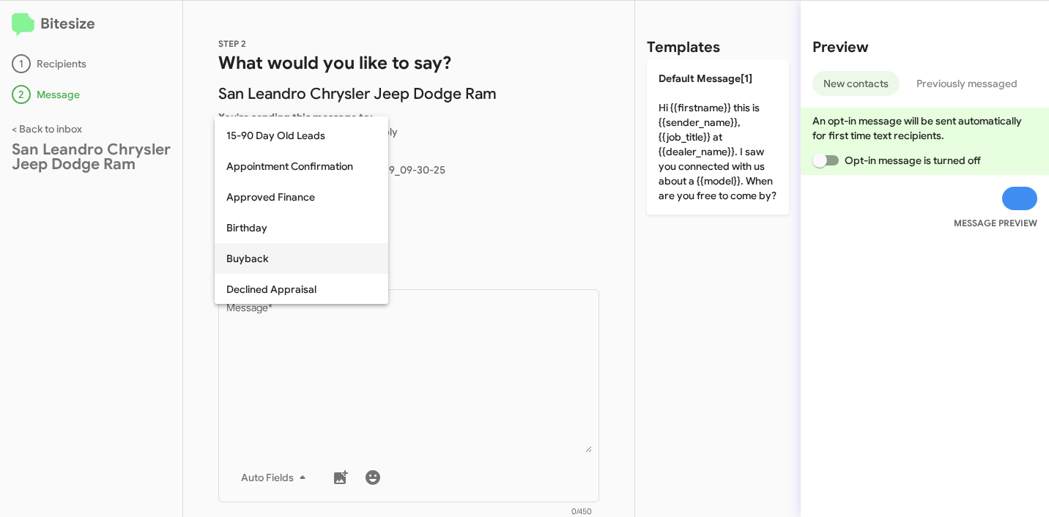
click at [299, 265] on span "Buyback" at bounding box center [301, 258] width 150 height 31
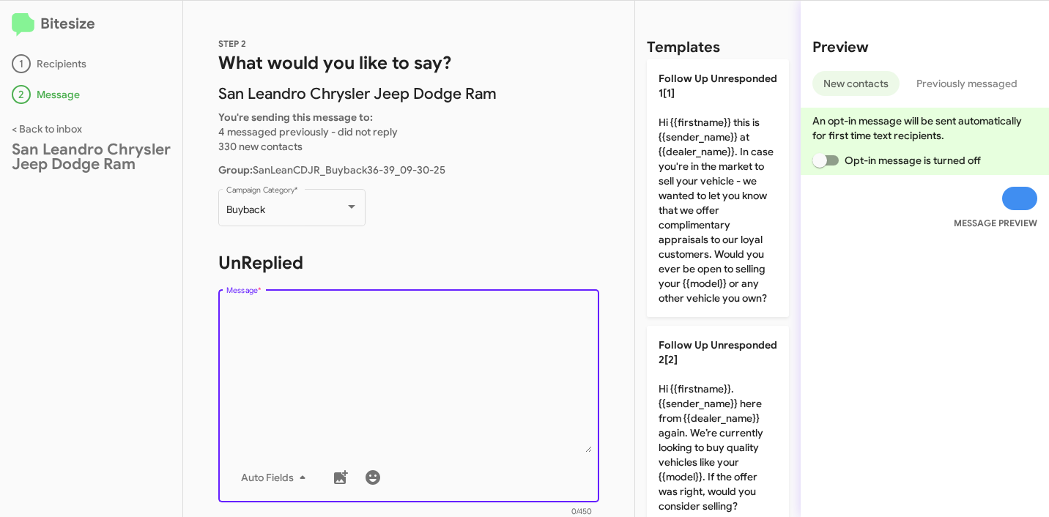
click at [300, 336] on textarea "Message *" at bounding box center [409, 377] width 366 height 149
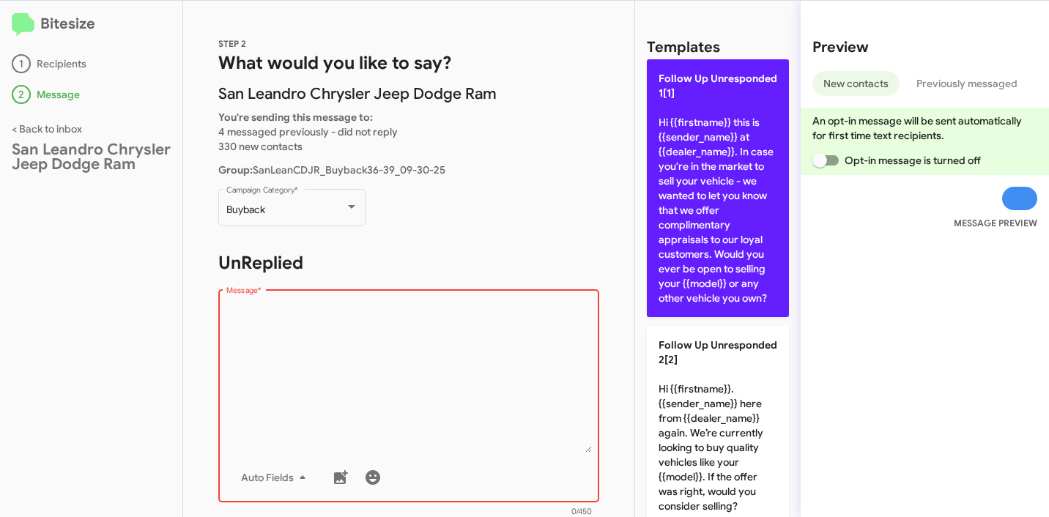
click at [687, 215] on p "Follow Up Unresponded 1[1] Hi {{firstname}} this is {{sender_name}} at {{dealer…" at bounding box center [718, 188] width 142 height 258
type textarea "Hi {{firstname}} this is {{sender_name}} at {{dealer_name}}. In case you're in …"
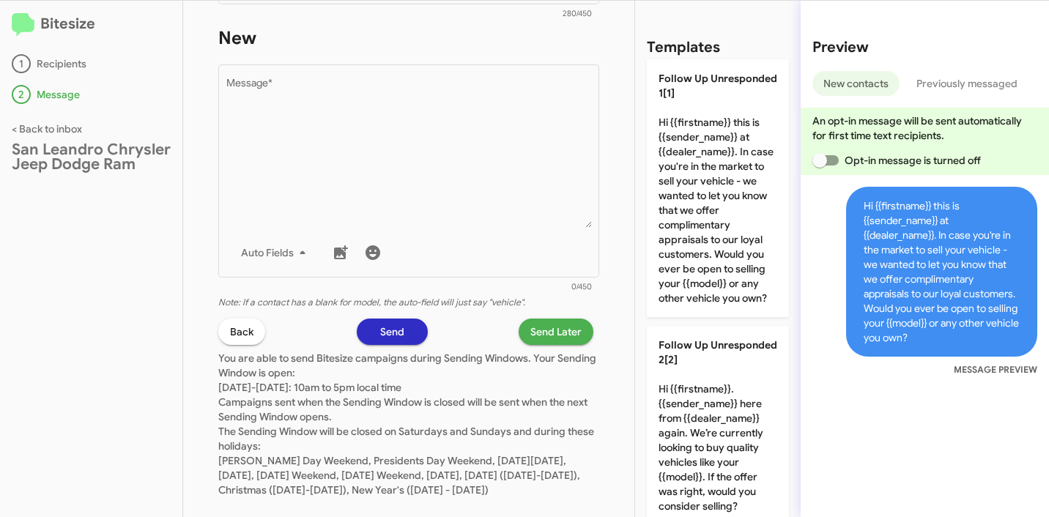
scroll to position [414, 0]
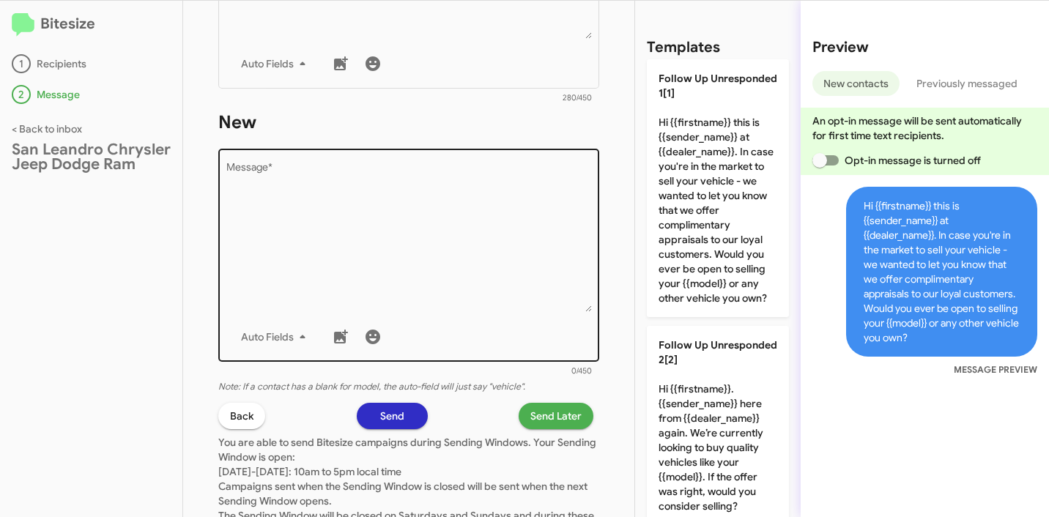
click at [424, 225] on textarea "Message *" at bounding box center [409, 237] width 366 height 149
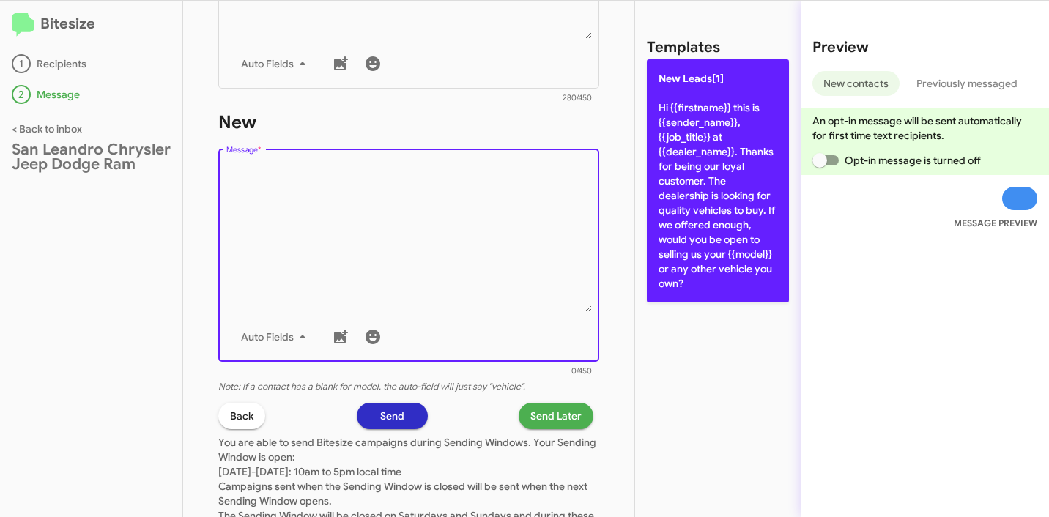
click at [722, 154] on p "New Leads[1] Hi {{firstname}} this is {{sender_name}}, {{job_title}} at {{deale…" at bounding box center [718, 180] width 142 height 243
type textarea "Hi {{firstname}} this is {{sender_name}}, {{job_title}} at {{dealer_name}}. Tha…"
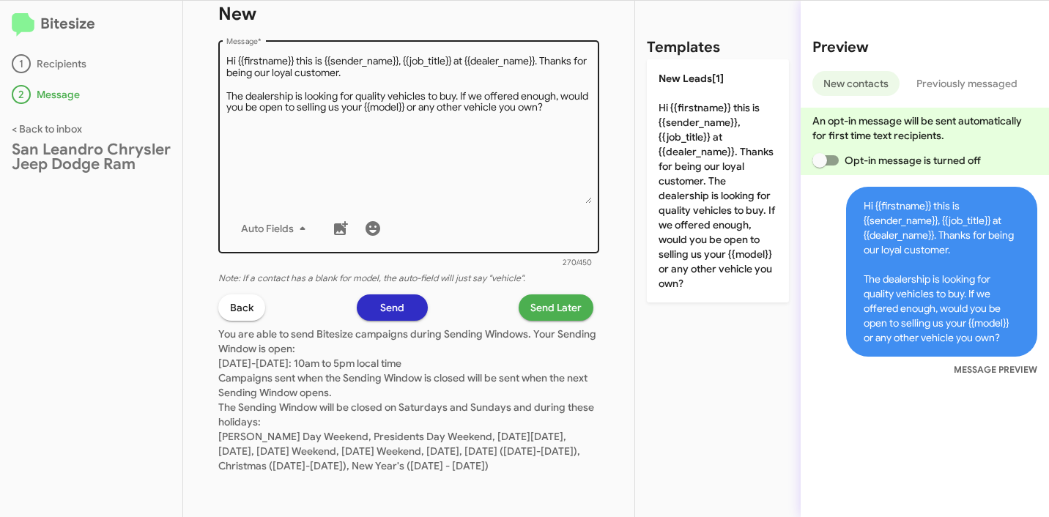
scroll to position [537, 0]
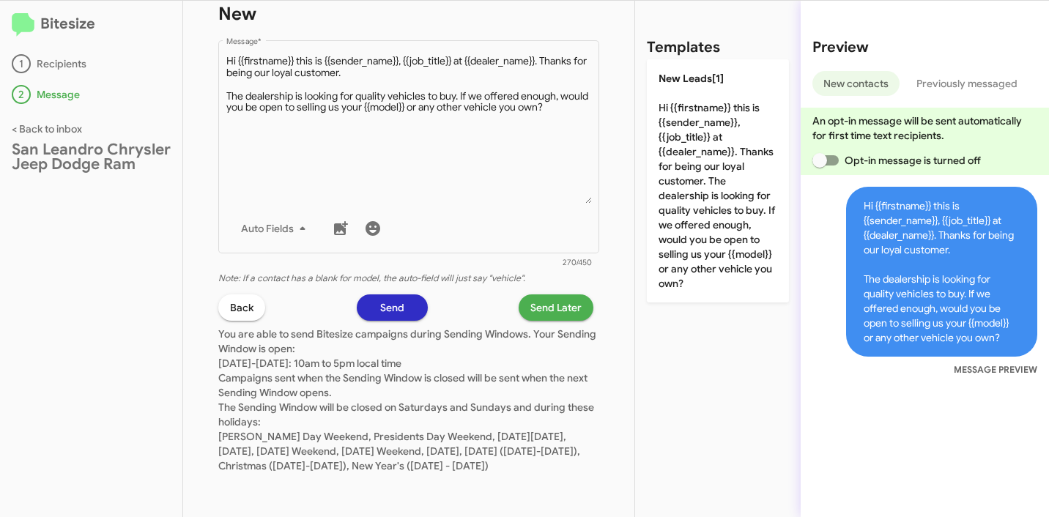
click at [543, 295] on span "Send Later" at bounding box center [555, 308] width 51 height 26
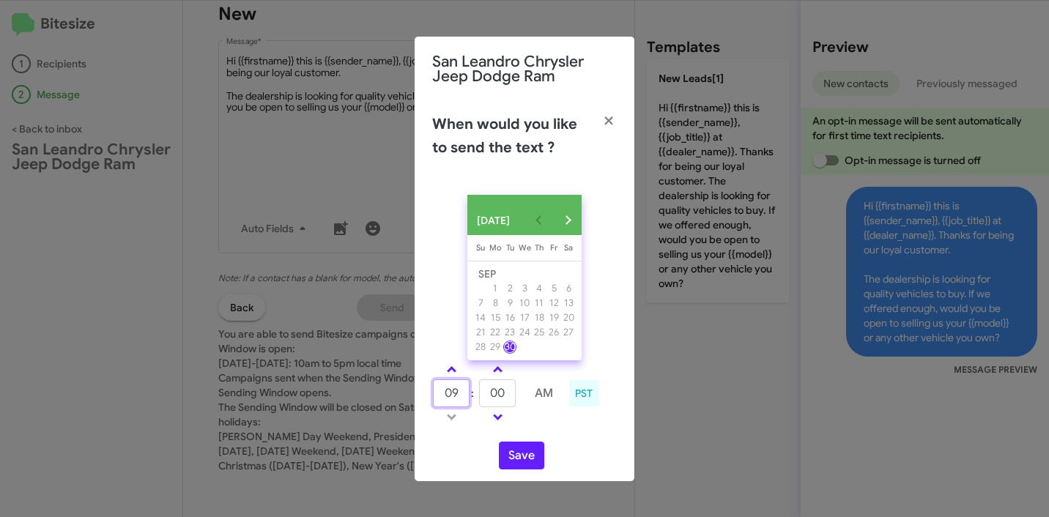
click at [450, 393] on input "09" at bounding box center [451, 394] width 37 height 28
type input "10"
type input "33"
click at [554, 421] on td at bounding box center [544, 417] width 39 height 18
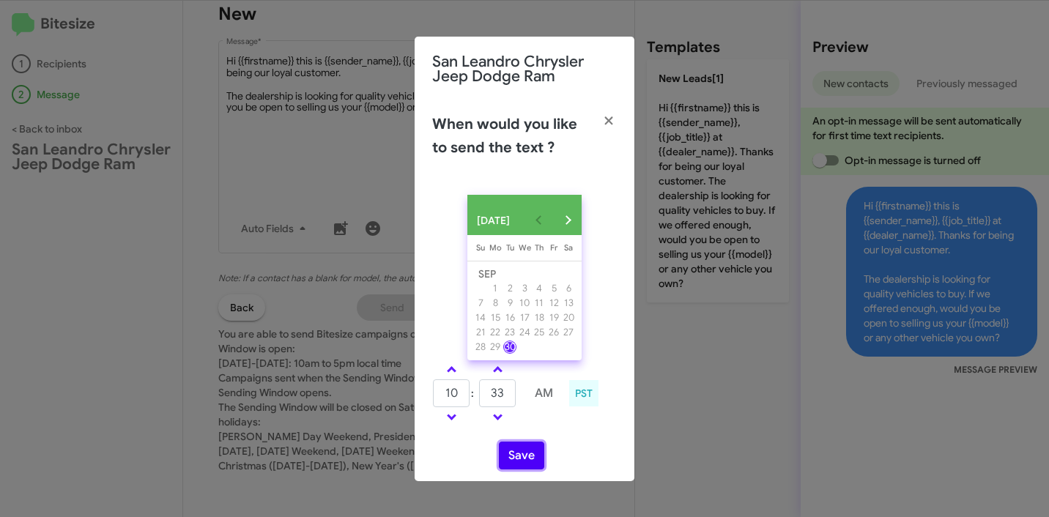
click at [529, 467] on button "Save" at bounding box center [521, 456] width 45 height 28
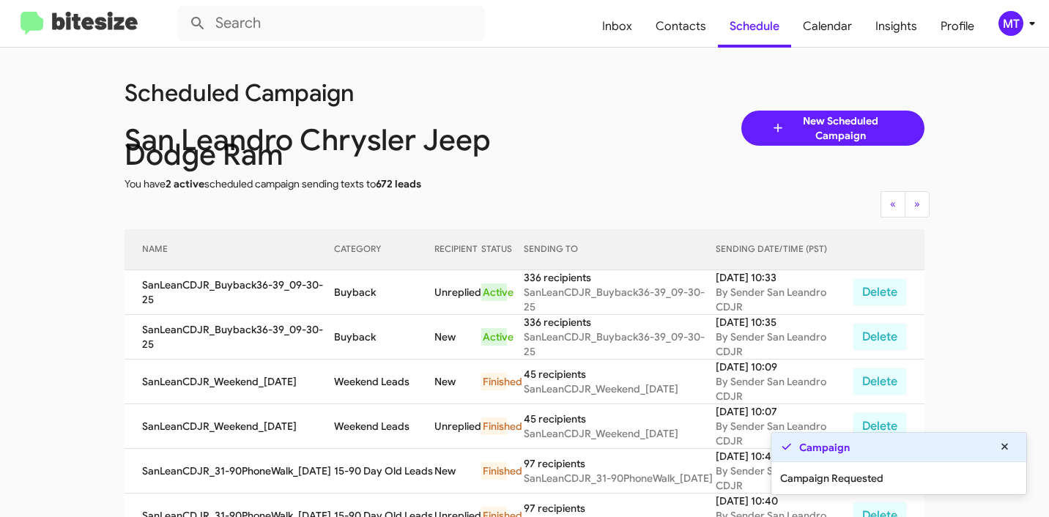
click at [1036, 24] on icon at bounding box center [1033, 24] width 18 height 18
